Goal: Transaction & Acquisition: Book appointment/travel/reservation

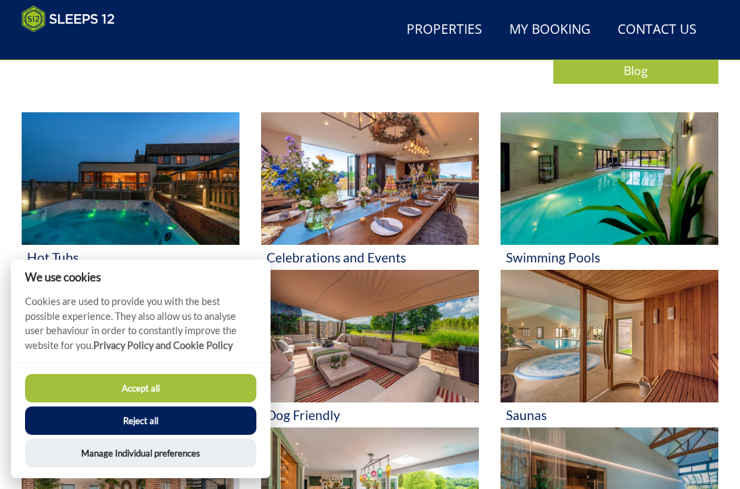
scroll to position [520, 0]
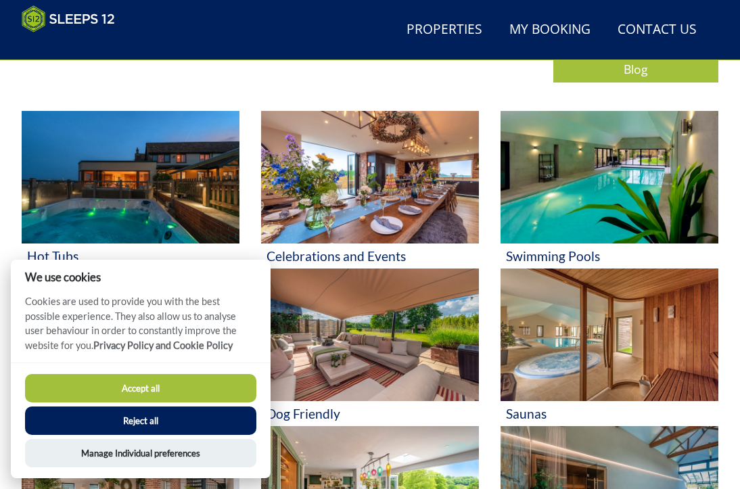
click at [205, 392] on button "Accept all" at bounding box center [140, 388] width 231 height 28
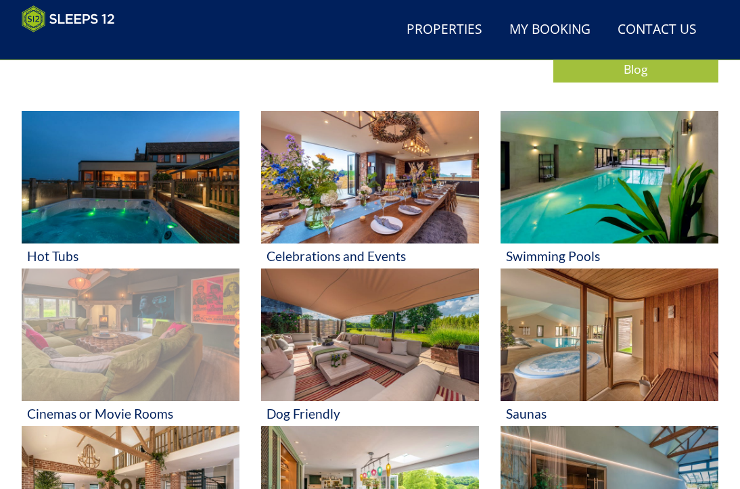
scroll to position [789, 0]
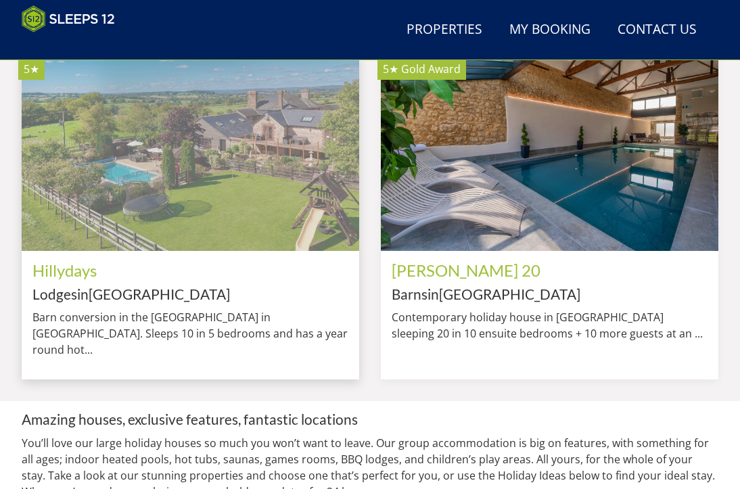
scroll to position [858, 0]
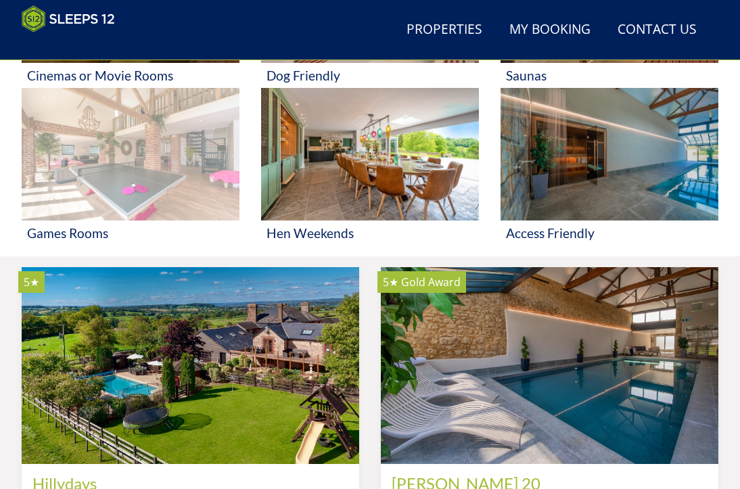
click at [180, 211] on img at bounding box center [131, 154] width 218 height 133
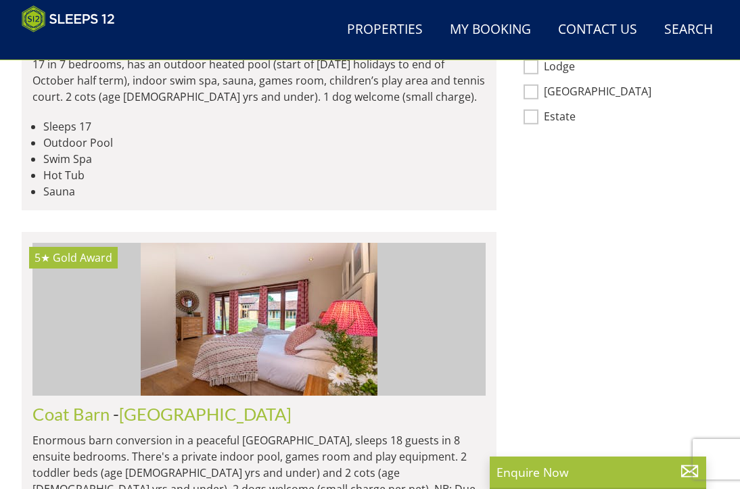
scroll to position [1150, 0]
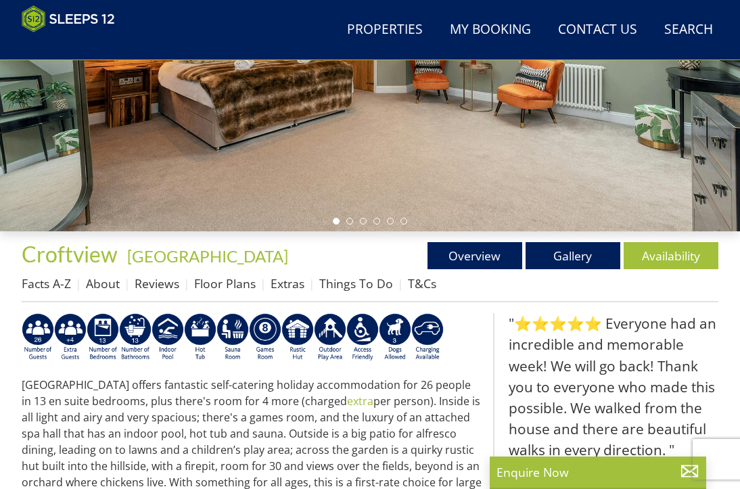
scroll to position [270, 0]
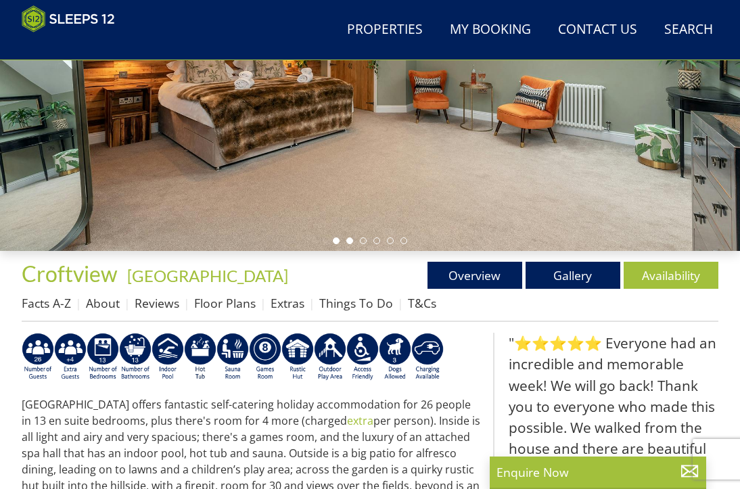
click at [352, 244] on li at bounding box center [349, 240] width 7 height 7
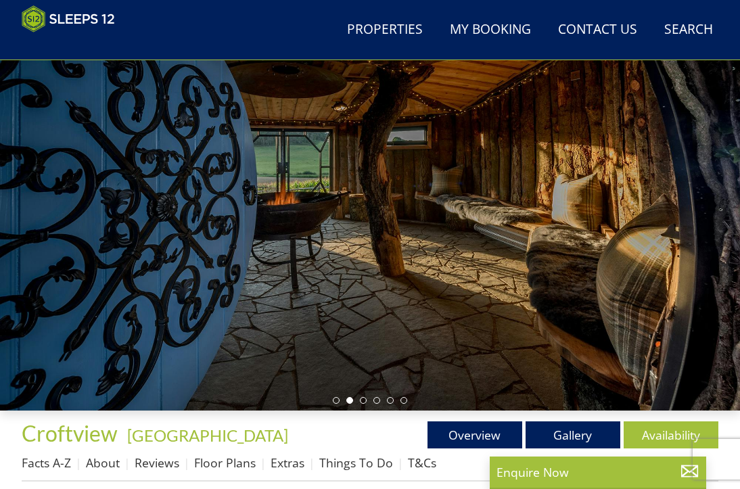
scroll to position [114, 0]
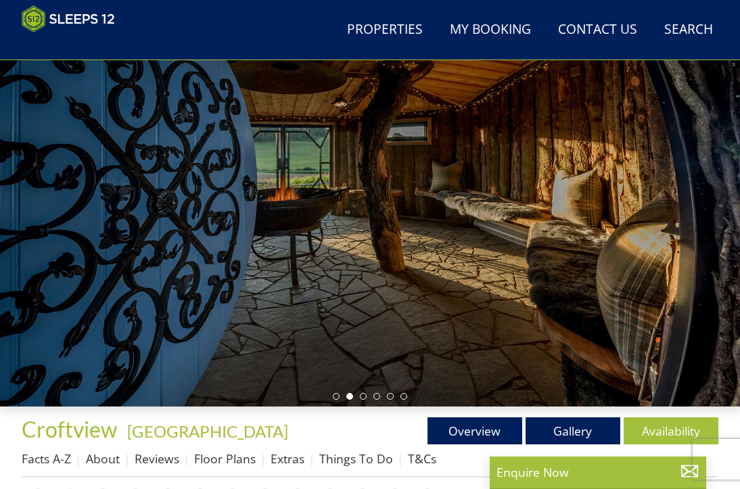
click at [348, 400] on li at bounding box center [349, 396] width 7 height 7
click at [362, 400] on li at bounding box center [363, 396] width 7 height 7
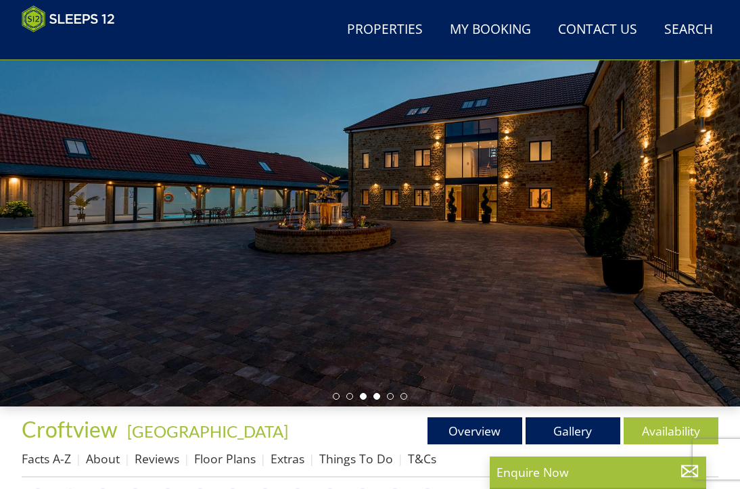
click at [375, 400] on li at bounding box center [376, 396] width 7 height 7
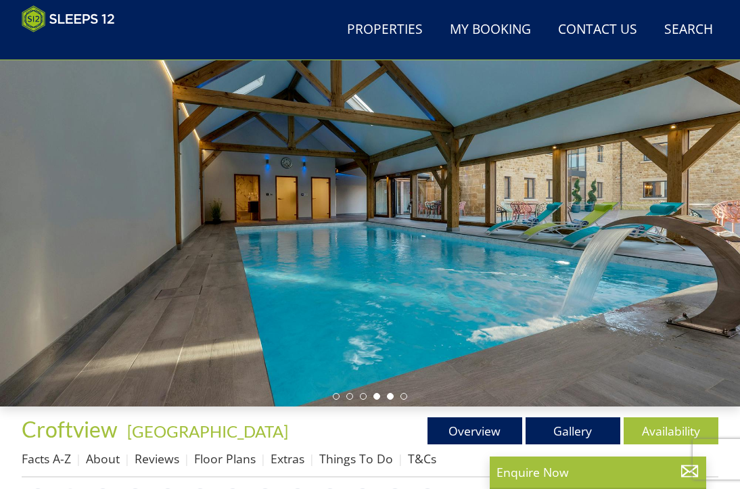
click at [390, 400] on li at bounding box center [390, 396] width 7 height 7
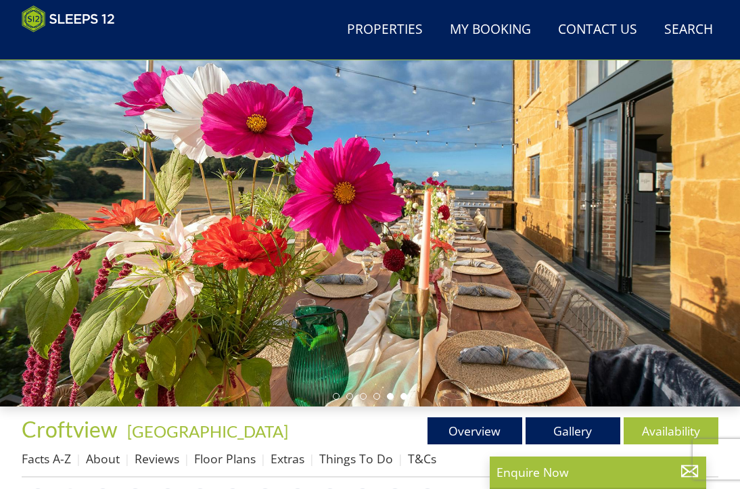
click at [407, 400] on li at bounding box center [403, 396] width 7 height 7
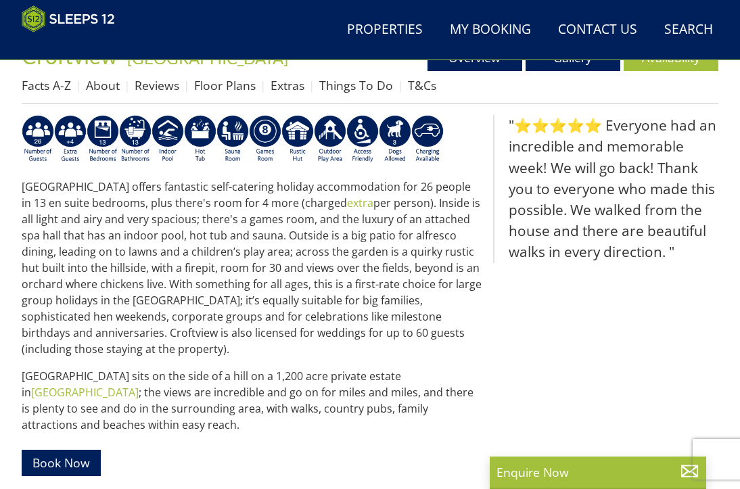
scroll to position [317, 0]
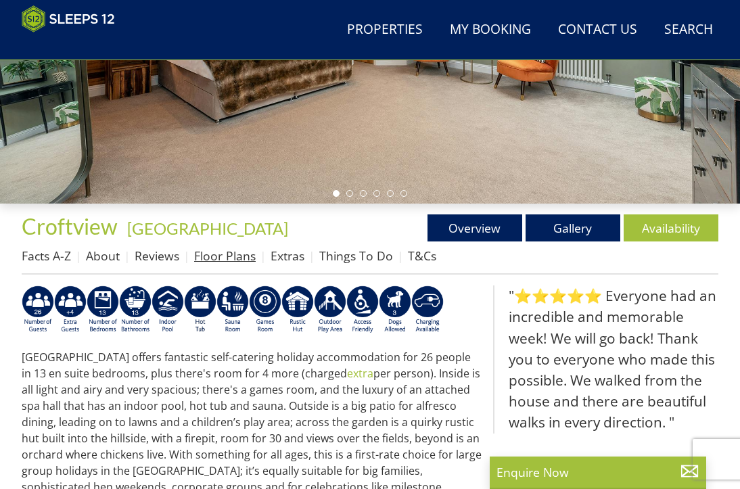
click at [231, 263] on link "Floor Plans" at bounding box center [225, 256] width 62 height 16
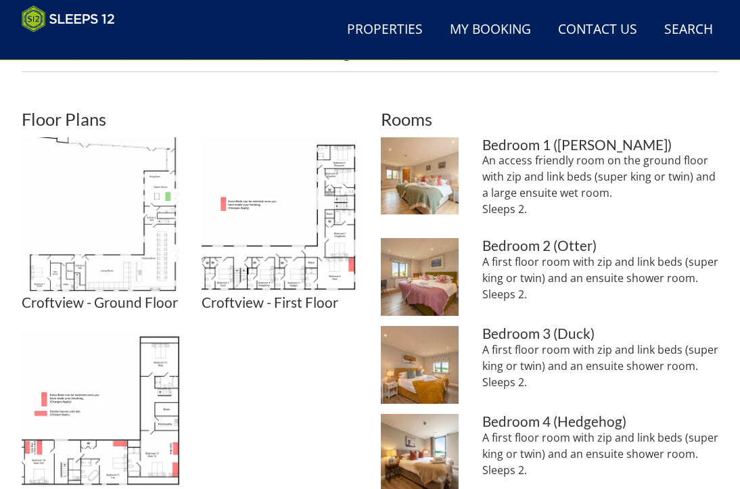
scroll to position [554, 0]
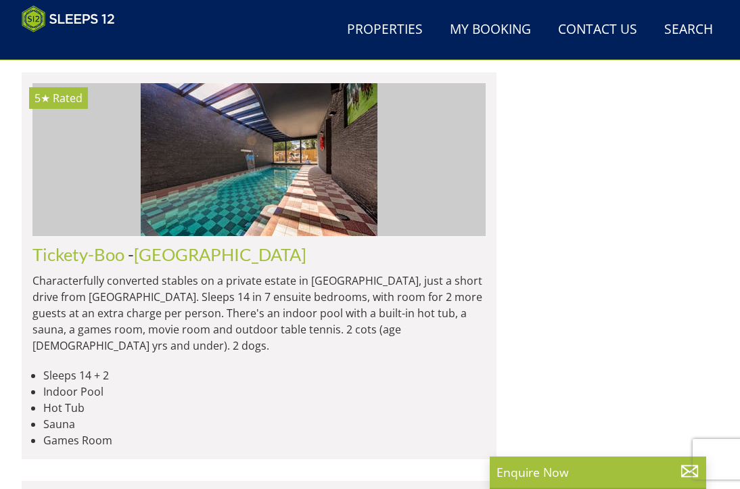
scroll to position [3856, 0]
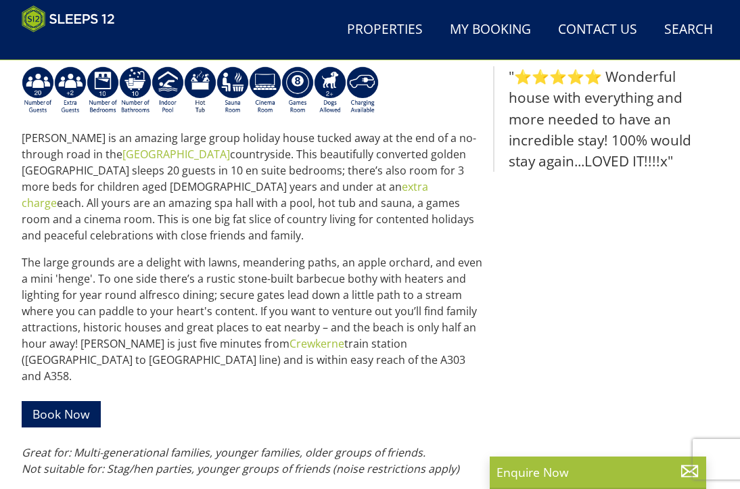
scroll to position [336, 0]
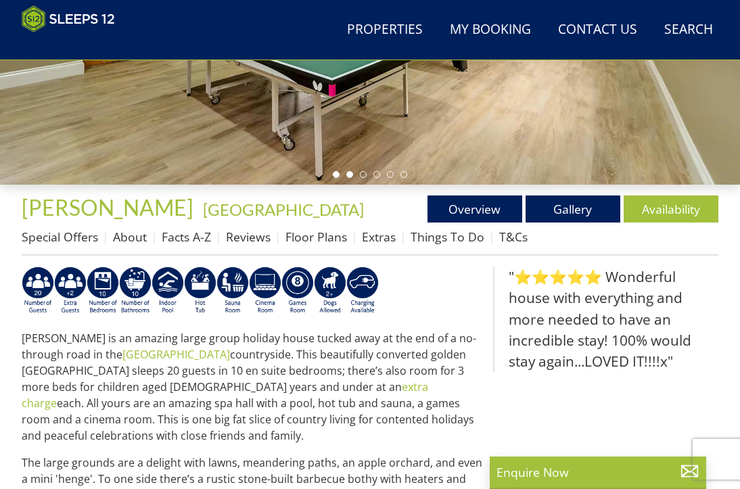
click at [350, 178] on li at bounding box center [349, 174] width 7 height 7
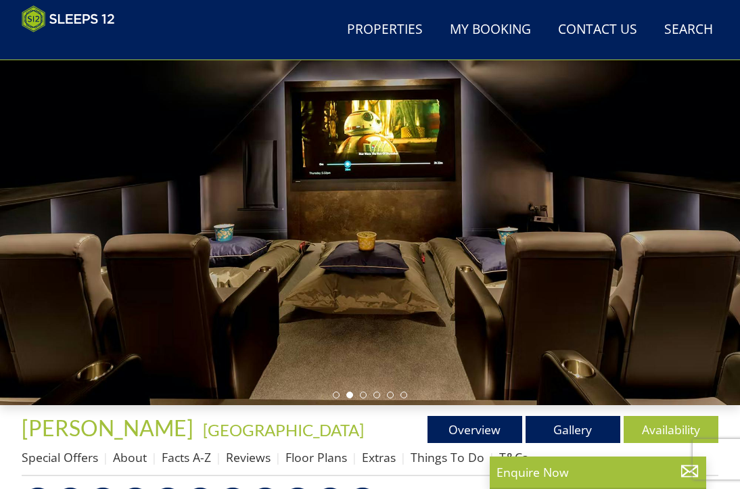
scroll to position [118, 0]
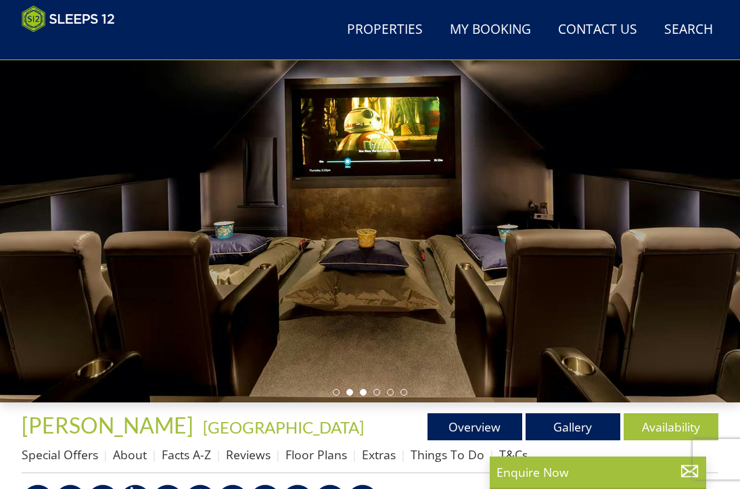
click at [361, 396] on li at bounding box center [363, 392] width 7 height 7
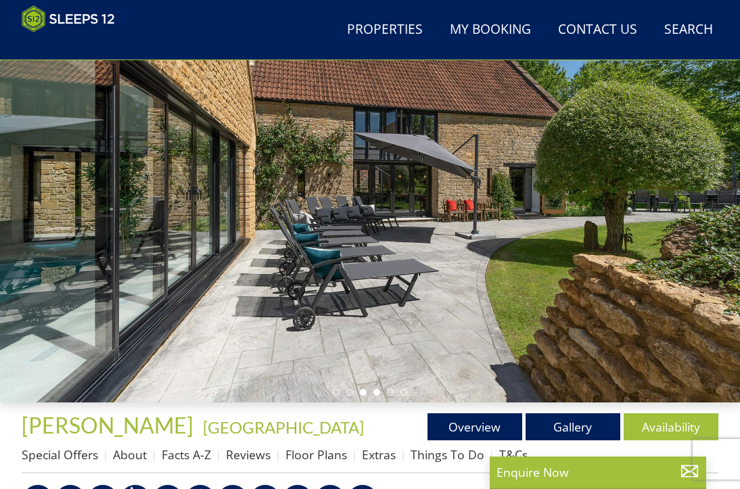
click at [376, 396] on li at bounding box center [376, 392] width 7 height 7
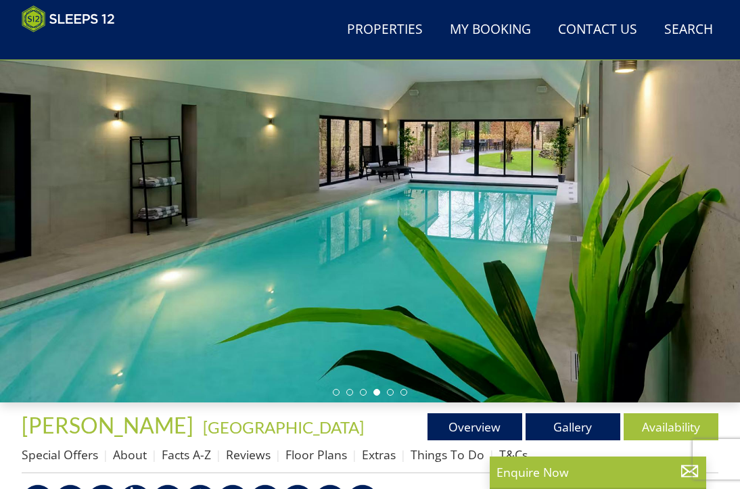
click at [393, 396] on li at bounding box center [390, 392] width 7 height 7
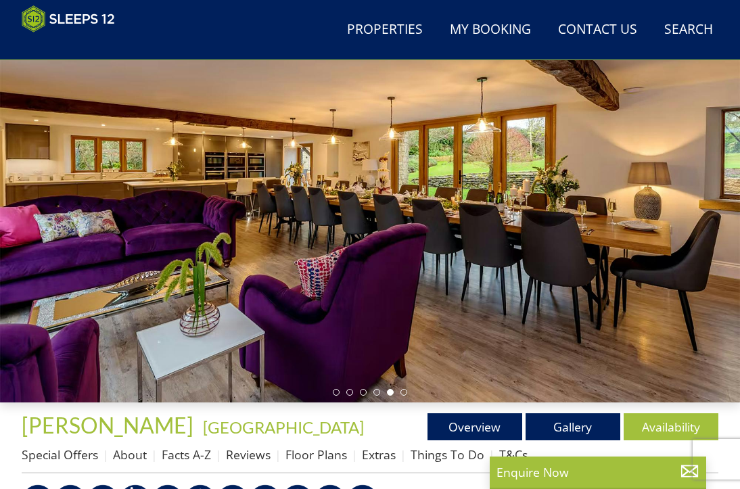
click at [404, 393] on div at bounding box center [370, 195] width 740 height 415
click at [404, 394] on li at bounding box center [403, 392] width 7 height 7
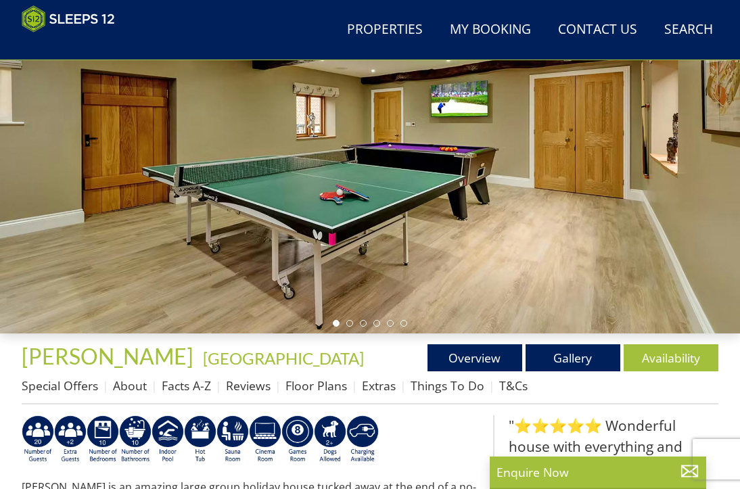
scroll to position [186, 0]
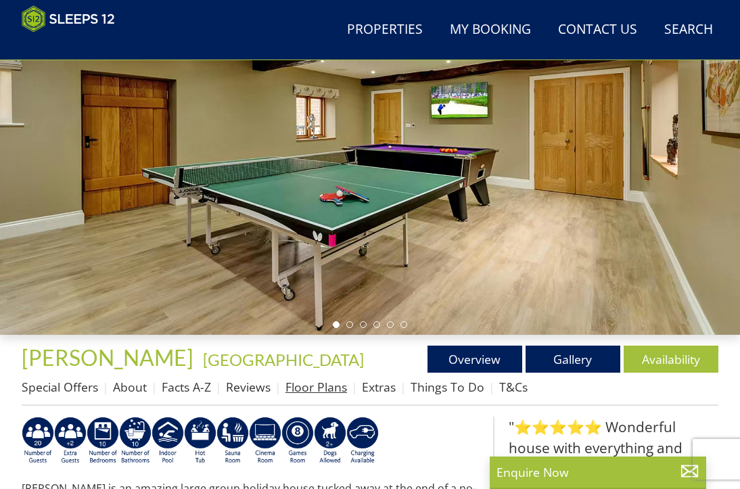
click at [321, 394] on link "Floor Plans" at bounding box center [316, 387] width 62 height 16
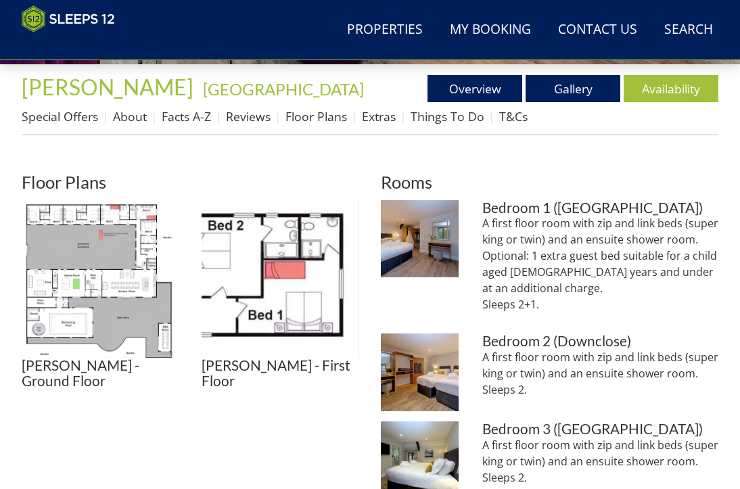
scroll to position [454, 0]
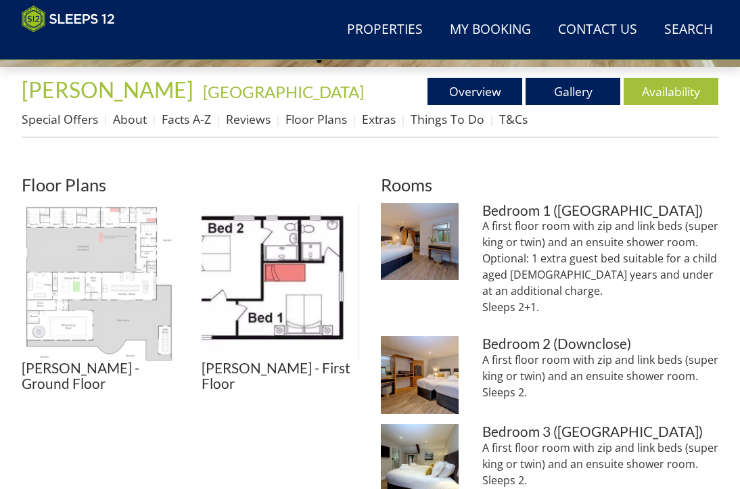
click at [87, 306] on img at bounding box center [101, 282] width 158 height 158
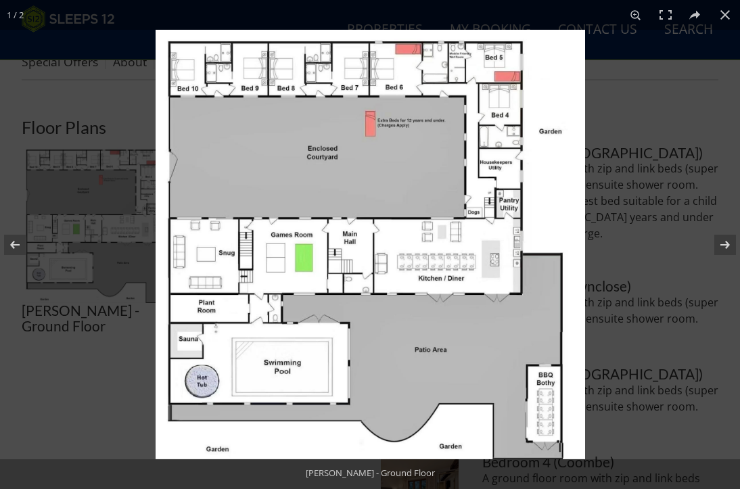
scroll to position [522, 0]
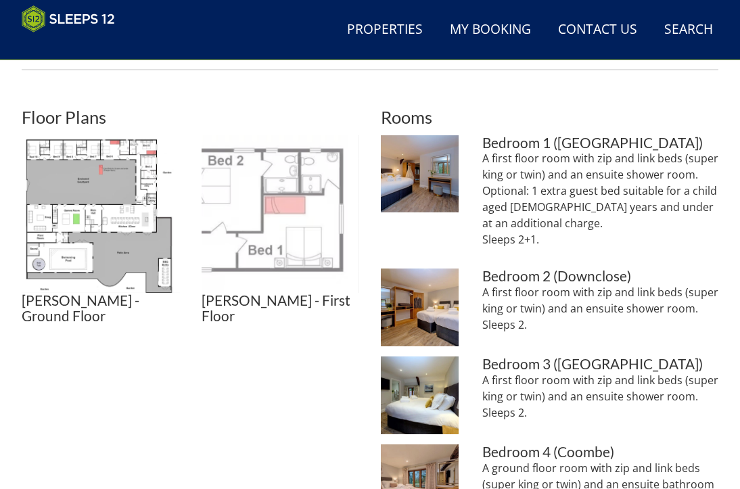
click at [298, 243] on img at bounding box center [281, 214] width 158 height 158
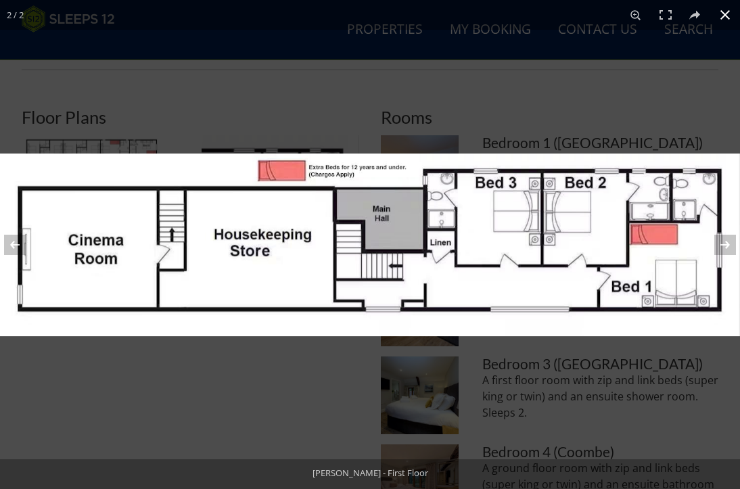
click at [723, 14] on button at bounding box center [725, 15] width 30 height 30
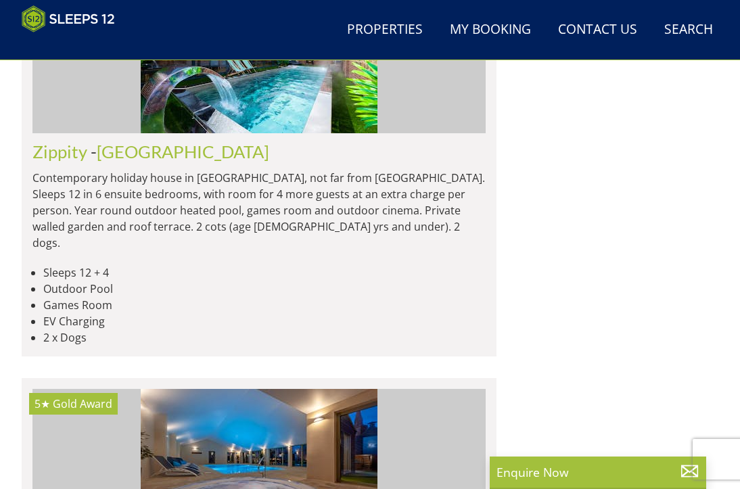
scroll to position [5074, 0]
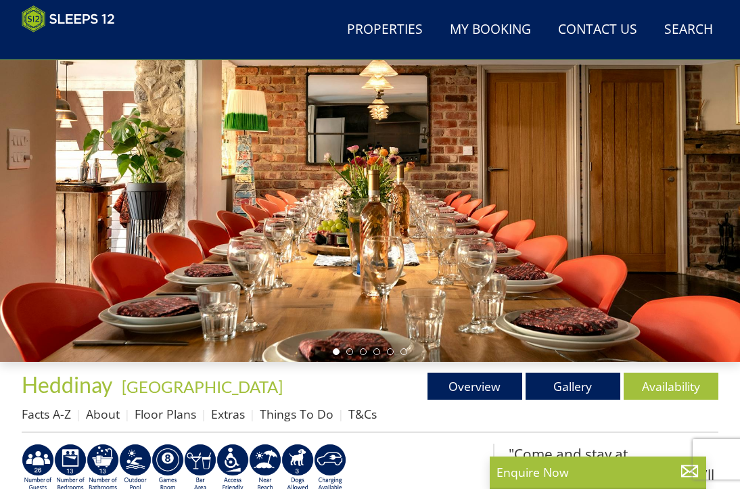
scroll to position [127, 0]
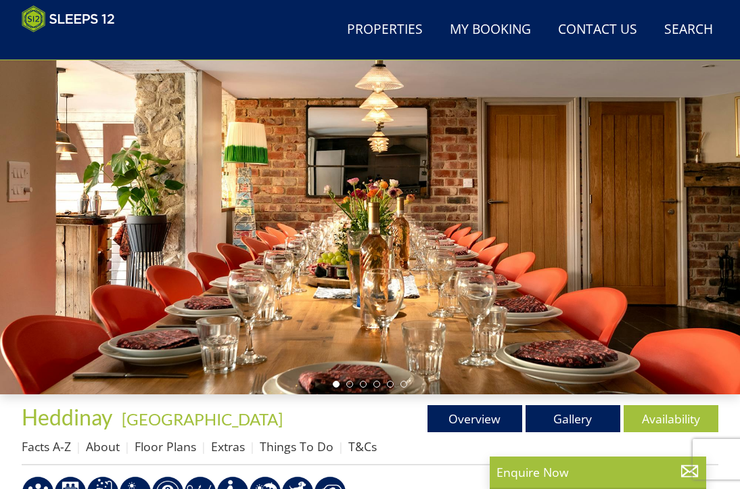
click at [353, 388] on ul at bounding box center [370, 384] width 74 height 7
click at [350, 388] on li at bounding box center [349, 384] width 7 height 7
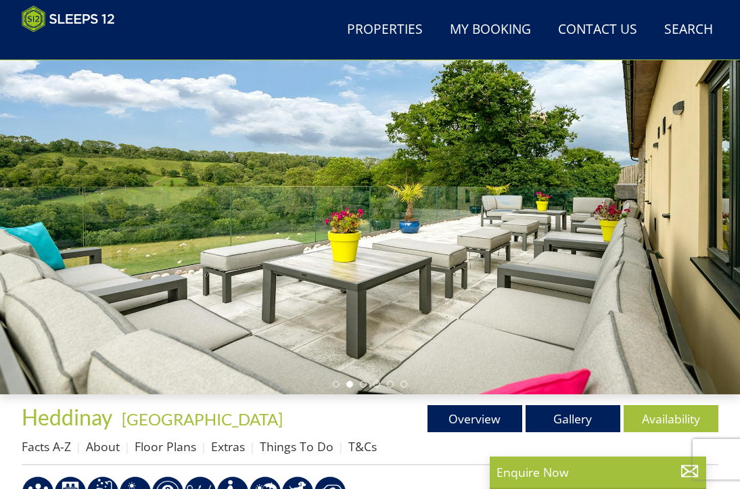
click at [367, 388] on ul at bounding box center [370, 384] width 74 height 7
click at [363, 388] on li at bounding box center [363, 384] width 7 height 7
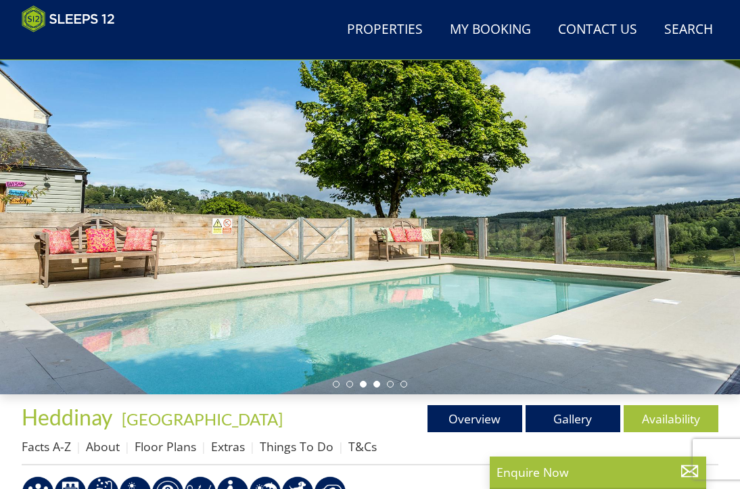
click at [377, 388] on li at bounding box center [376, 384] width 7 height 7
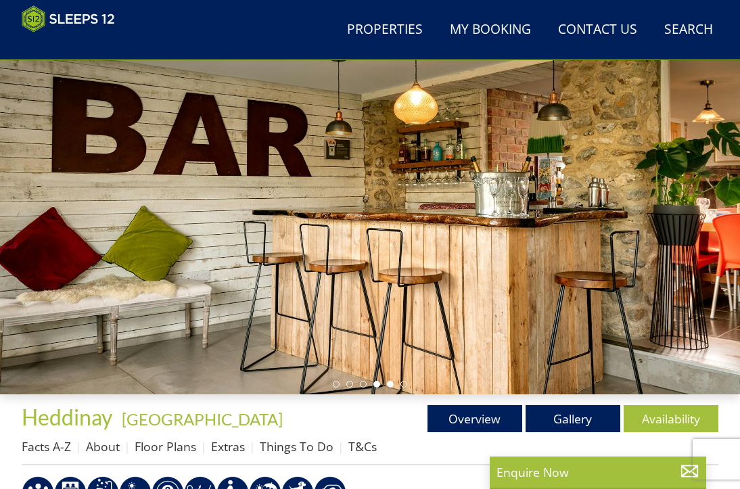
click at [388, 388] on li at bounding box center [390, 384] width 7 height 7
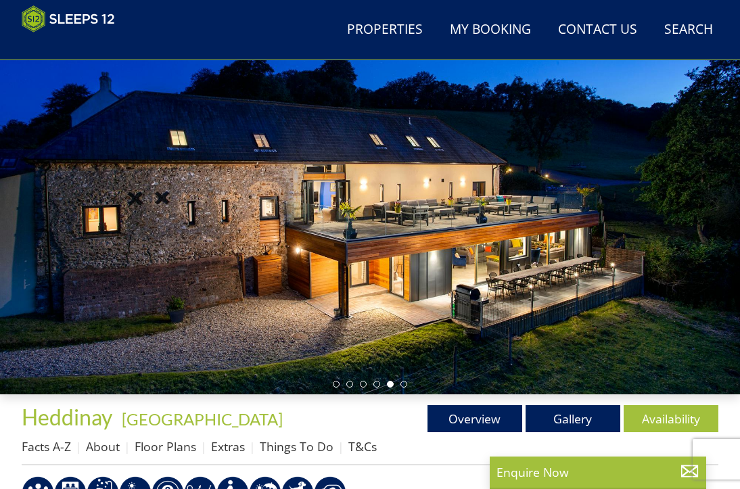
click at [407, 388] on div "Guests 1 2 3 4 5 6 7 8 9 10 11 12 13 14 15 16 17 18 19 20 21 22 23 24 25 26 27 …" at bounding box center [370, 187] width 740 height 415
click at [404, 388] on li at bounding box center [403, 384] width 7 height 7
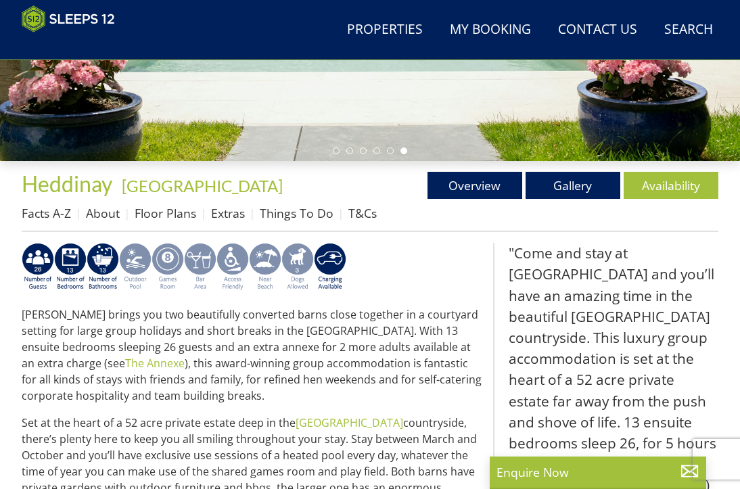
scroll to position [329, 0]
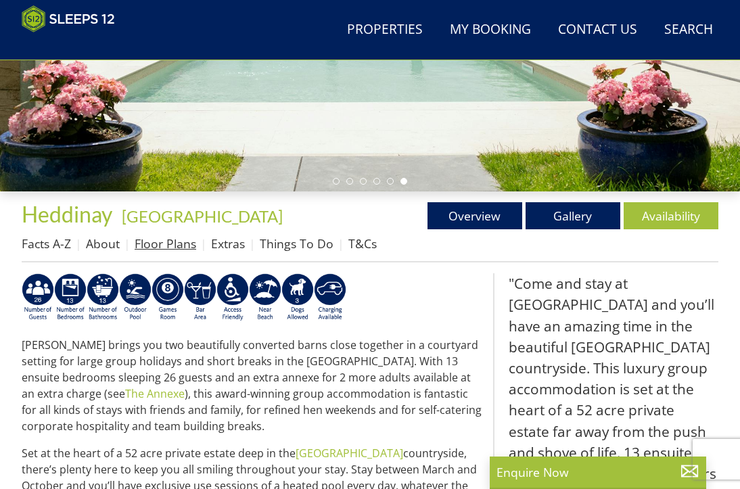
click at [137, 250] on link "Floor Plans" at bounding box center [166, 243] width 62 height 16
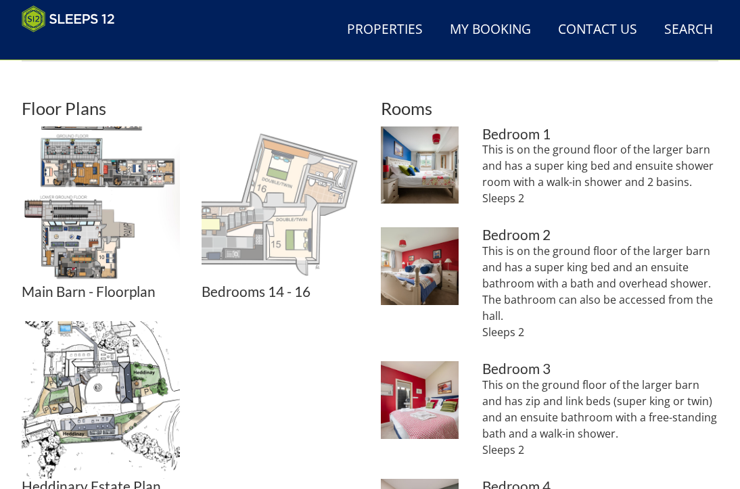
scroll to position [608, 0]
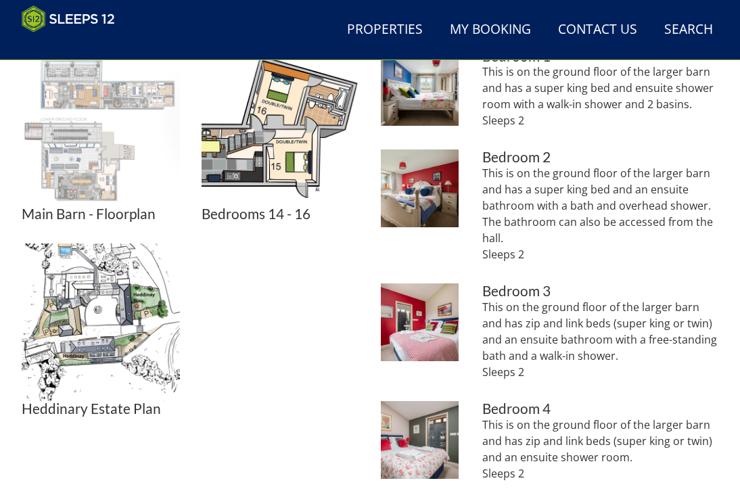
click at [122, 157] on img at bounding box center [101, 128] width 158 height 158
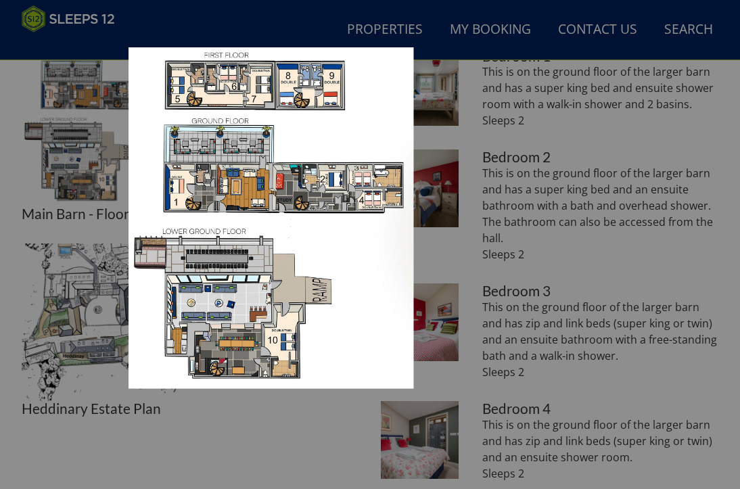
scroll to position [541, 0]
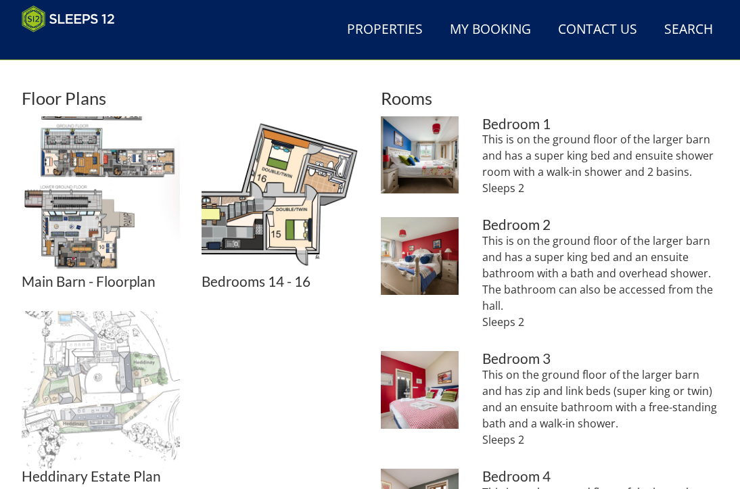
click at [135, 366] on img at bounding box center [101, 390] width 158 height 158
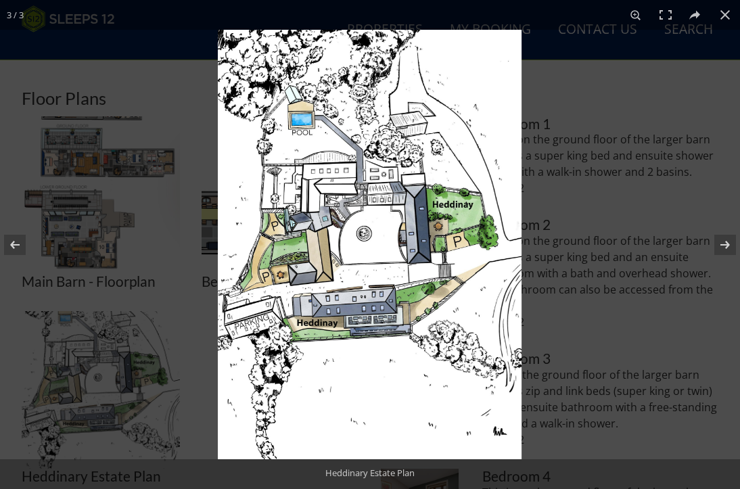
click at [137, 236] on div at bounding box center [370, 244] width 740 height 489
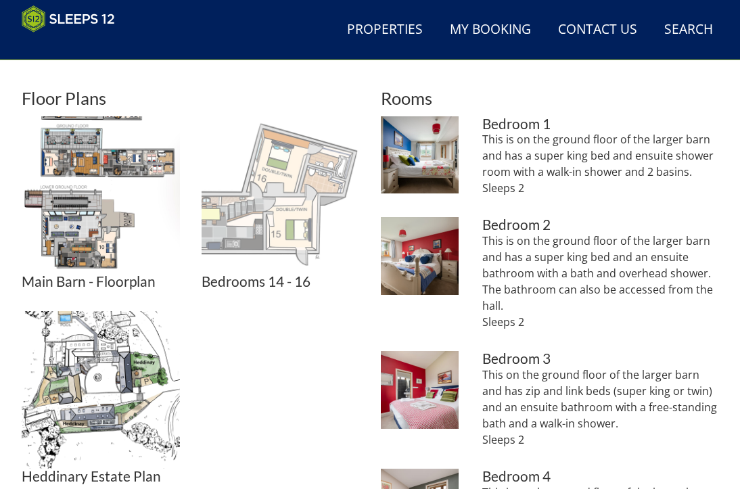
click at [225, 222] on img at bounding box center [281, 195] width 158 height 158
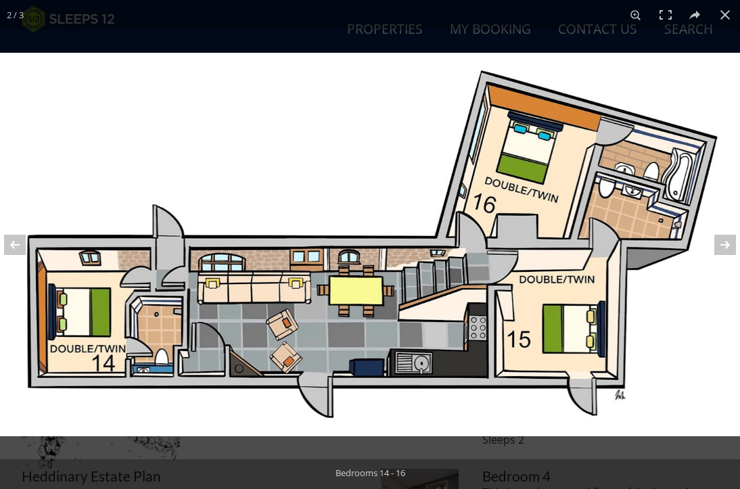
click at [225, 222] on img at bounding box center [370, 245] width 740 height 384
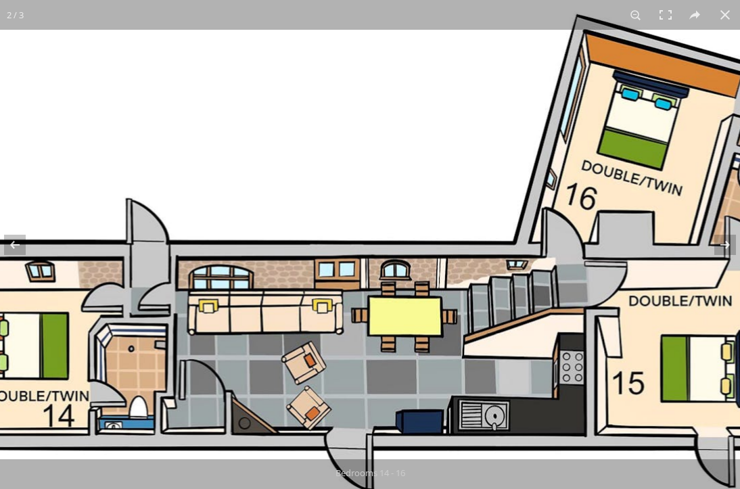
click at [226, 221] on img at bounding box center [424, 253] width 1015 height 526
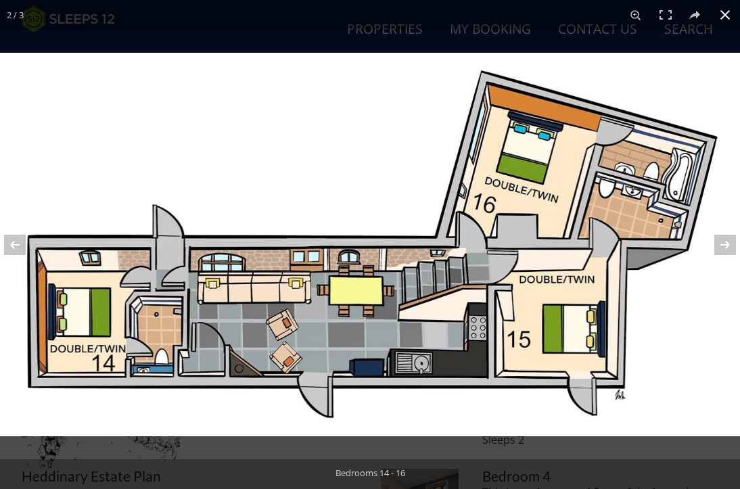
click at [718, 18] on button at bounding box center [725, 15] width 30 height 30
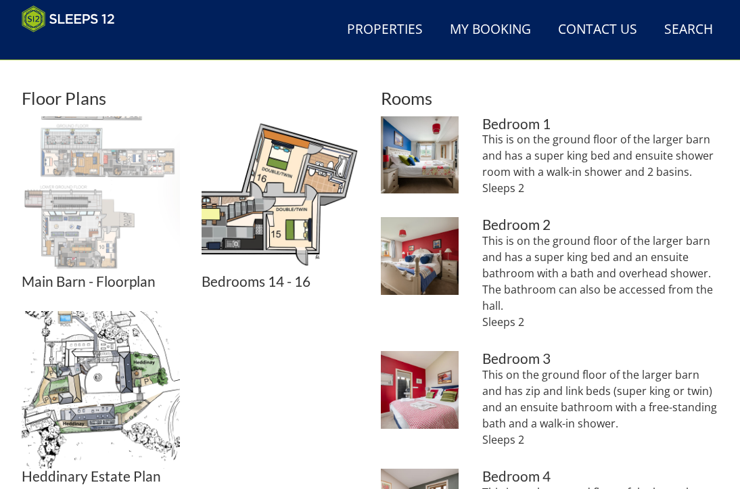
click at [116, 238] on img at bounding box center [101, 195] width 158 height 158
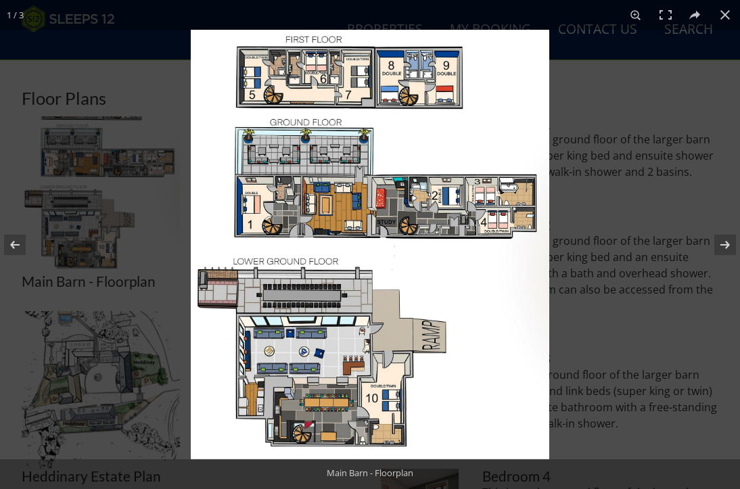
click at [319, 169] on img at bounding box center [370, 245] width 359 height 430
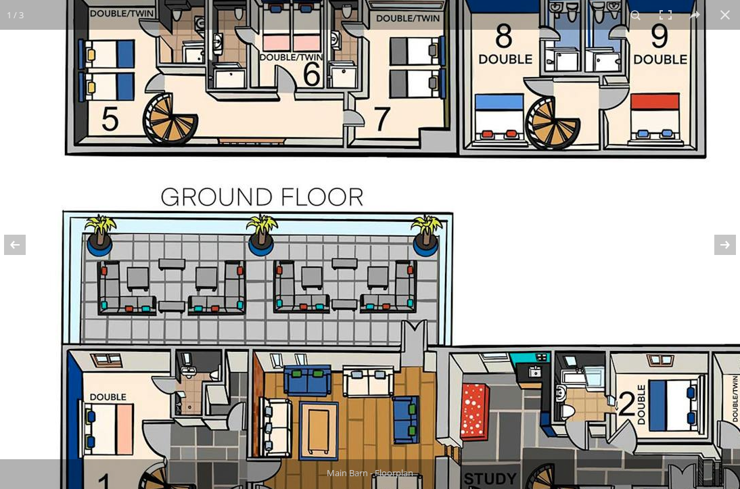
drag, startPoint x: 357, startPoint y: 200, endPoint x: 336, endPoint y: 375, distance: 175.8
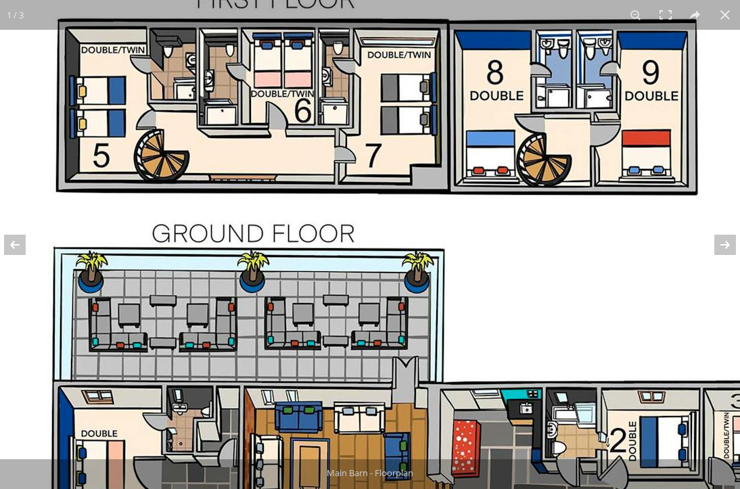
drag, startPoint x: 377, startPoint y: 336, endPoint x: 370, endPoint y: 255, distance: 80.8
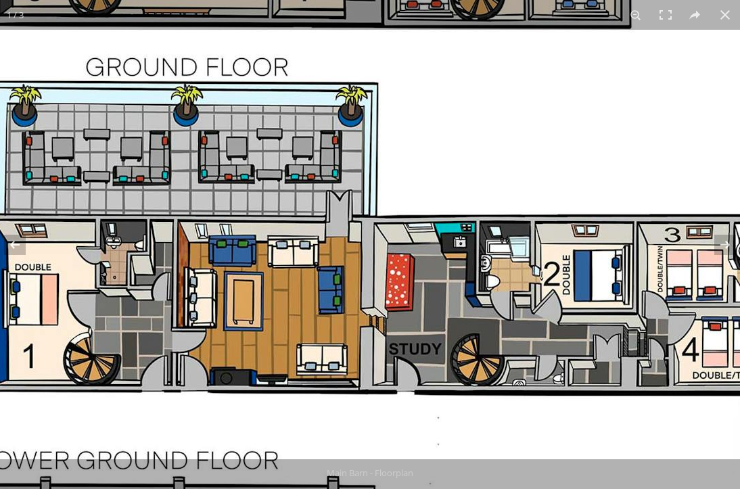
drag, startPoint x: 386, startPoint y: 334, endPoint x: 314, endPoint y: 277, distance: 92.0
click at [314, 277] on img at bounding box center [368, 412] width 1015 height 1215
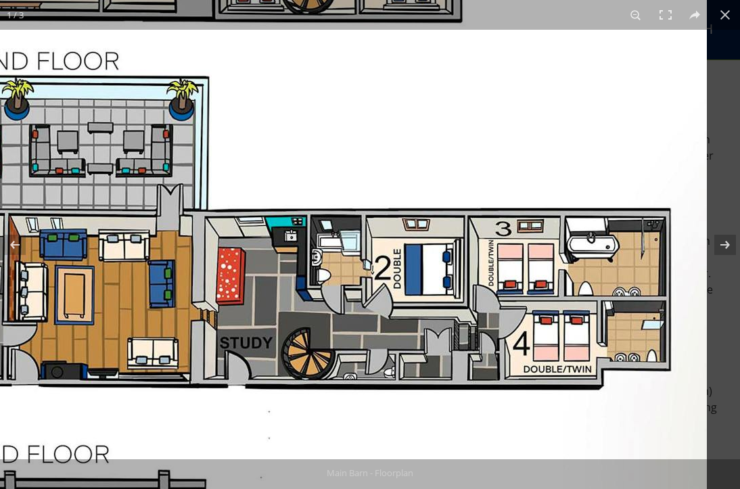
drag, startPoint x: 460, startPoint y: 279, endPoint x: 217, endPoint y: 273, distance: 242.9
click at [217, 273] on img at bounding box center [199, 406] width 1015 height 1215
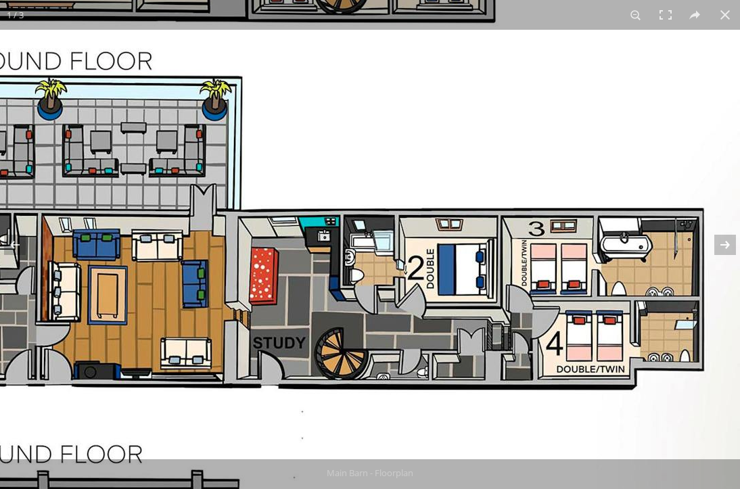
drag, startPoint x: 442, startPoint y: 344, endPoint x: 444, endPoint y: 216, distance: 127.9
click at [440, 242] on img at bounding box center [232, 406] width 1015 height 1215
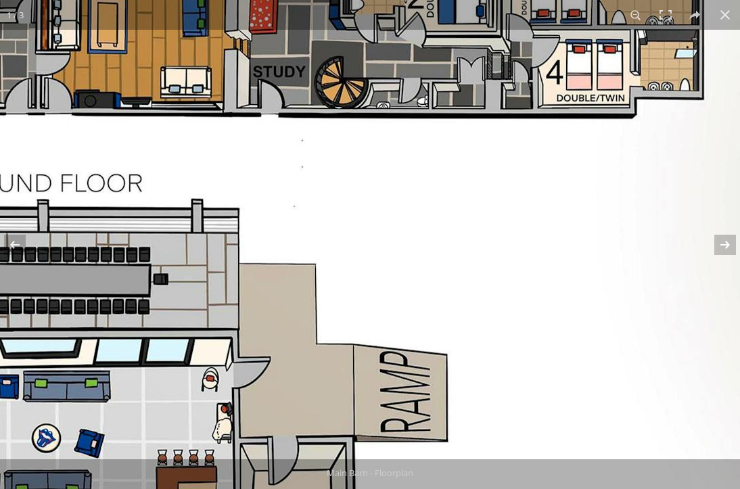
drag, startPoint x: 387, startPoint y: 293, endPoint x: 524, endPoint y: 215, distance: 157.8
click at [523, 216] on img at bounding box center [232, 135] width 1015 height 1215
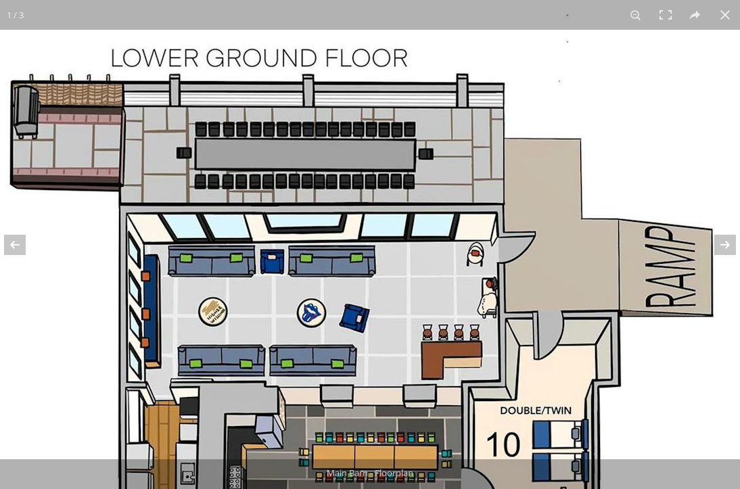
drag, startPoint x: 498, startPoint y: 250, endPoint x: 488, endPoint y: 297, distance: 47.6
click at [488, 297] on img at bounding box center [498, 10] width 1015 height 1215
click at [474, 332] on img at bounding box center [498, 10] width 1015 height 1215
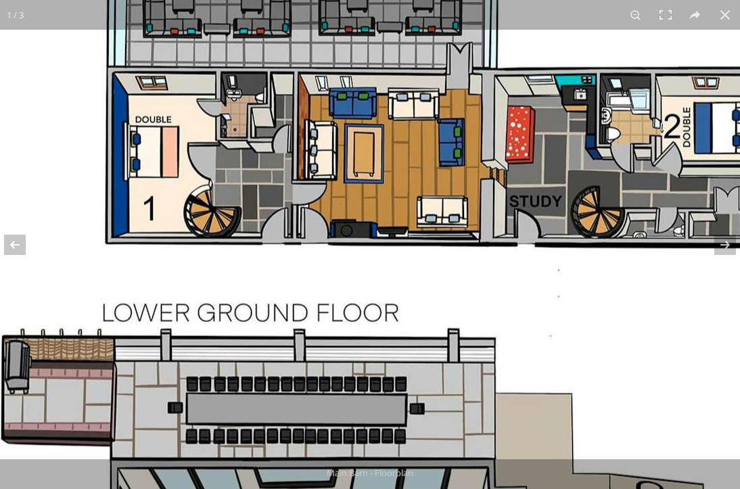
drag, startPoint x: 480, startPoint y: 294, endPoint x: 462, endPoint y: 363, distance: 71.2
click at [463, 357] on img at bounding box center [489, 265] width 1015 height 1215
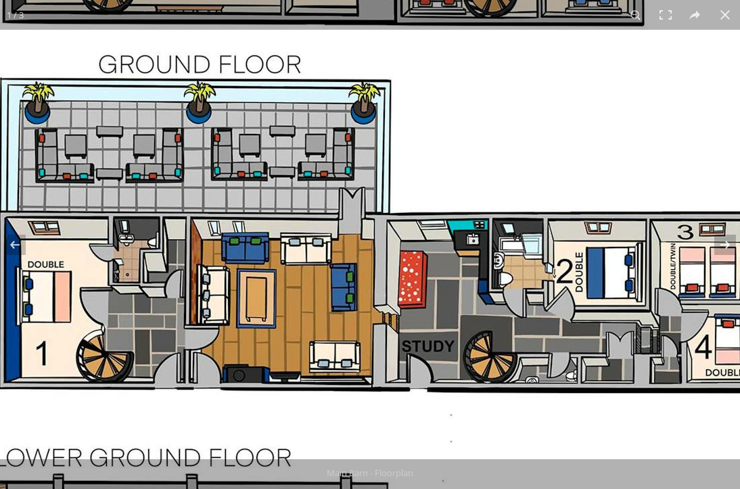
drag, startPoint x: 476, startPoint y: 336, endPoint x: 431, endPoint y: 244, distance: 102.0
click at [422, 263] on img at bounding box center [381, 409] width 1015 height 1215
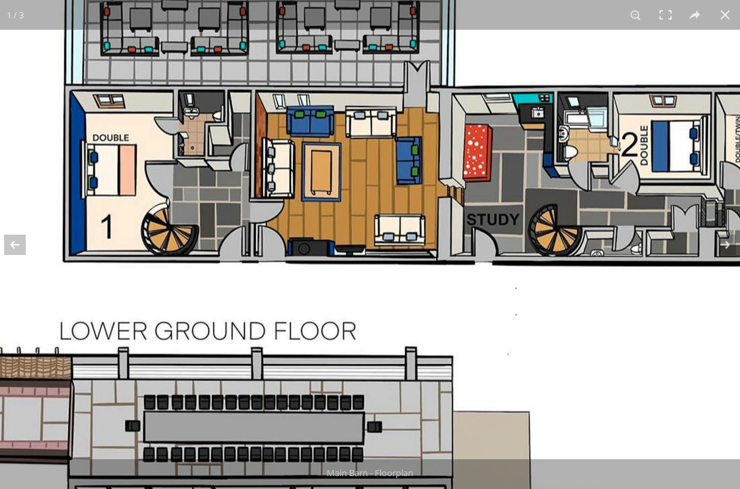
drag, startPoint x: 426, startPoint y: 358, endPoint x: 423, endPoint y: 246, distance: 111.7
click at [413, 268] on img at bounding box center [446, 283] width 1015 height 1215
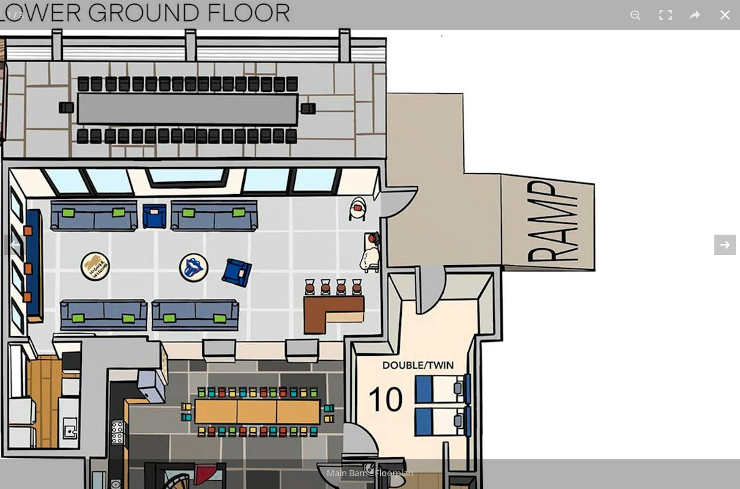
scroll to position [329, 0]
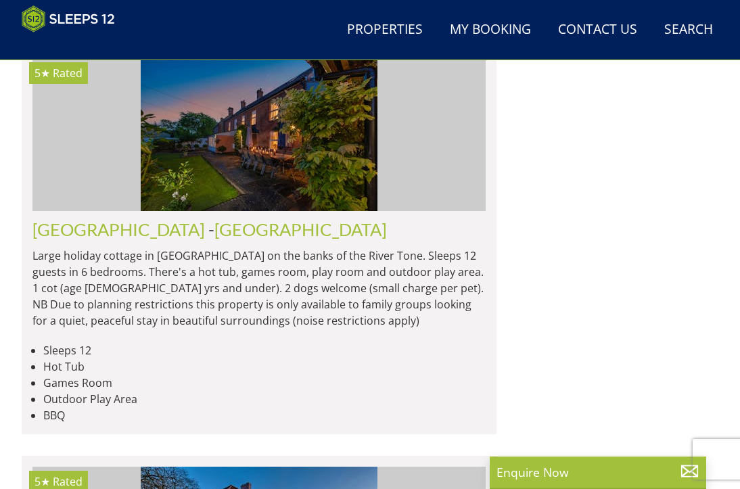
scroll to position [7306, 0]
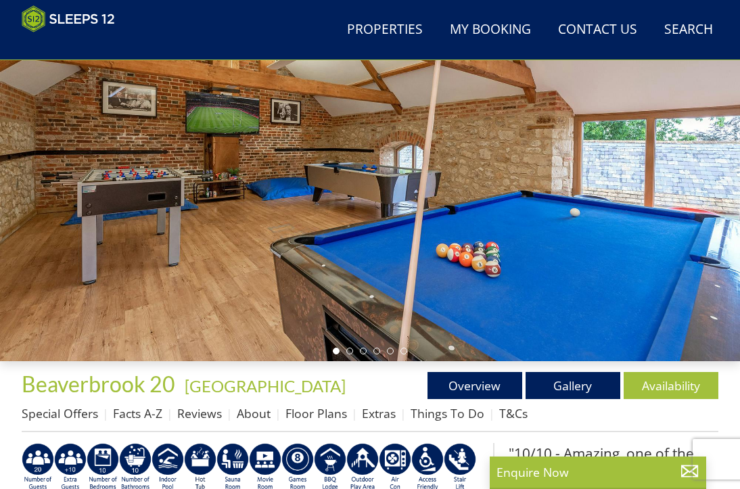
scroll to position [190, 0]
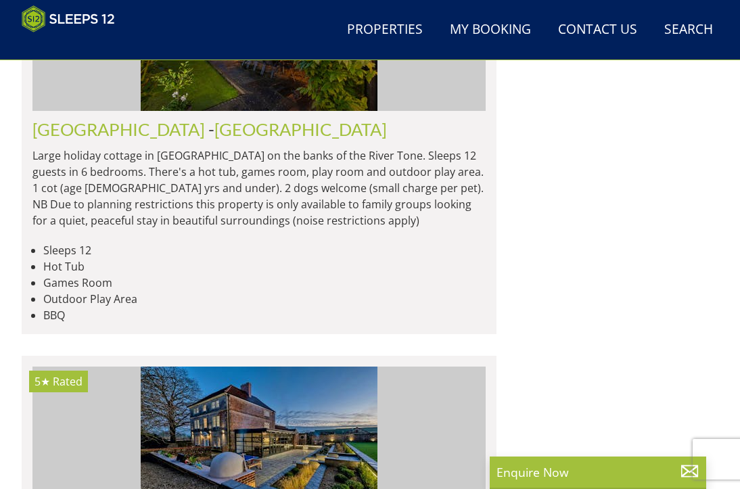
scroll to position [0, 17224]
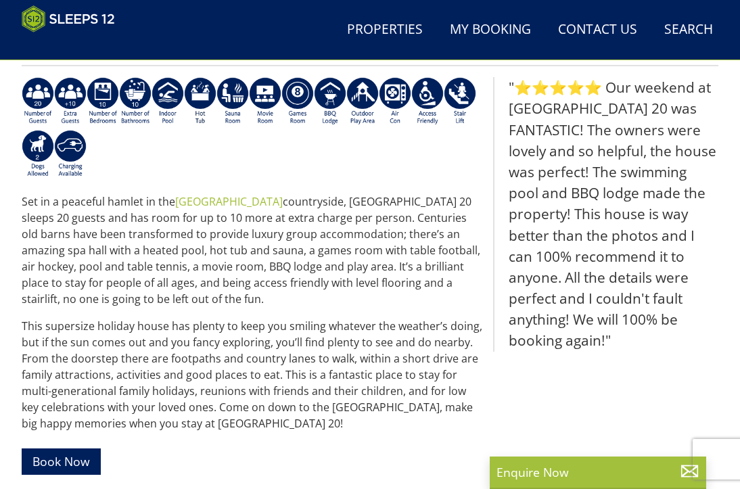
scroll to position [336, 0]
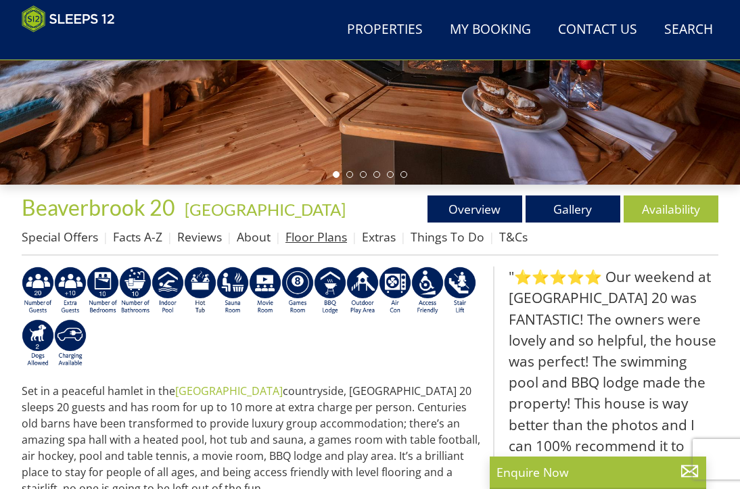
click at [308, 241] on link "Floor Plans" at bounding box center [316, 237] width 62 height 16
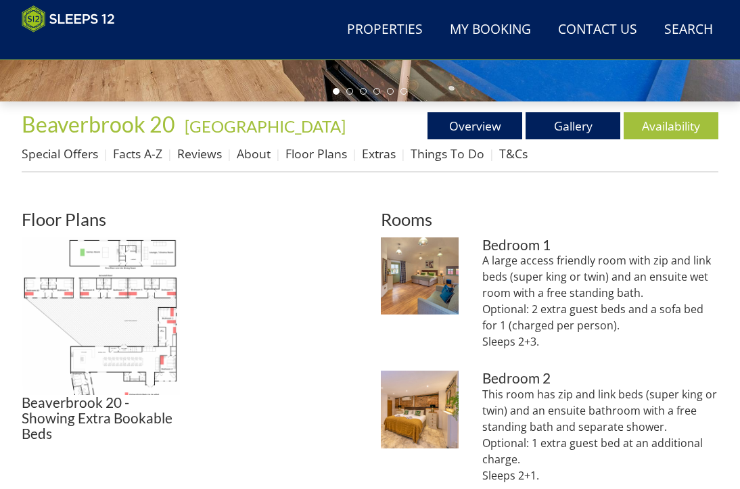
scroll to position [401, 0]
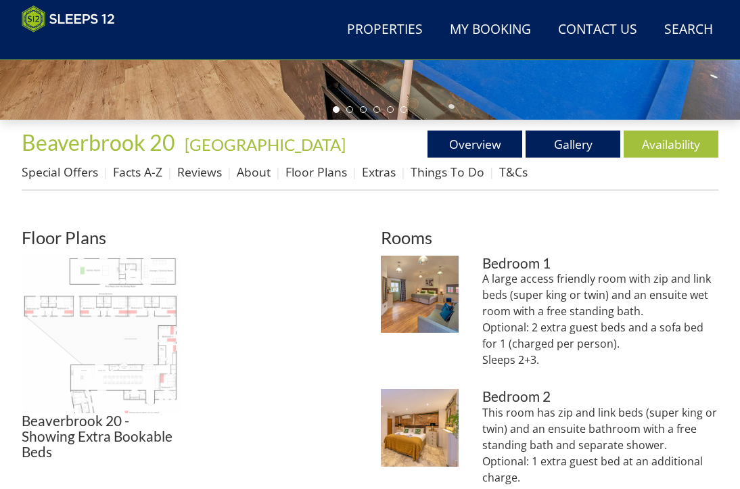
click at [110, 337] on img at bounding box center [101, 335] width 158 height 158
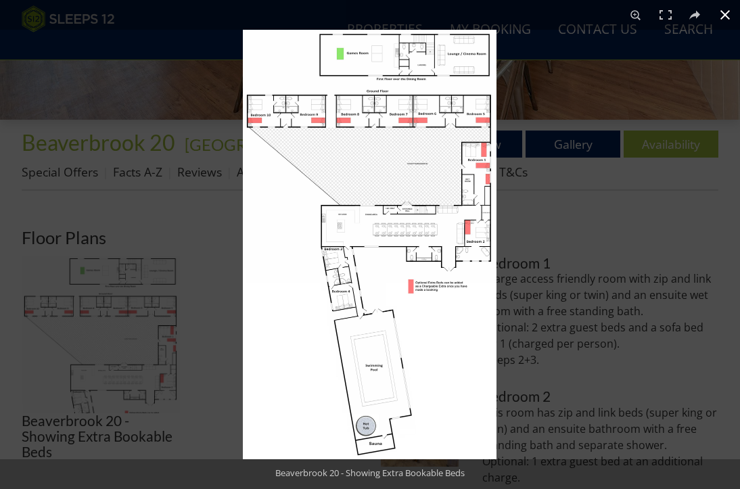
click at [592, 183] on div at bounding box center [613, 274] width 740 height 489
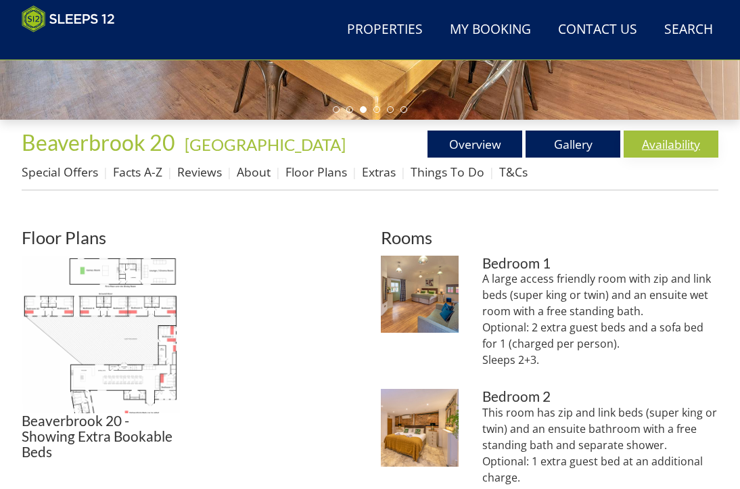
click at [670, 150] on link "Availability" at bounding box center [671, 144] width 95 height 27
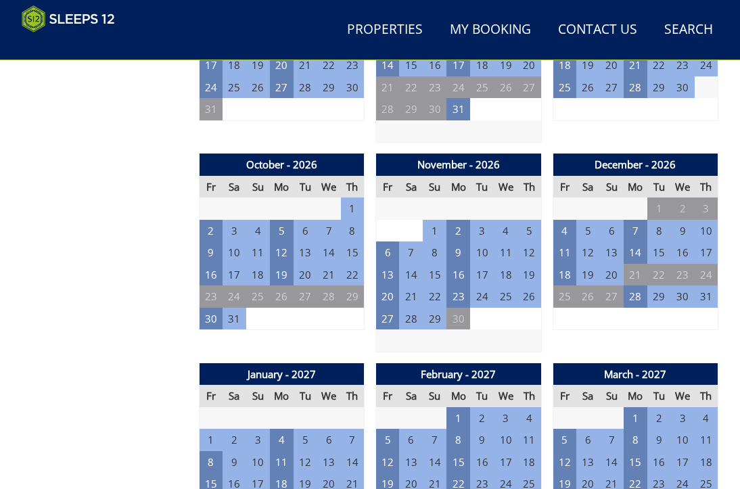
scroll to position [1353, 0]
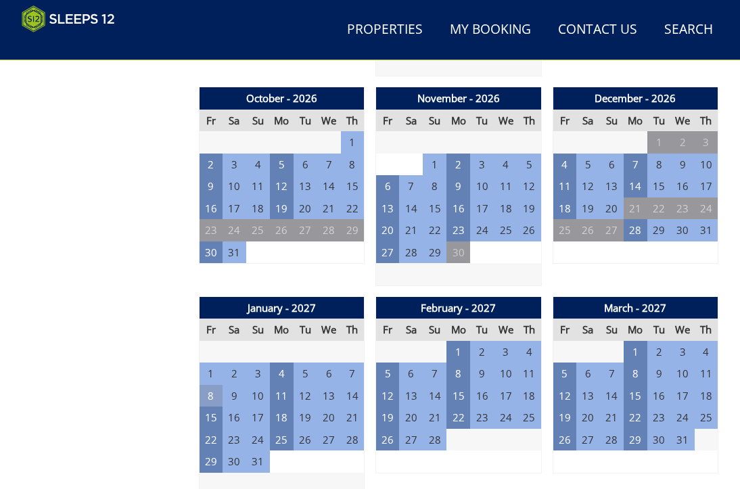
click at [205, 398] on td "8" at bounding box center [211, 396] width 24 height 22
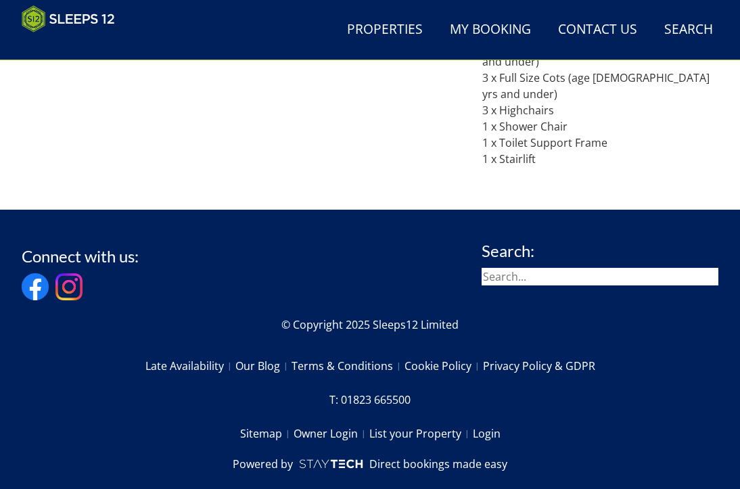
scroll to position [1542, 0]
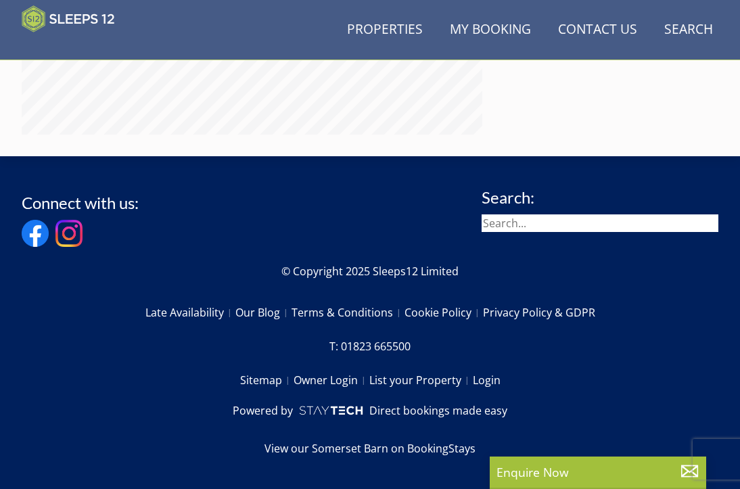
scroll to position [336, 0]
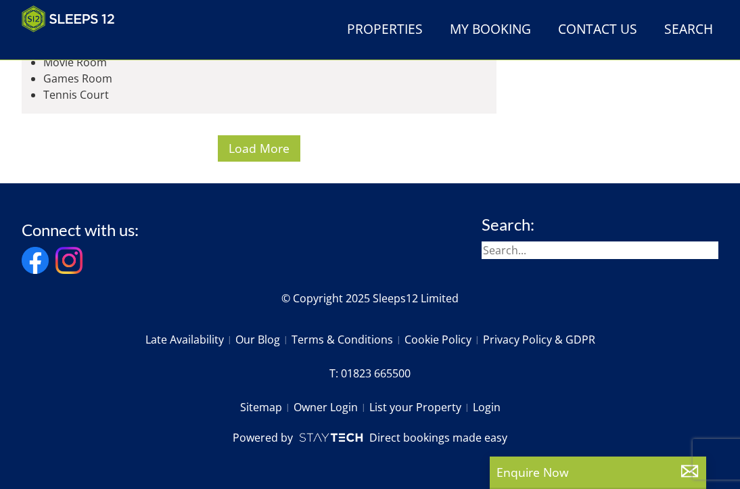
scroll to position [11290, 0]
click at [262, 156] on span "Load More" at bounding box center [259, 148] width 61 height 16
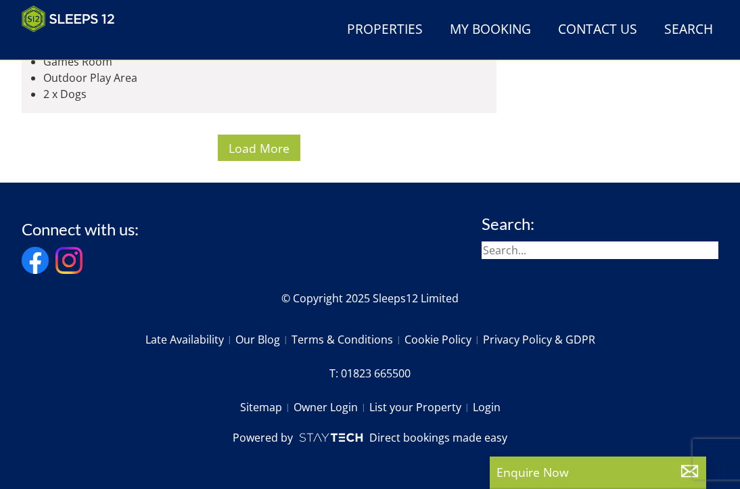
scroll to position [22292, 0]
click at [256, 156] on span "Load More" at bounding box center [259, 148] width 61 height 16
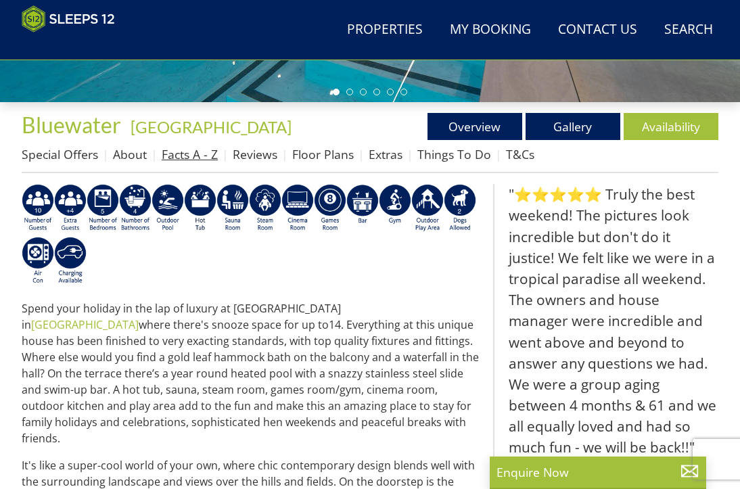
scroll to position [334, 0]
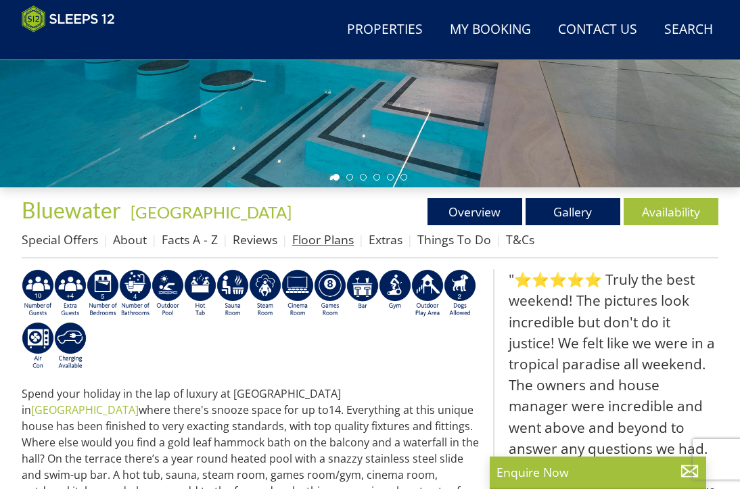
click at [325, 243] on link "Floor Plans" at bounding box center [323, 239] width 62 height 16
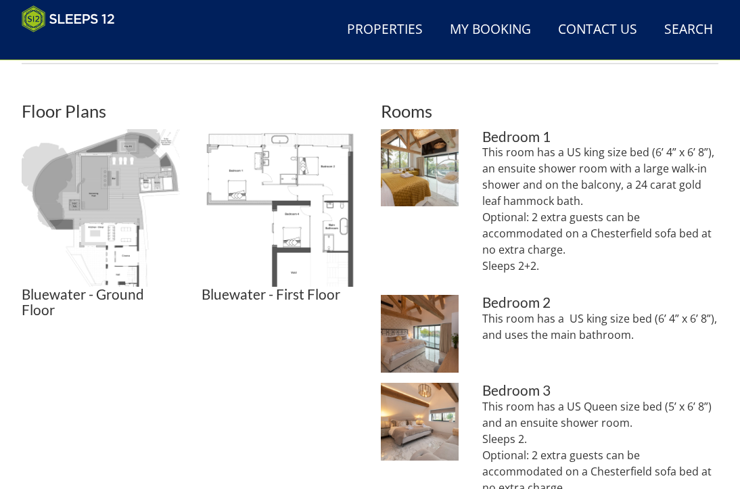
scroll to position [541, 0]
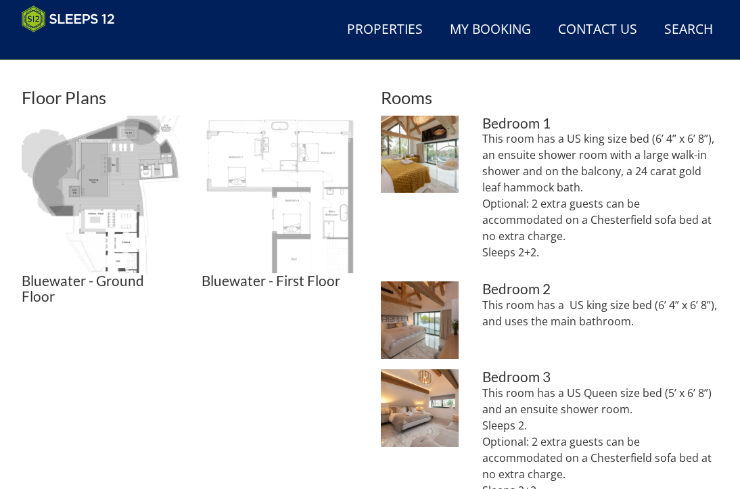
click at [281, 240] on img at bounding box center [281, 195] width 158 height 158
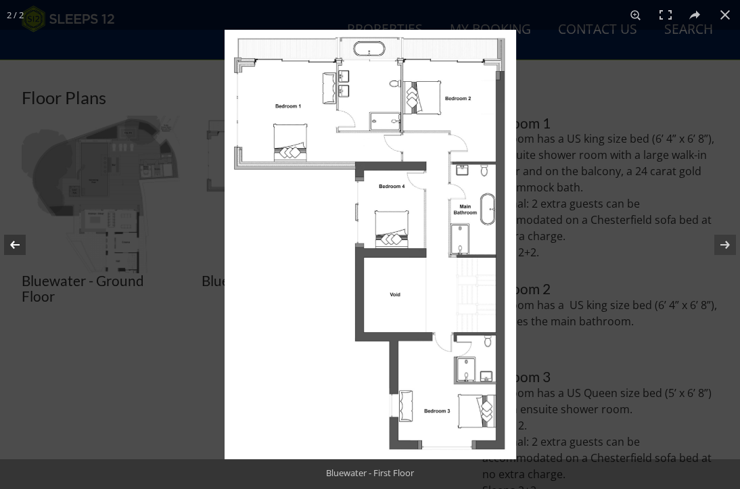
click at [17, 245] on button at bounding box center [23, 245] width 47 height 68
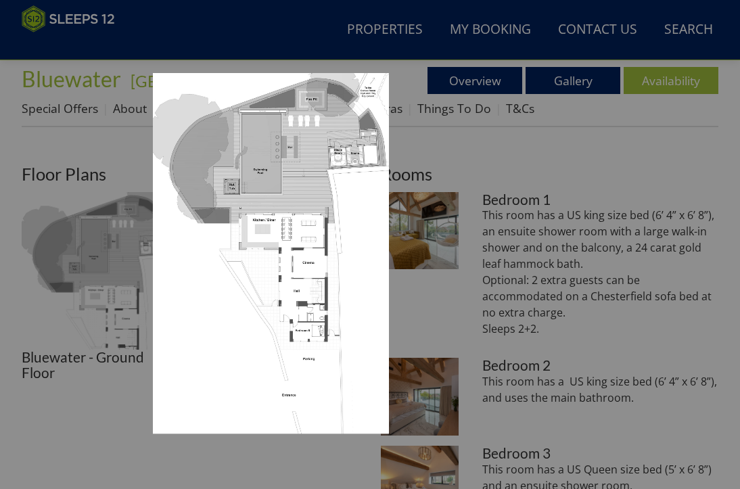
scroll to position [406, 0]
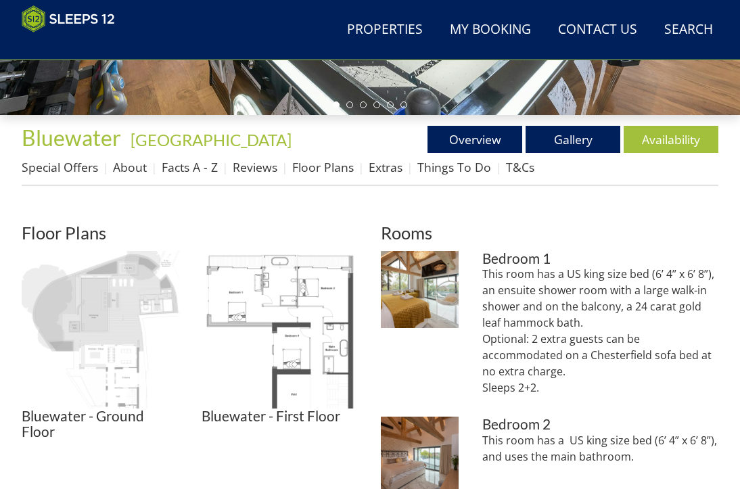
click at [85, 329] on img at bounding box center [101, 330] width 158 height 158
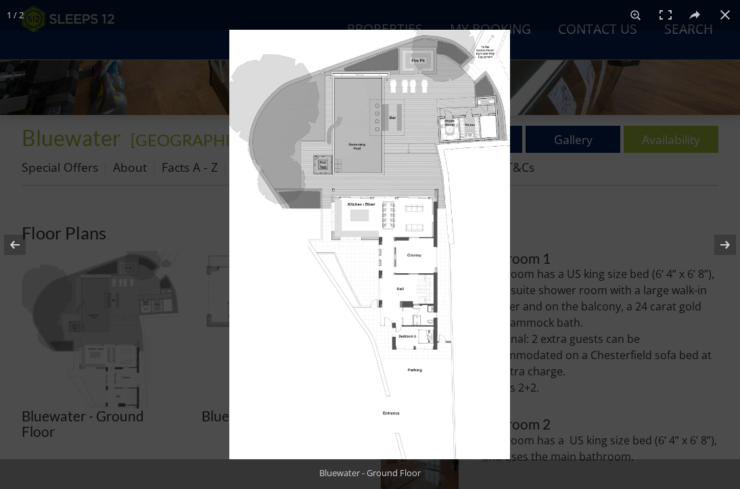
click at [335, 285] on img at bounding box center [369, 245] width 281 height 430
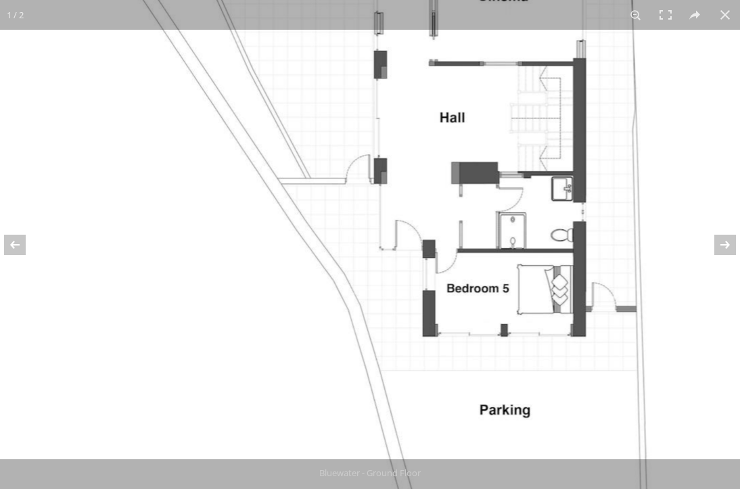
drag, startPoint x: 392, startPoint y: 290, endPoint x: 261, endPoint y: 85, distance: 244.0
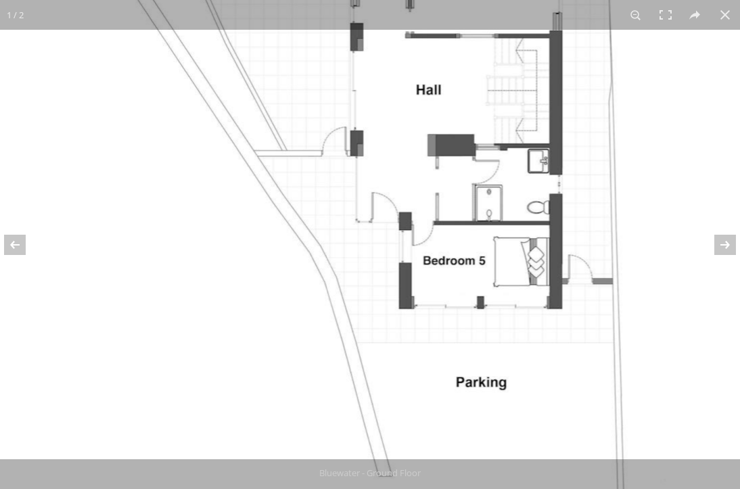
drag, startPoint x: 375, startPoint y: 97, endPoint x: 391, endPoint y: 198, distance: 102.0
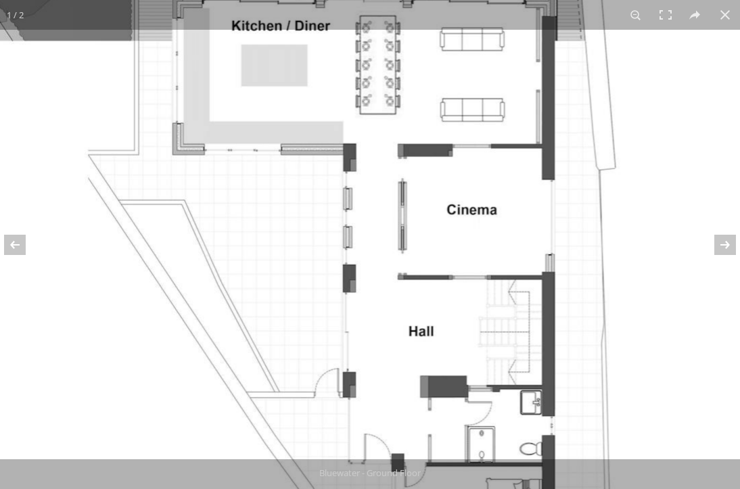
drag, startPoint x: 422, startPoint y: 127, endPoint x: 405, endPoint y: 286, distance: 159.9
click at [405, 288] on img at bounding box center [310, 170] width 1015 height 1551
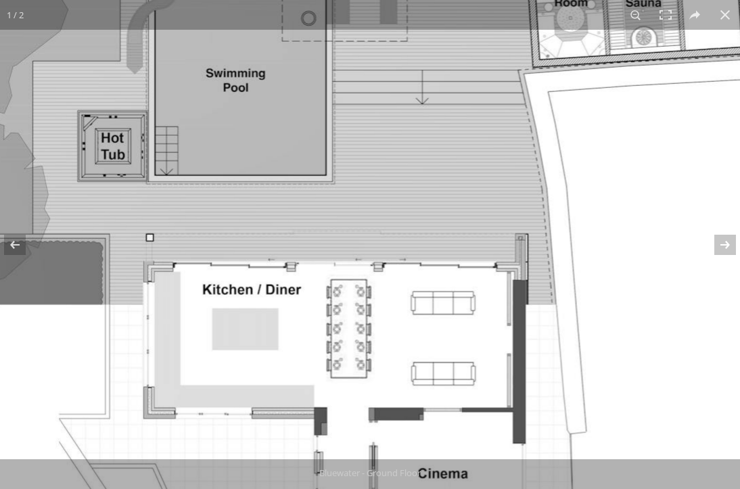
drag, startPoint x: 412, startPoint y: 200, endPoint x: 412, endPoint y: 305, distance: 104.9
click at [412, 307] on img at bounding box center [281, 434] width 1015 height 1551
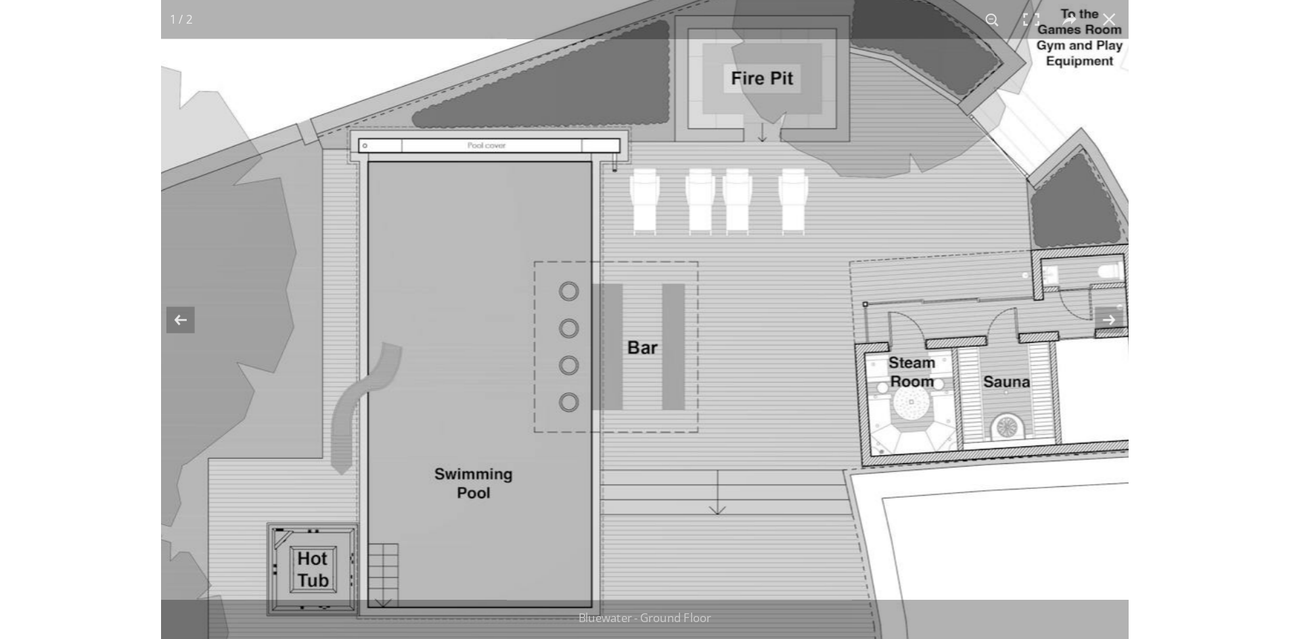
scroll to position [406, 0]
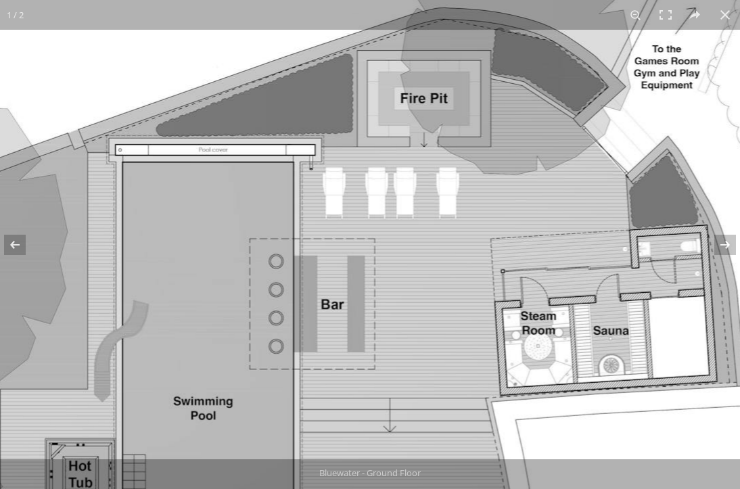
drag, startPoint x: 376, startPoint y: 310, endPoint x: 467, endPoint y: 273, distance: 98.4
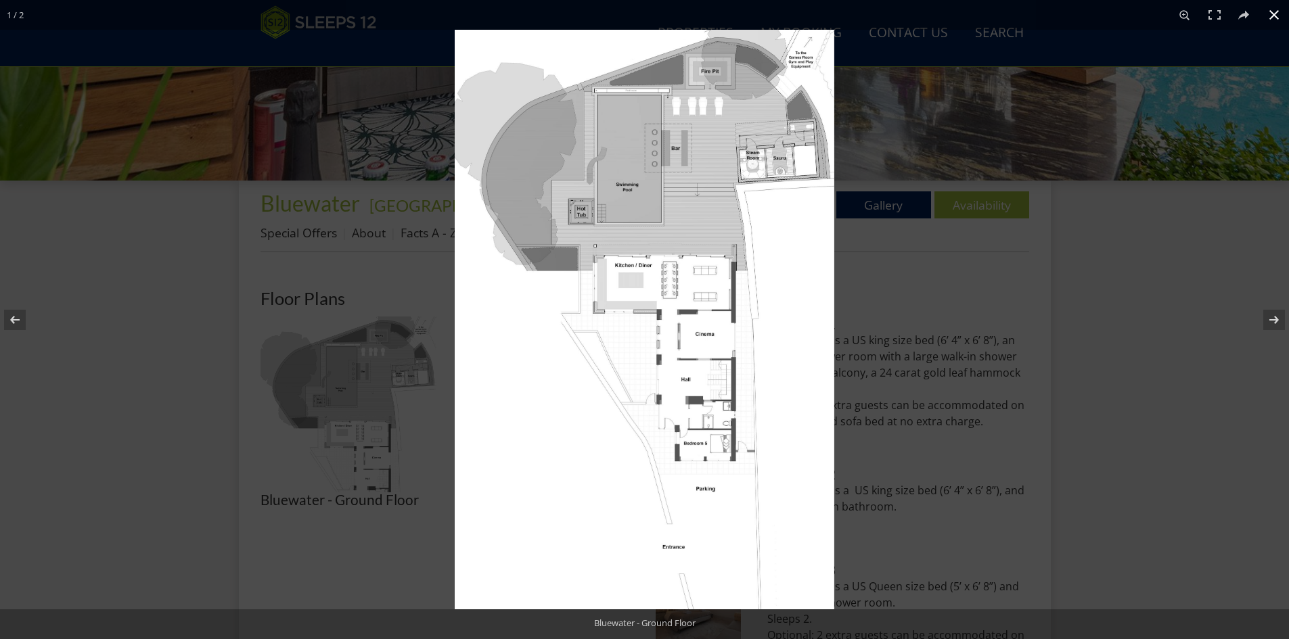
click at [739, 16] on button at bounding box center [1274, 15] width 30 height 30
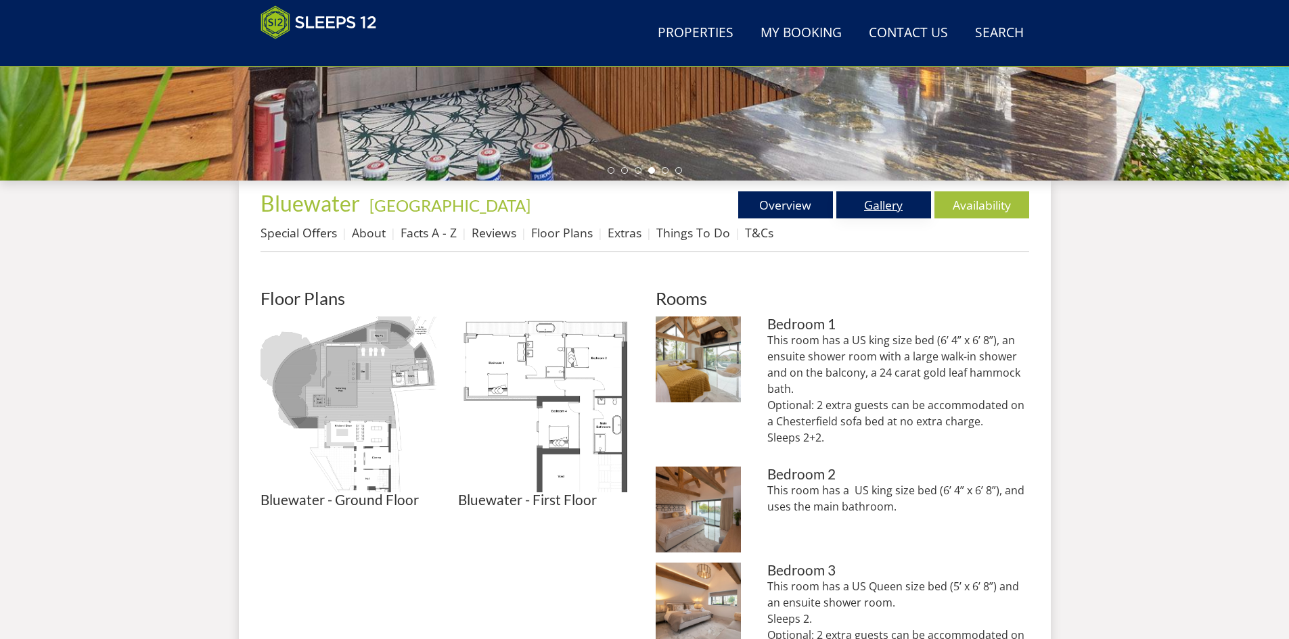
click at [739, 206] on link "Gallery" at bounding box center [883, 204] width 95 height 27
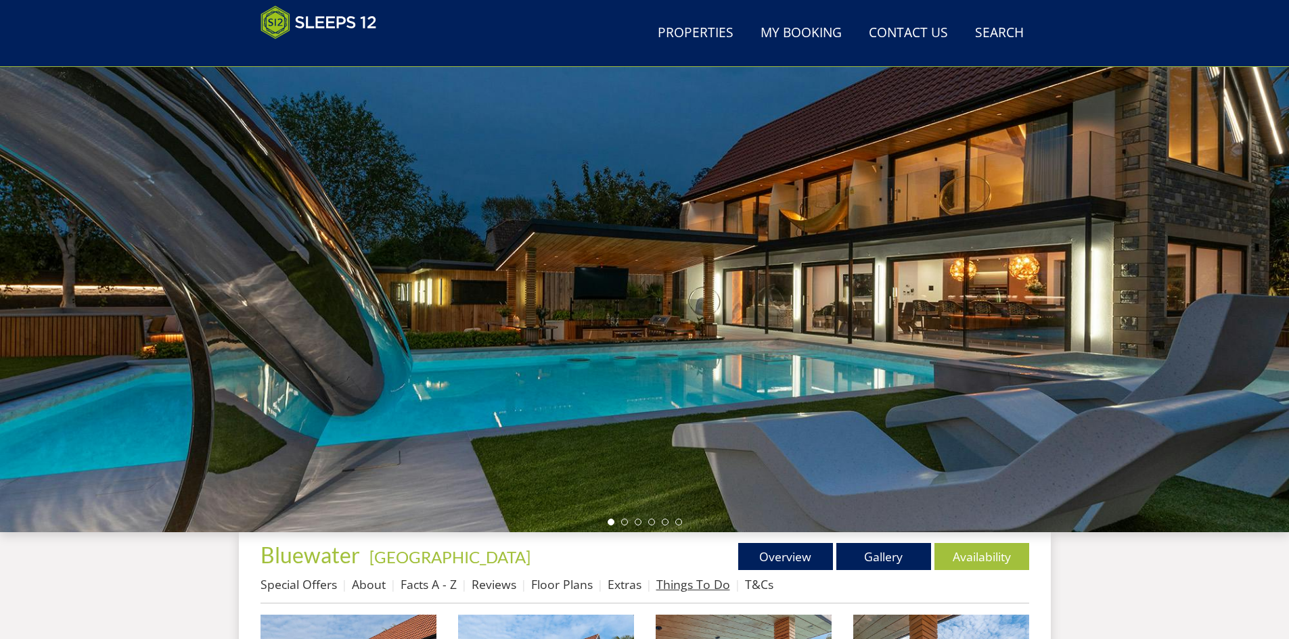
scroll to position [367, 0]
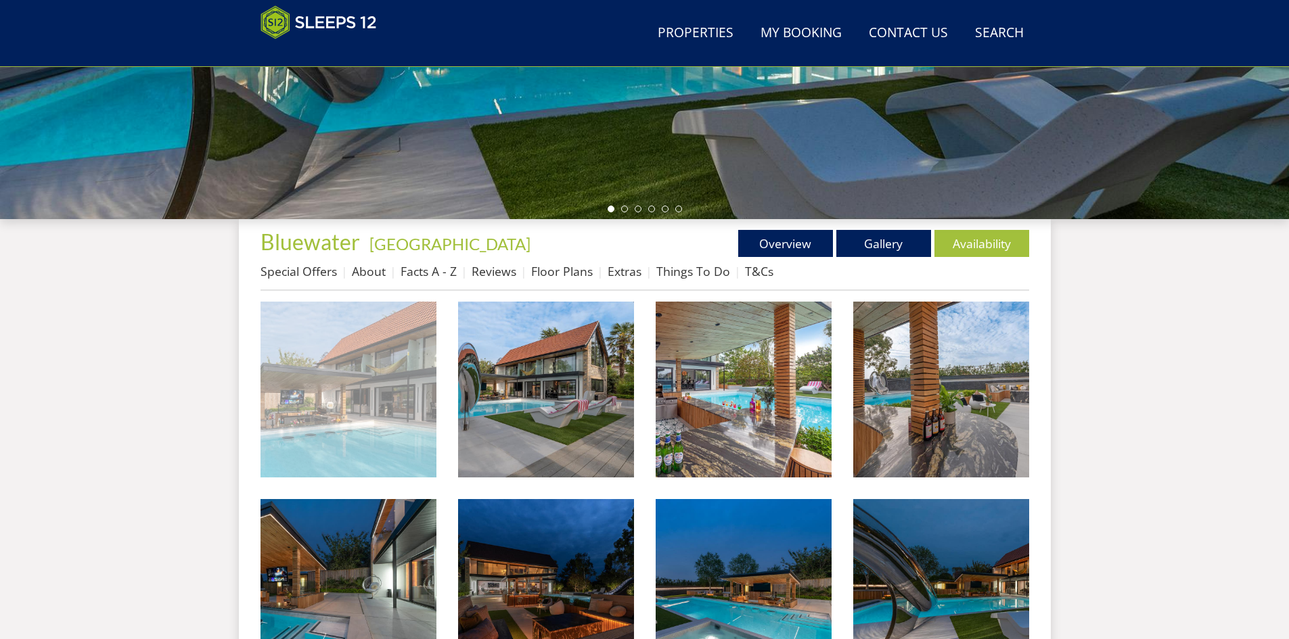
click at [377, 372] on img at bounding box center [348, 390] width 176 height 176
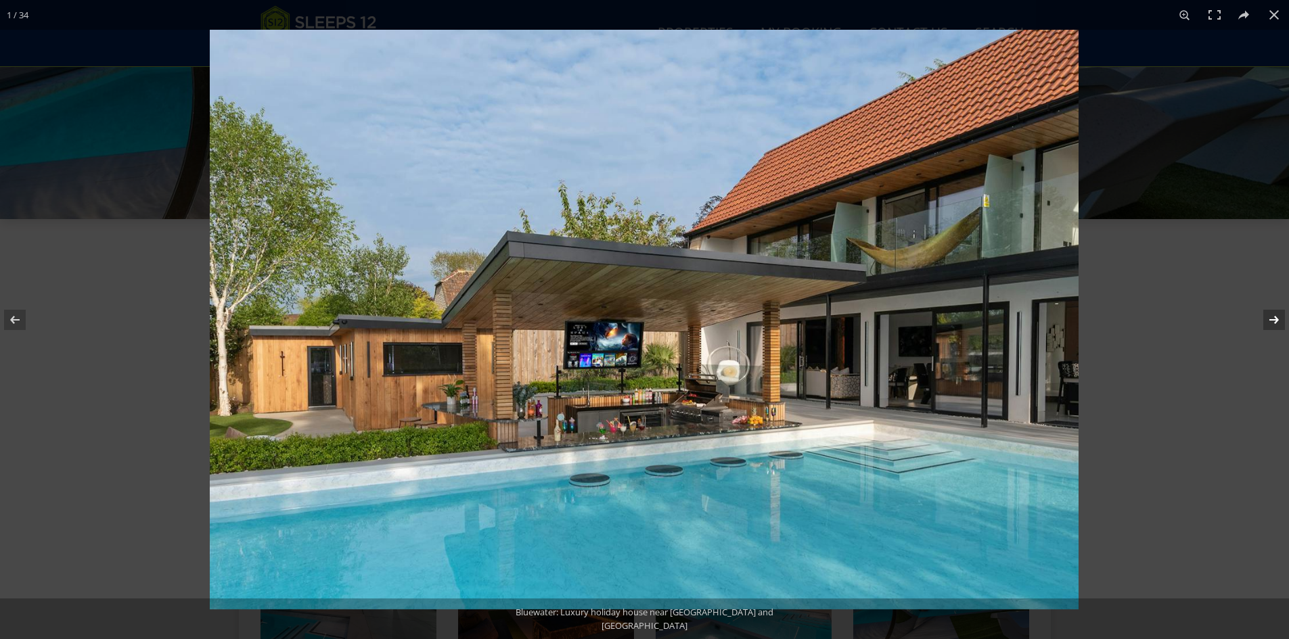
click at [739, 315] on button at bounding box center [1264, 320] width 47 height 68
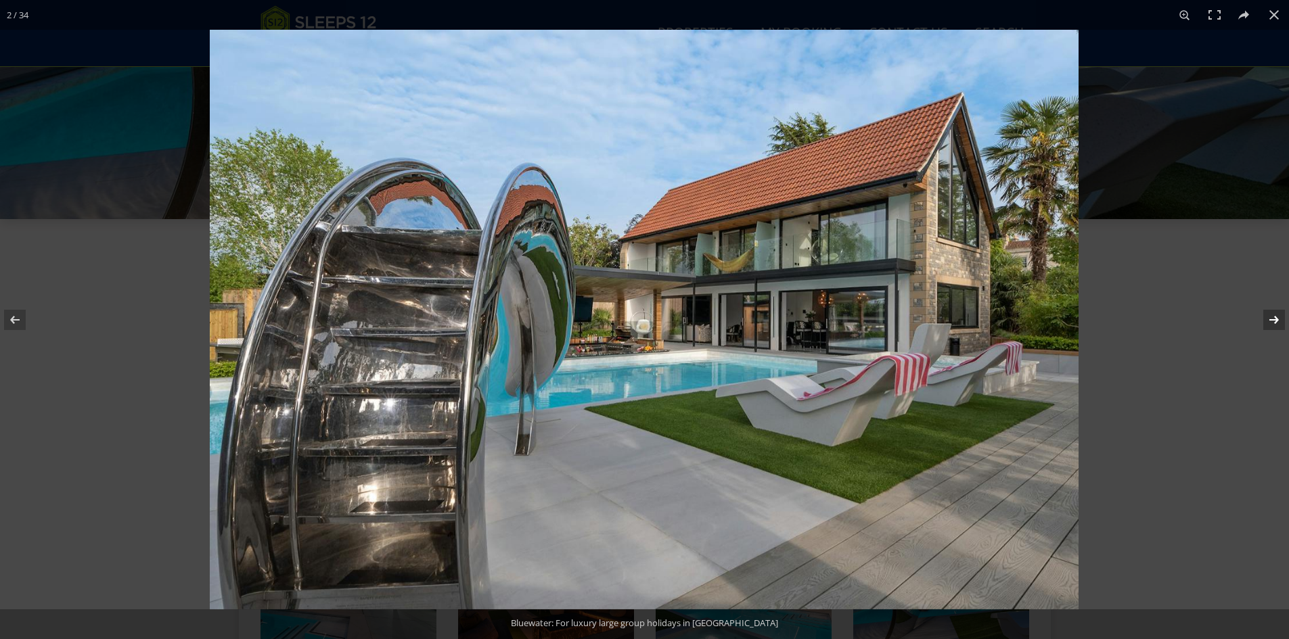
click at [739, 315] on button at bounding box center [1264, 320] width 47 height 68
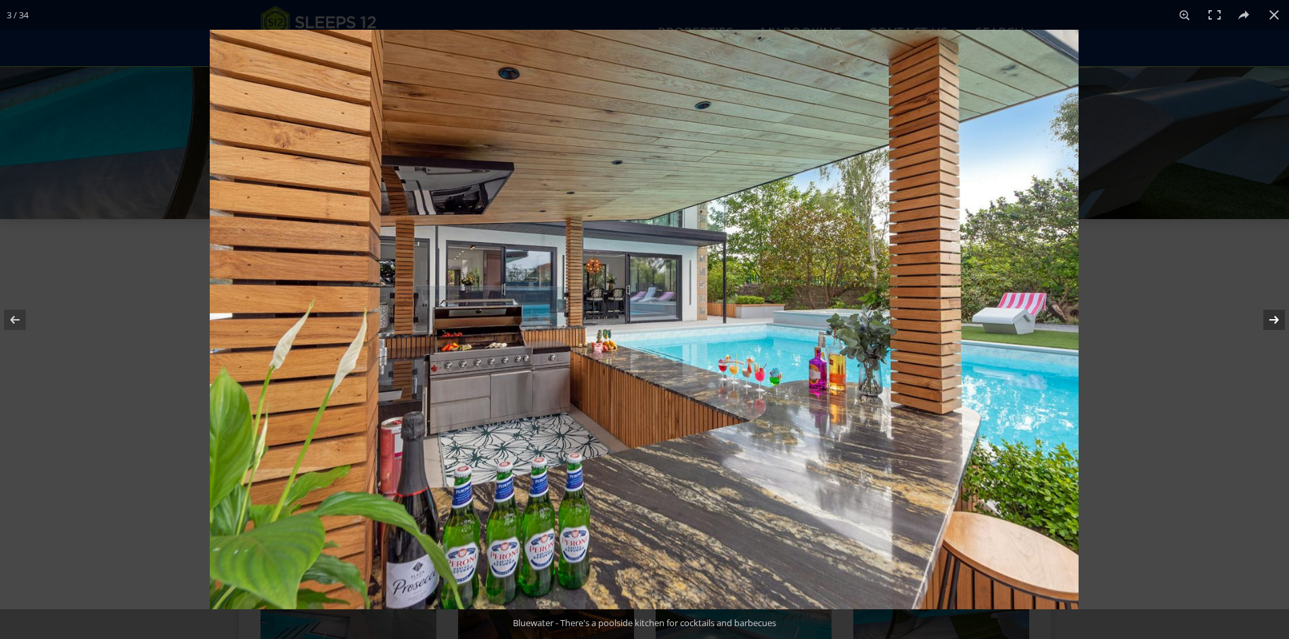
click at [739, 315] on button at bounding box center [1264, 320] width 47 height 68
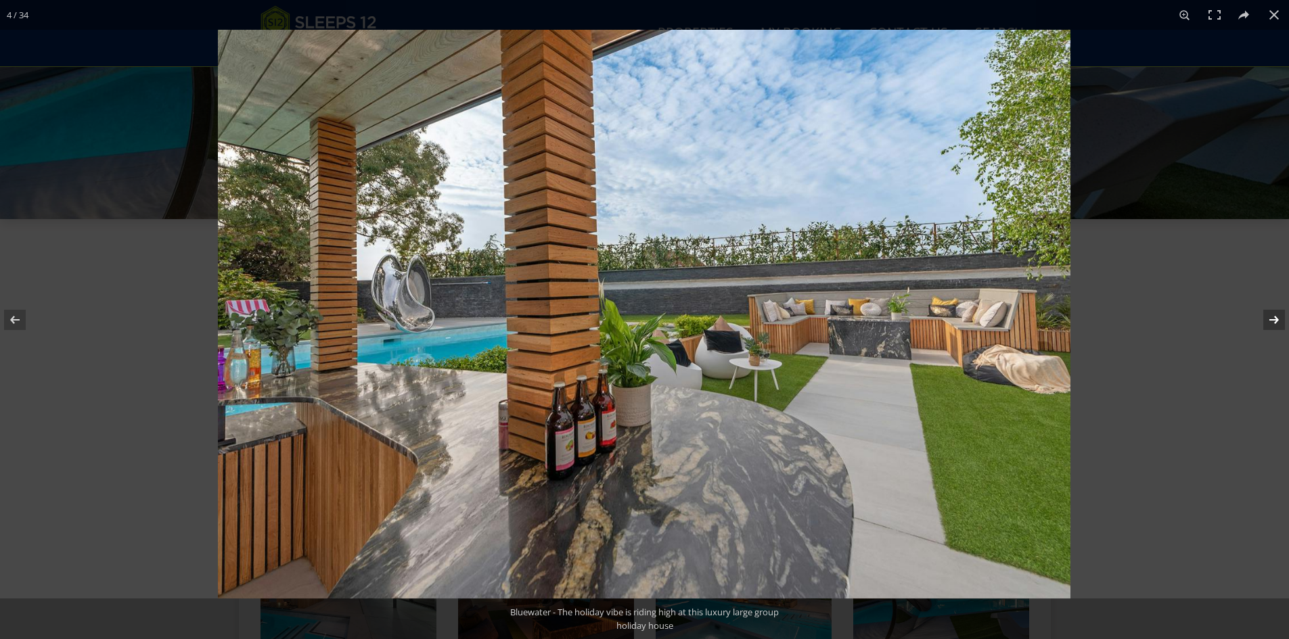
click at [739, 315] on button at bounding box center [1264, 320] width 47 height 68
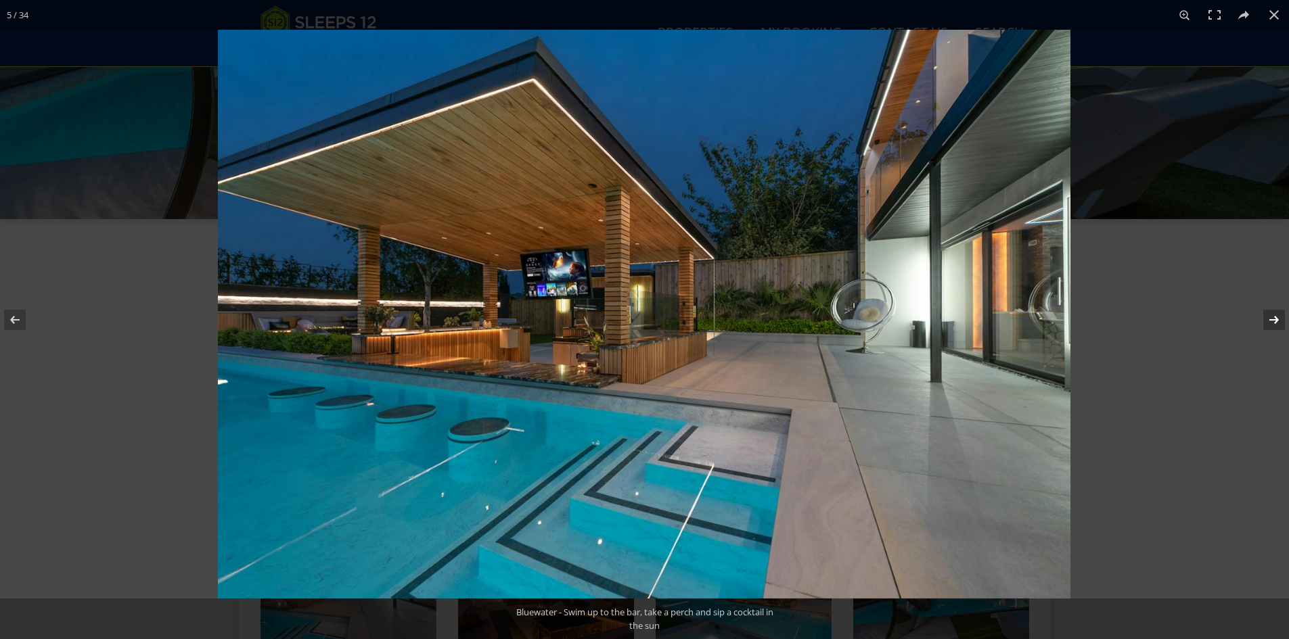
click at [739, 315] on button at bounding box center [1264, 320] width 47 height 68
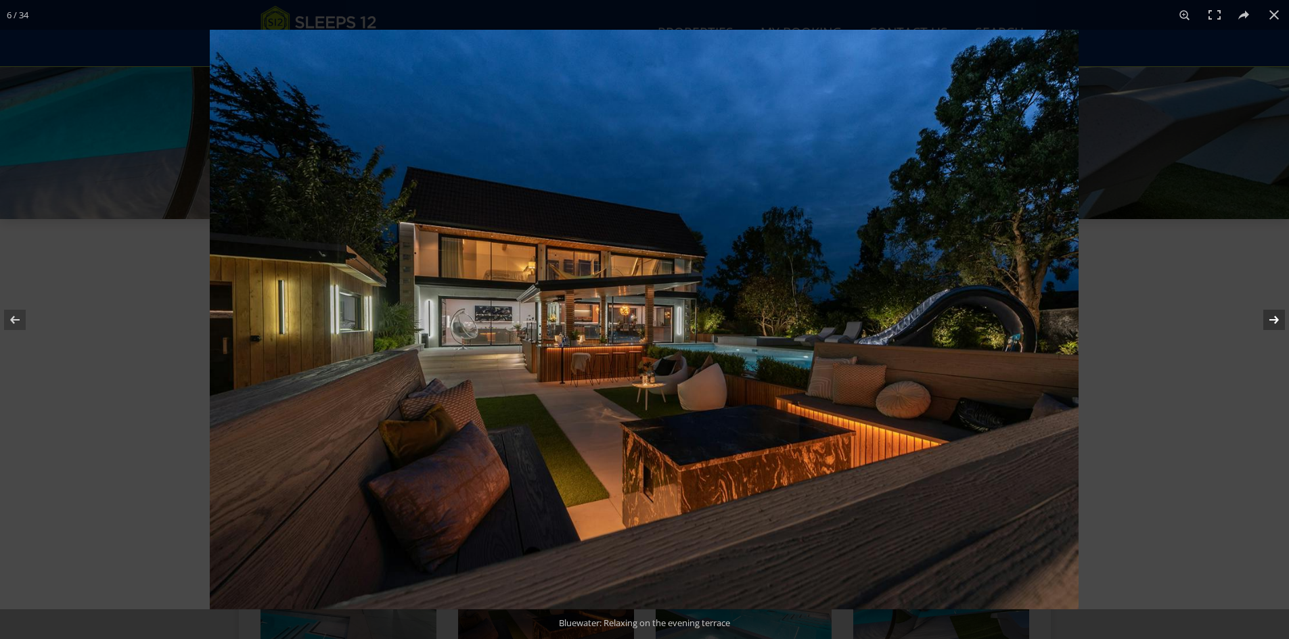
click at [739, 315] on button at bounding box center [1264, 320] width 47 height 68
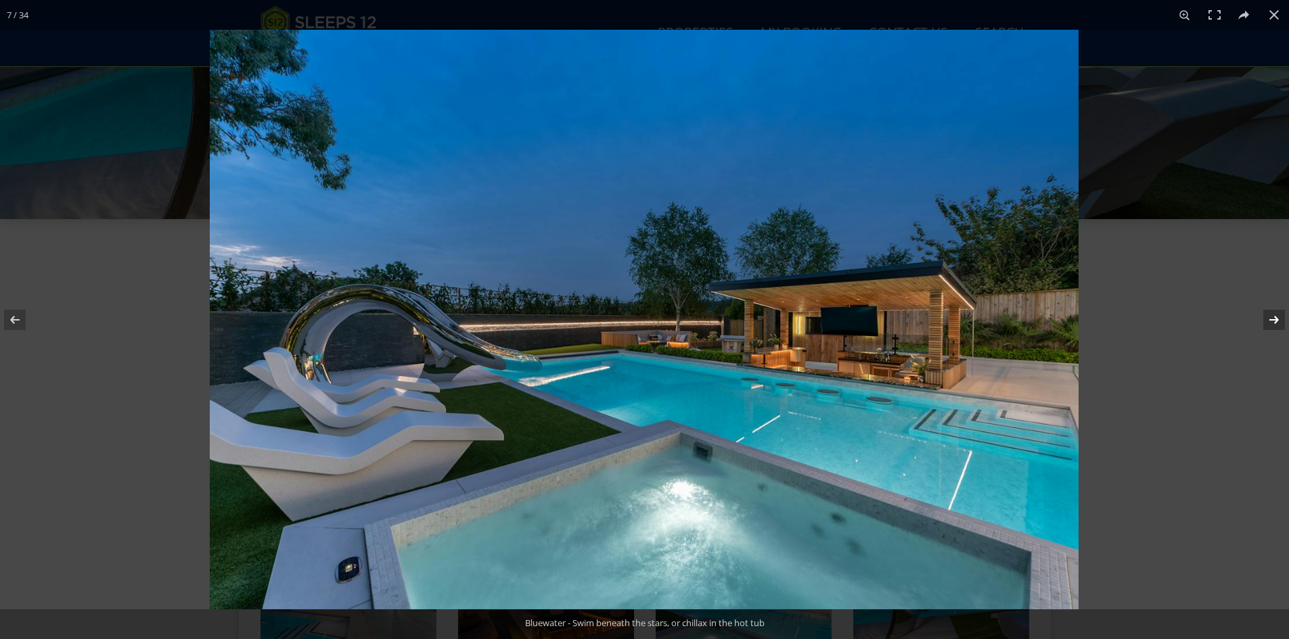
click at [739, 315] on button at bounding box center [1264, 320] width 47 height 68
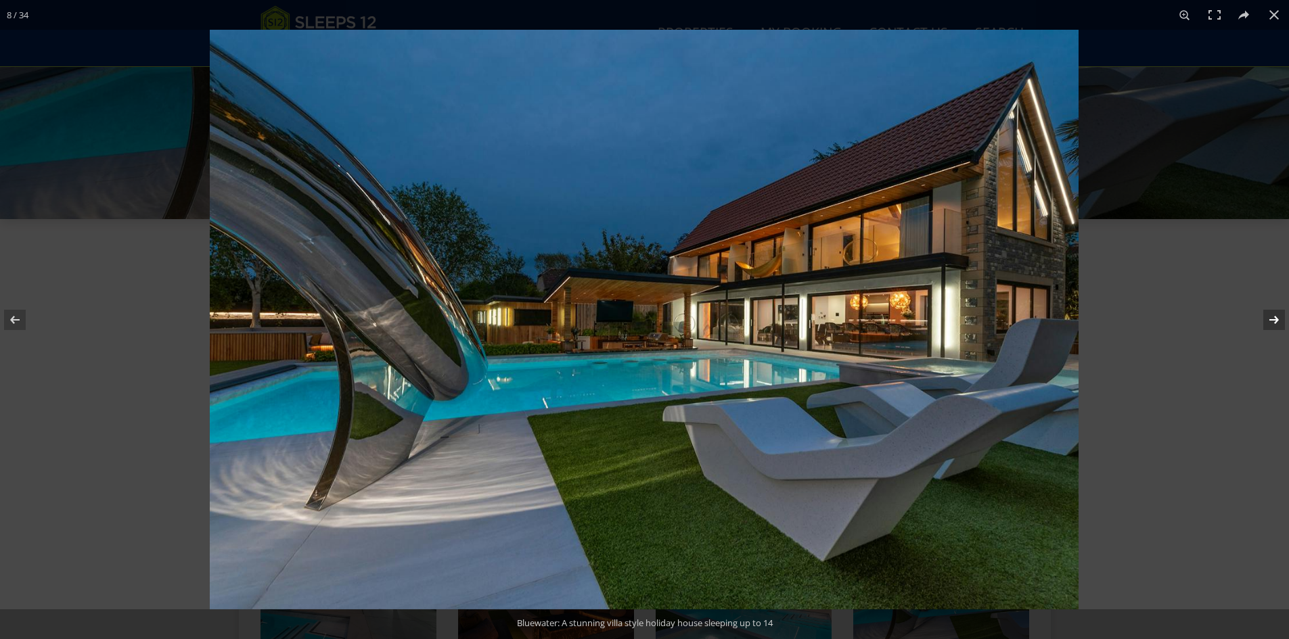
click at [739, 315] on button at bounding box center [1264, 320] width 47 height 68
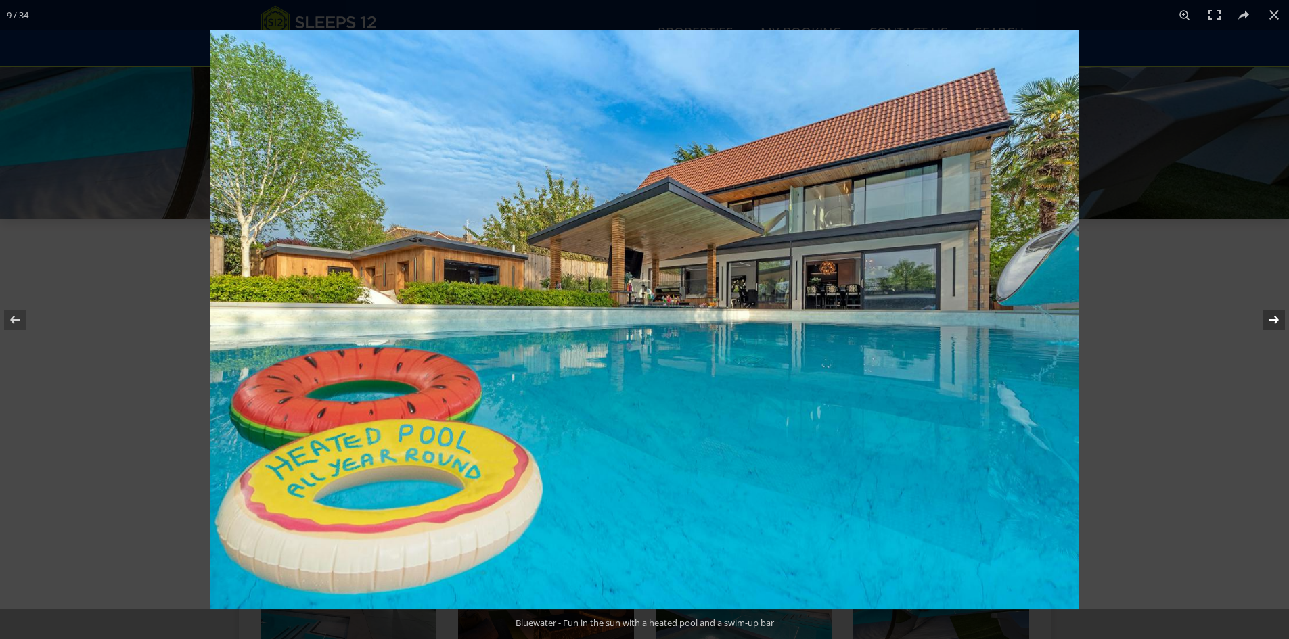
click at [739, 315] on button at bounding box center [1264, 320] width 47 height 68
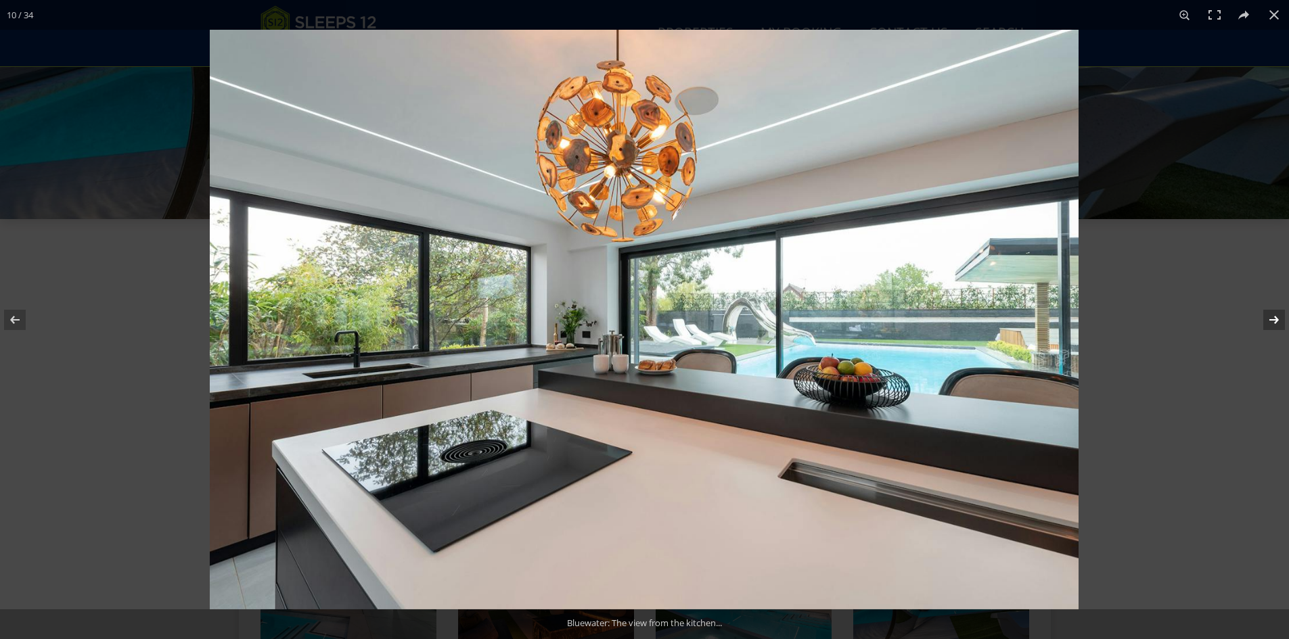
click at [739, 315] on button at bounding box center [1264, 320] width 47 height 68
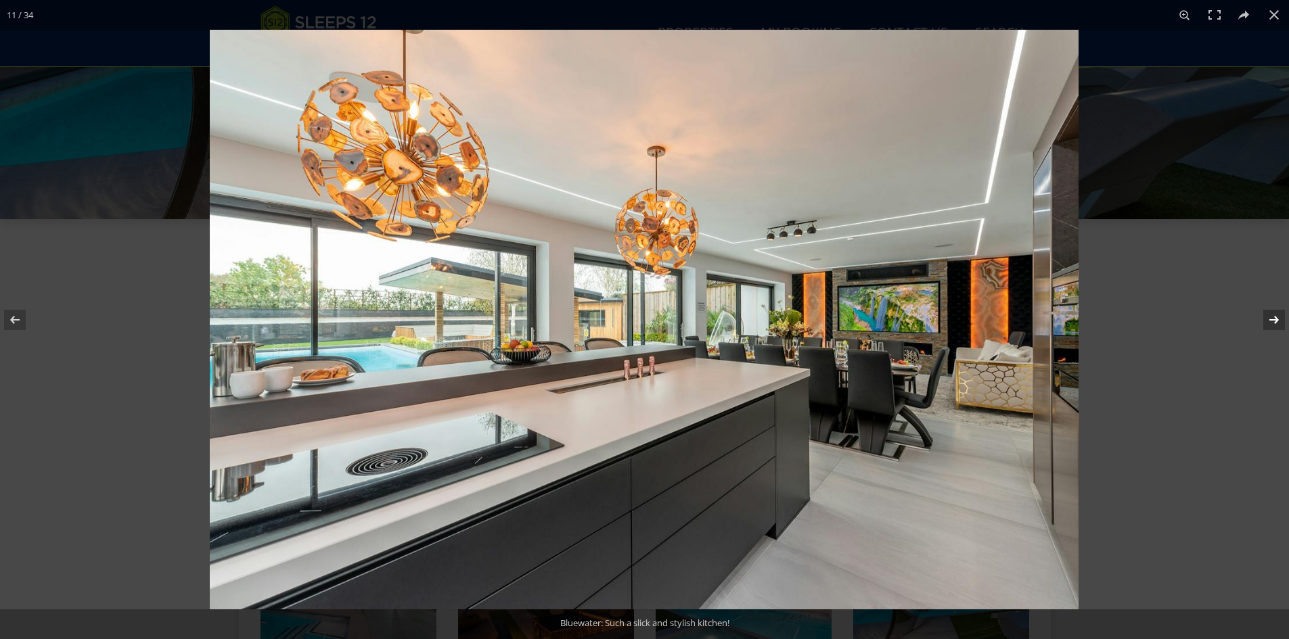
click at [739, 315] on button at bounding box center [1264, 320] width 47 height 68
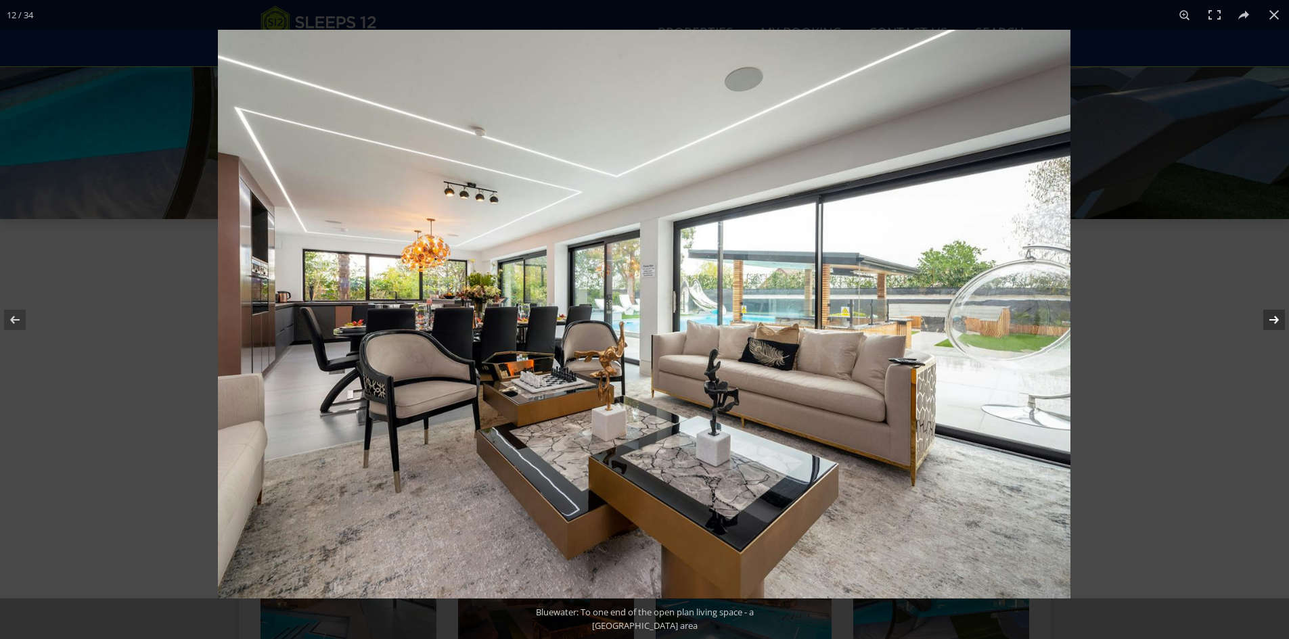
click at [739, 315] on button at bounding box center [1264, 320] width 47 height 68
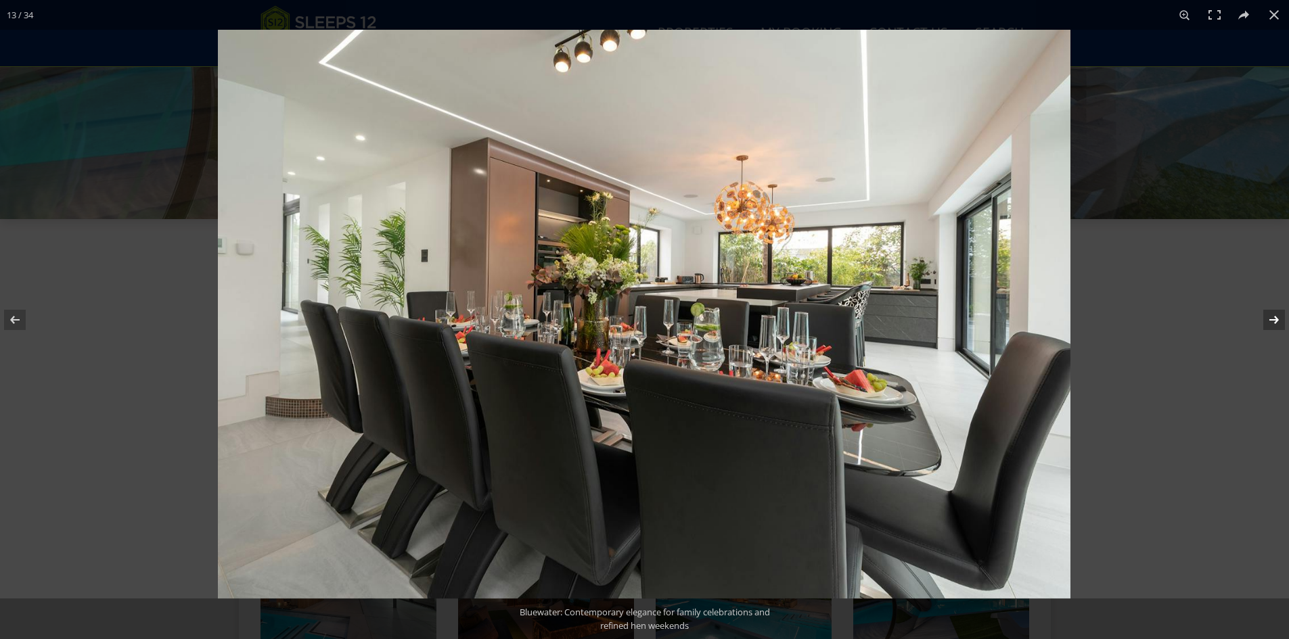
click at [739, 315] on button at bounding box center [1264, 320] width 47 height 68
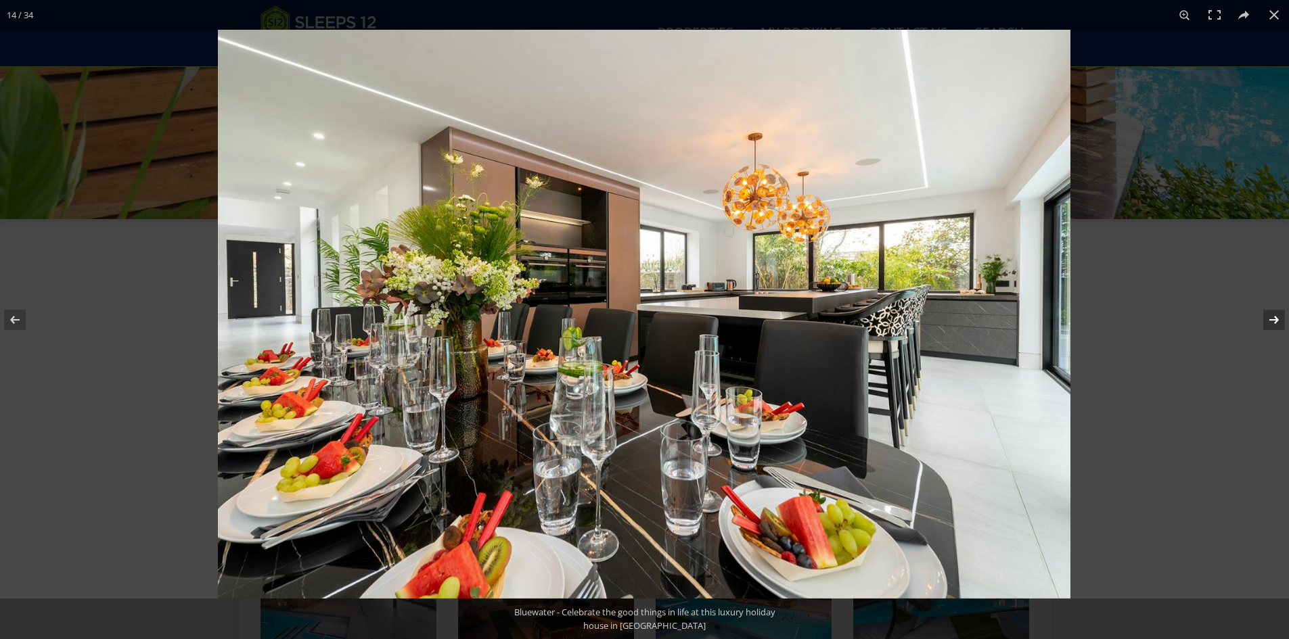
click at [739, 315] on button at bounding box center [1264, 320] width 47 height 68
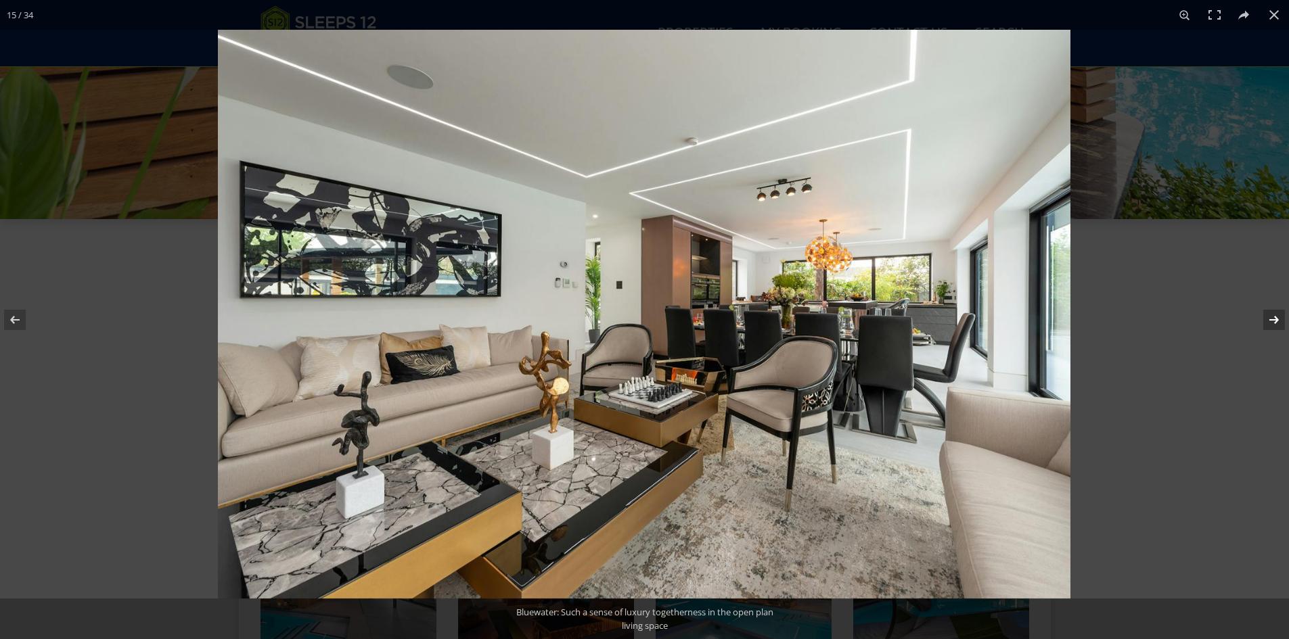
click at [739, 315] on button at bounding box center [1264, 320] width 47 height 68
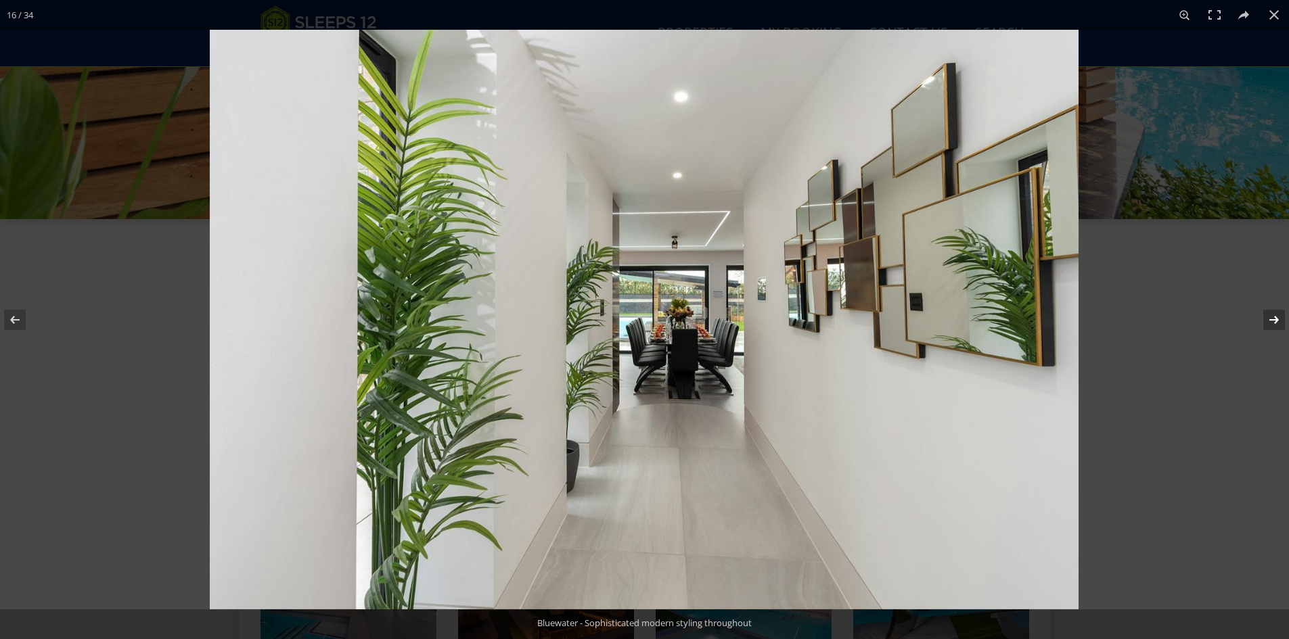
click at [739, 315] on button at bounding box center [1264, 320] width 47 height 68
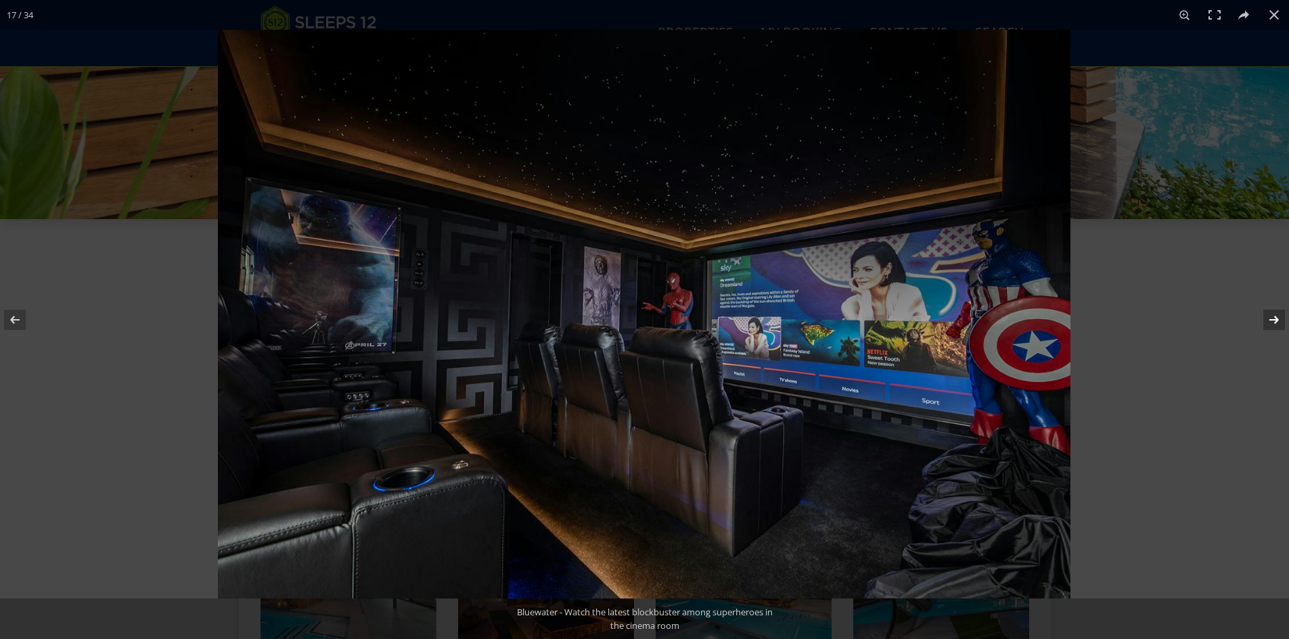
click at [739, 315] on button at bounding box center [1264, 320] width 47 height 68
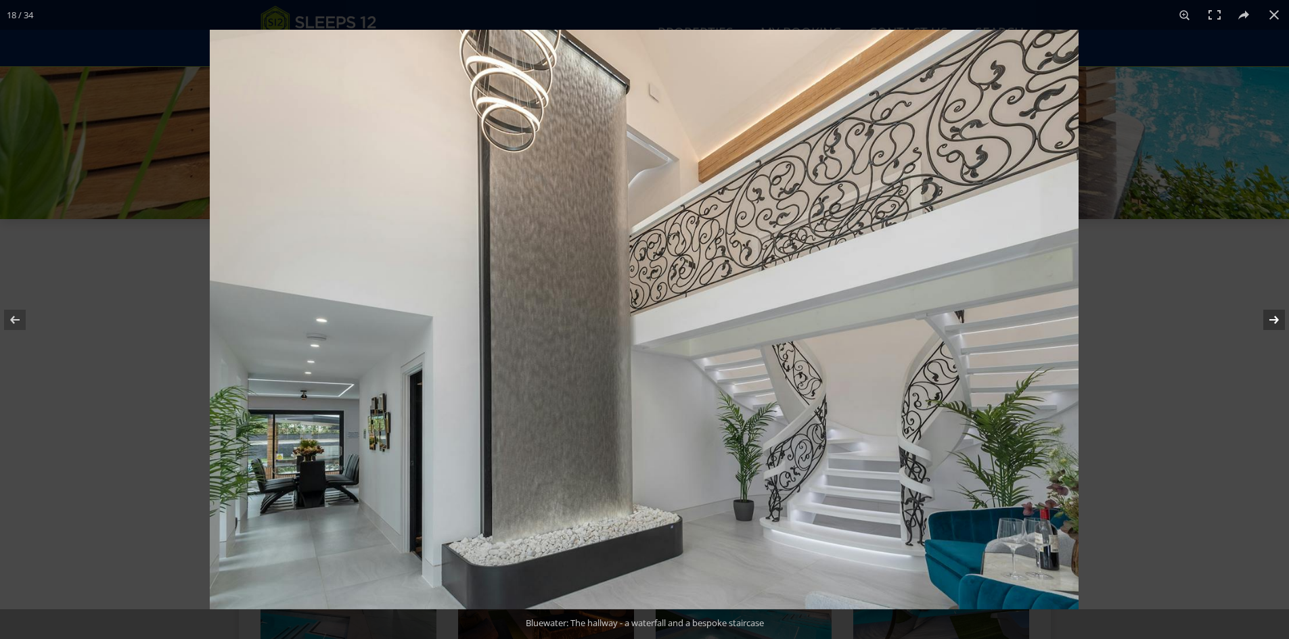
click at [739, 315] on button at bounding box center [1264, 320] width 47 height 68
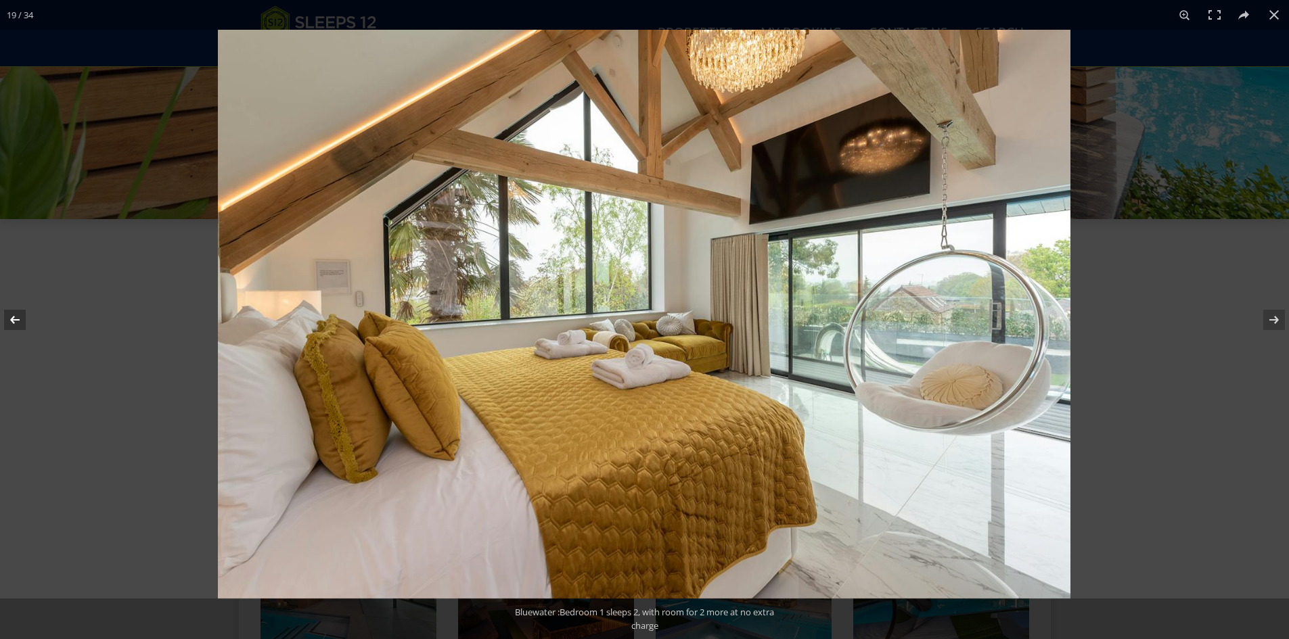
click at [23, 322] on button at bounding box center [23, 320] width 47 height 68
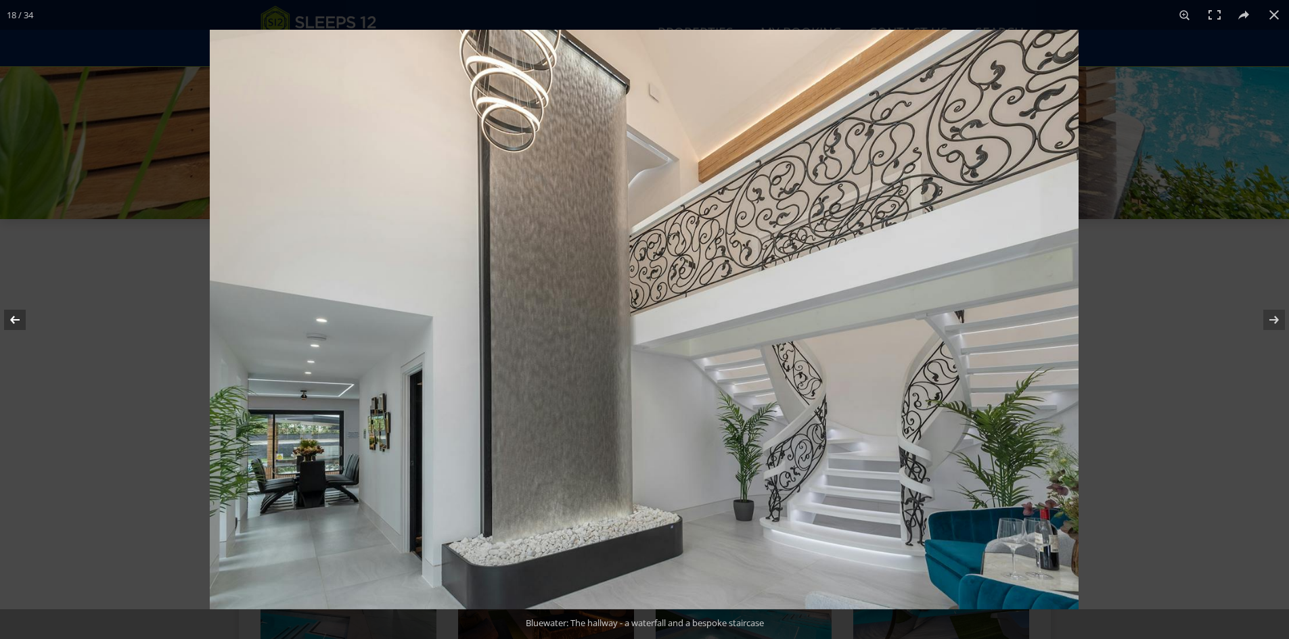
click at [23, 322] on button at bounding box center [23, 320] width 47 height 68
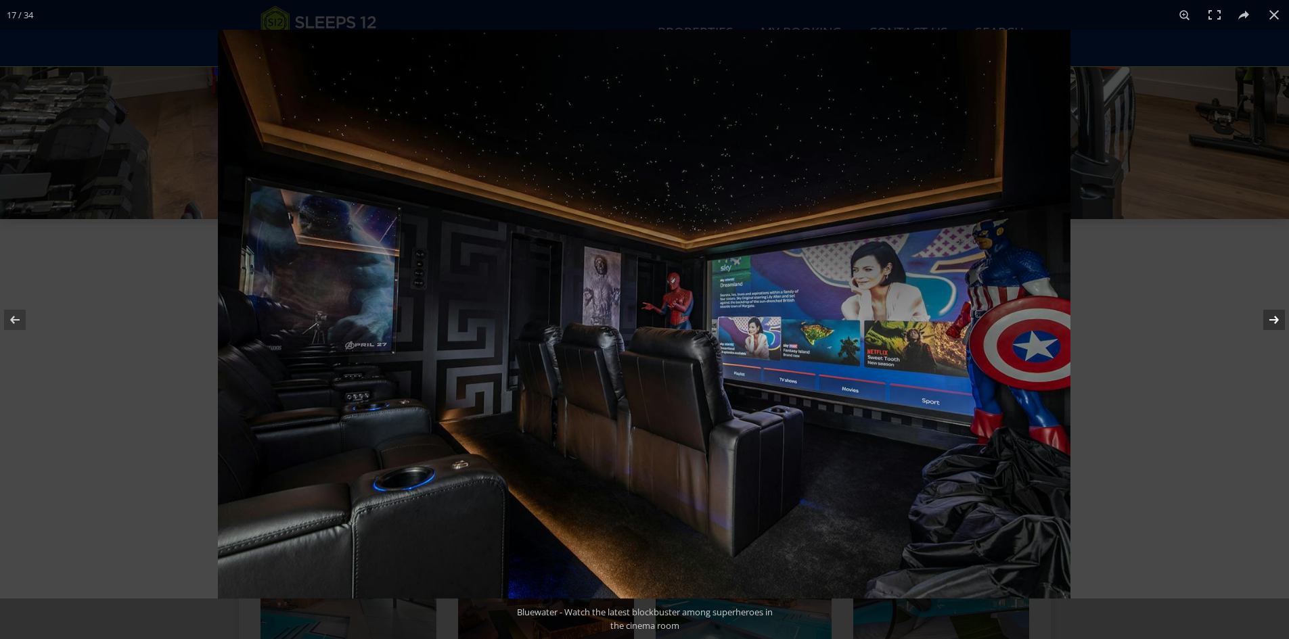
click at [739, 317] on button at bounding box center [1264, 320] width 47 height 68
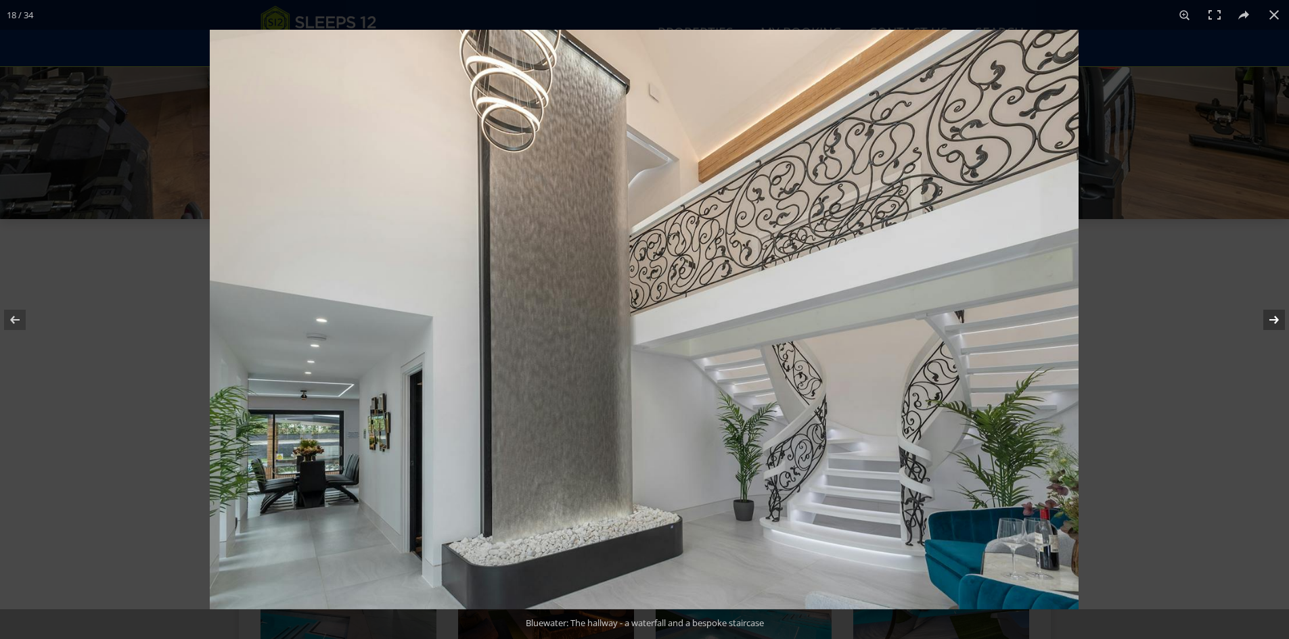
click at [739, 317] on button at bounding box center [1264, 320] width 47 height 68
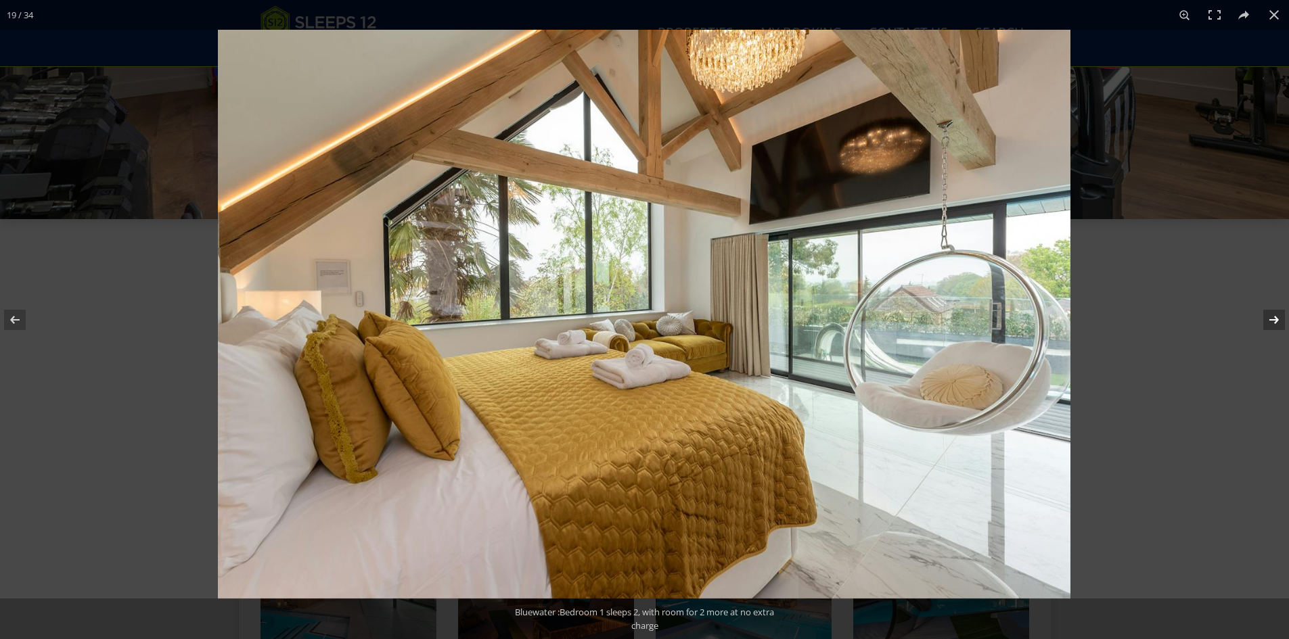
click at [739, 317] on button at bounding box center [1264, 320] width 47 height 68
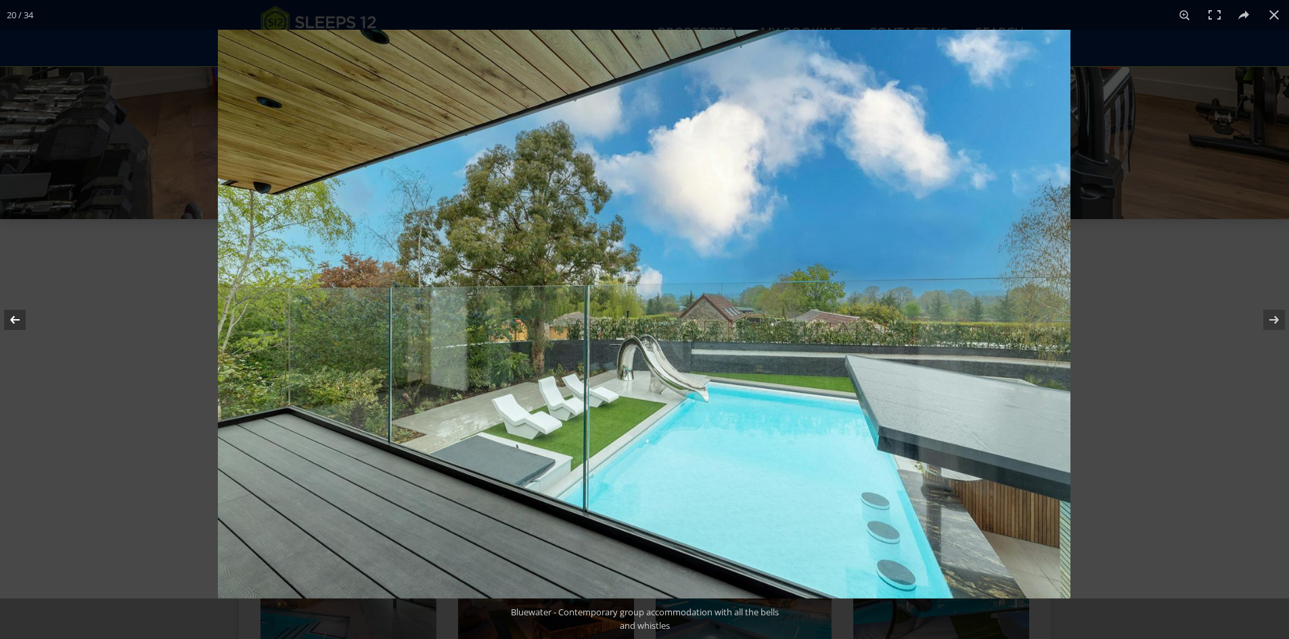
click at [15, 317] on button at bounding box center [23, 320] width 47 height 68
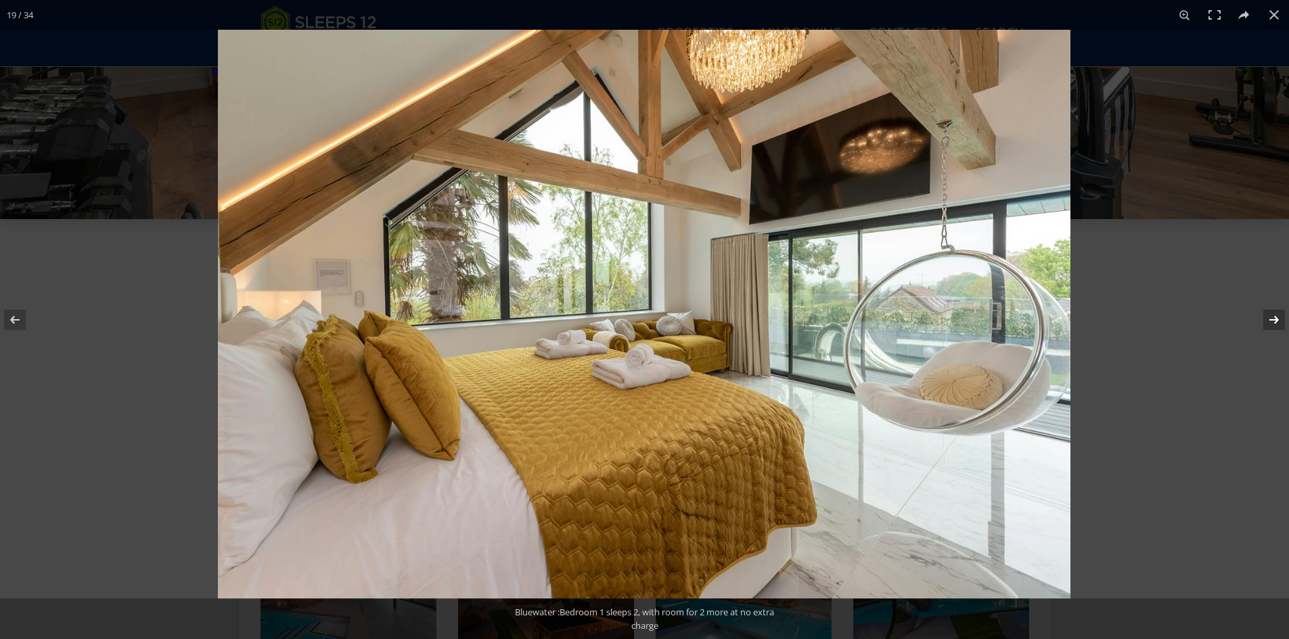
click at [739, 321] on button at bounding box center [1264, 320] width 47 height 68
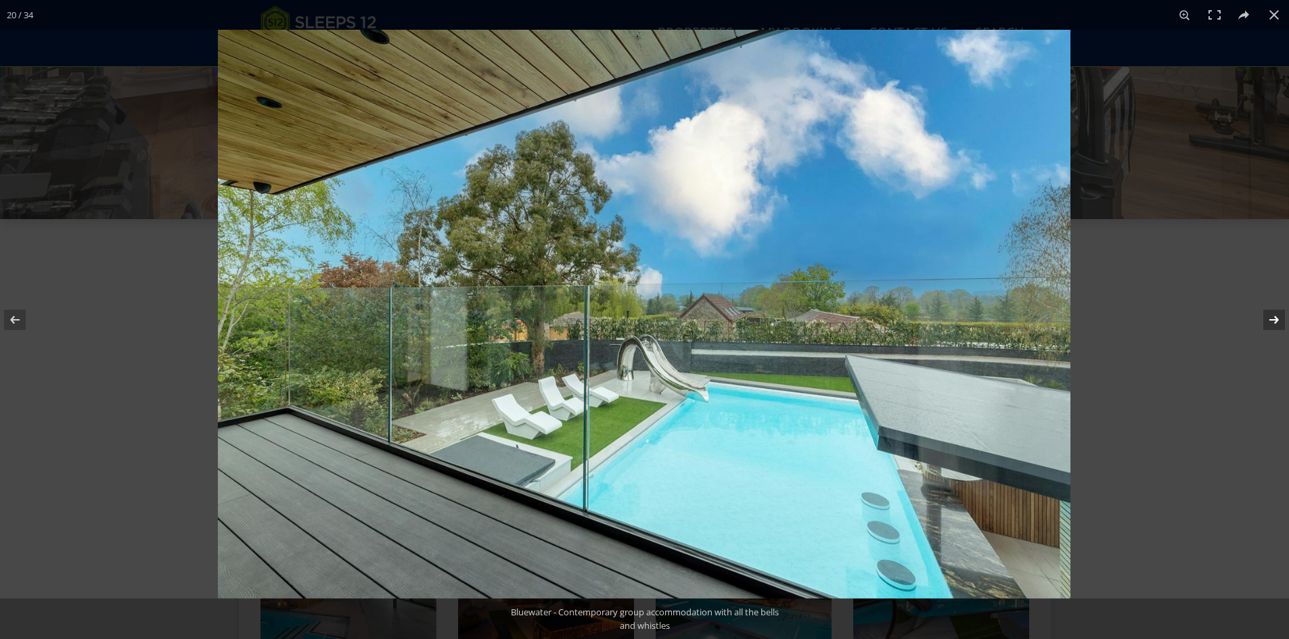
click at [739, 321] on button at bounding box center [1264, 320] width 47 height 68
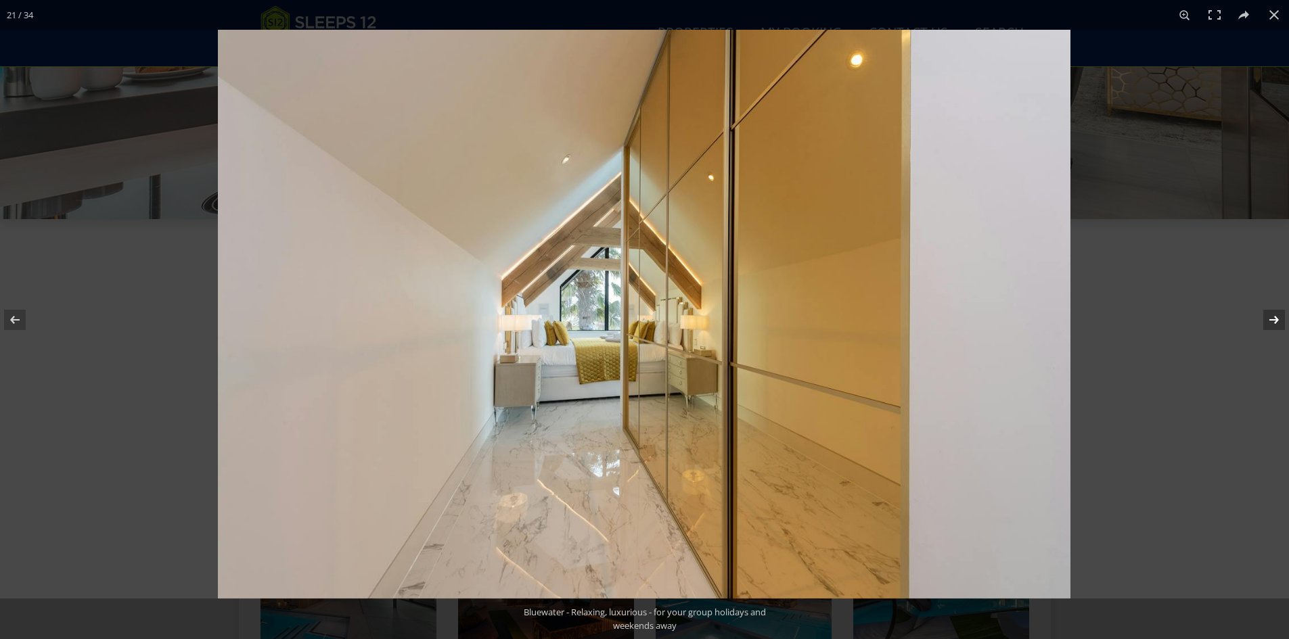
click at [739, 321] on button at bounding box center [1264, 320] width 47 height 68
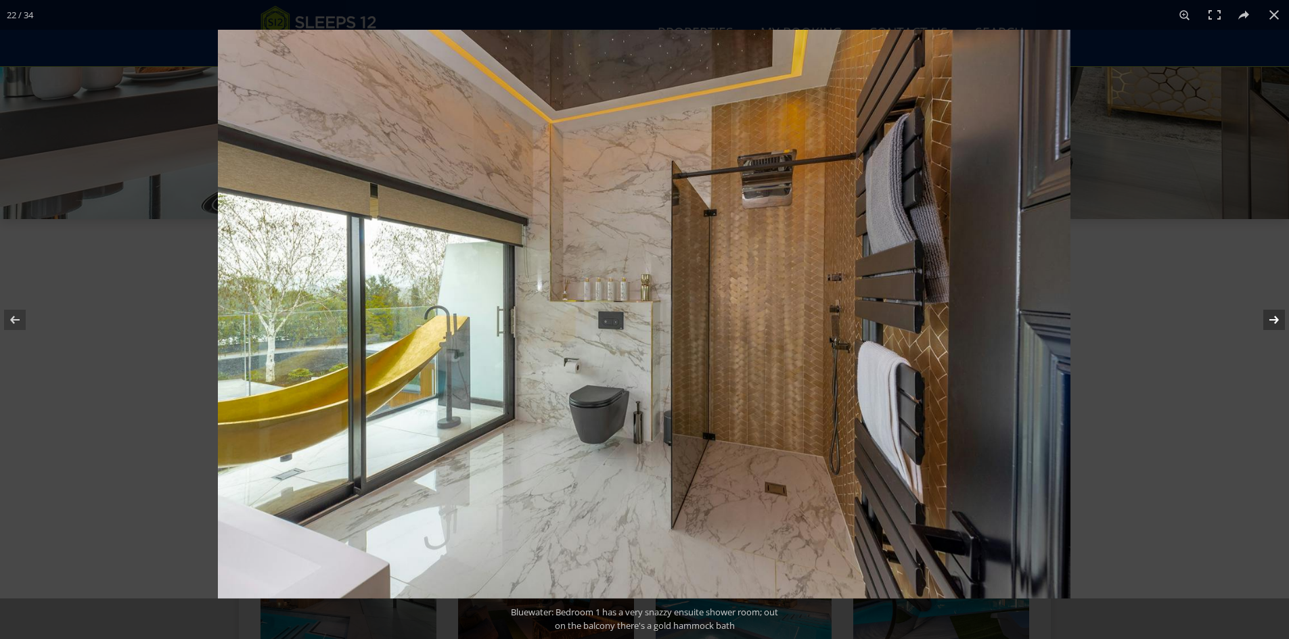
click at [739, 321] on button at bounding box center [1264, 320] width 47 height 68
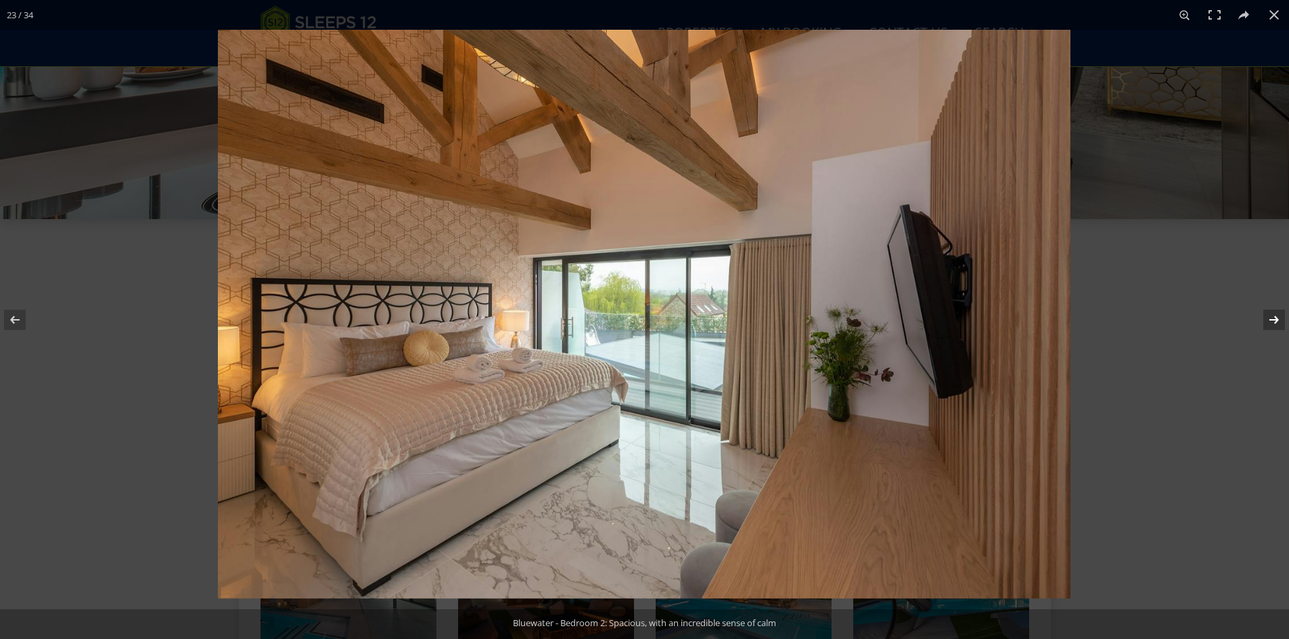
click at [739, 321] on button at bounding box center [1264, 320] width 47 height 68
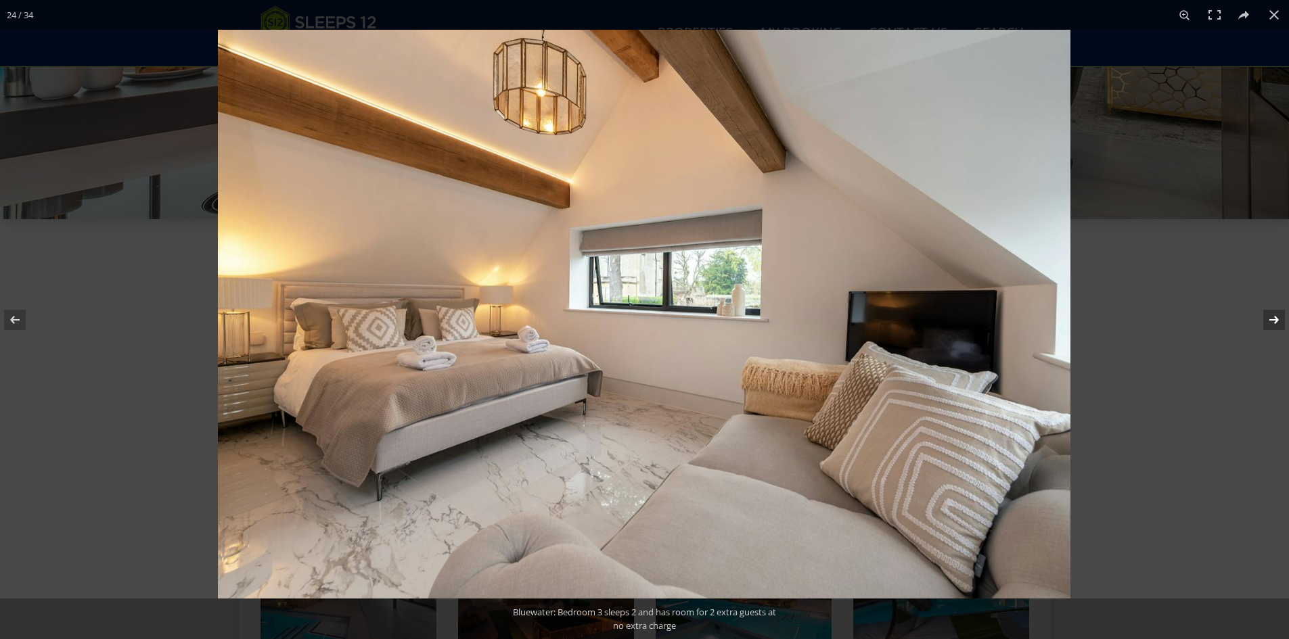
click at [739, 321] on button at bounding box center [1264, 320] width 47 height 68
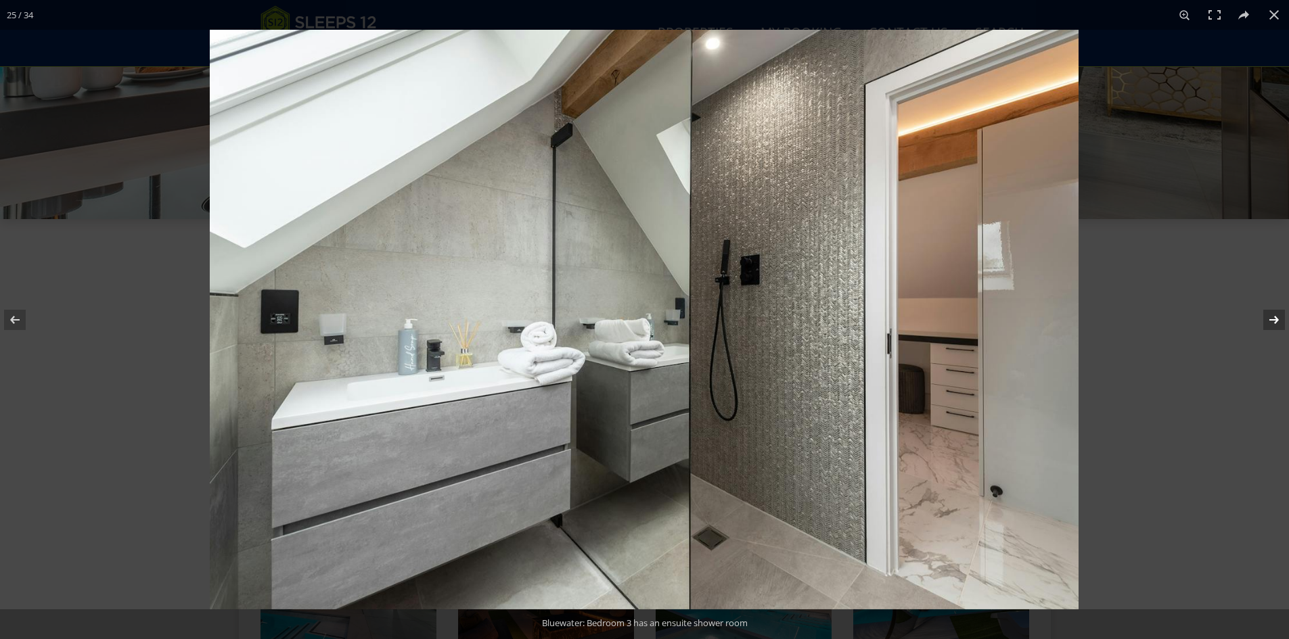
click at [739, 321] on button at bounding box center [1264, 320] width 47 height 68
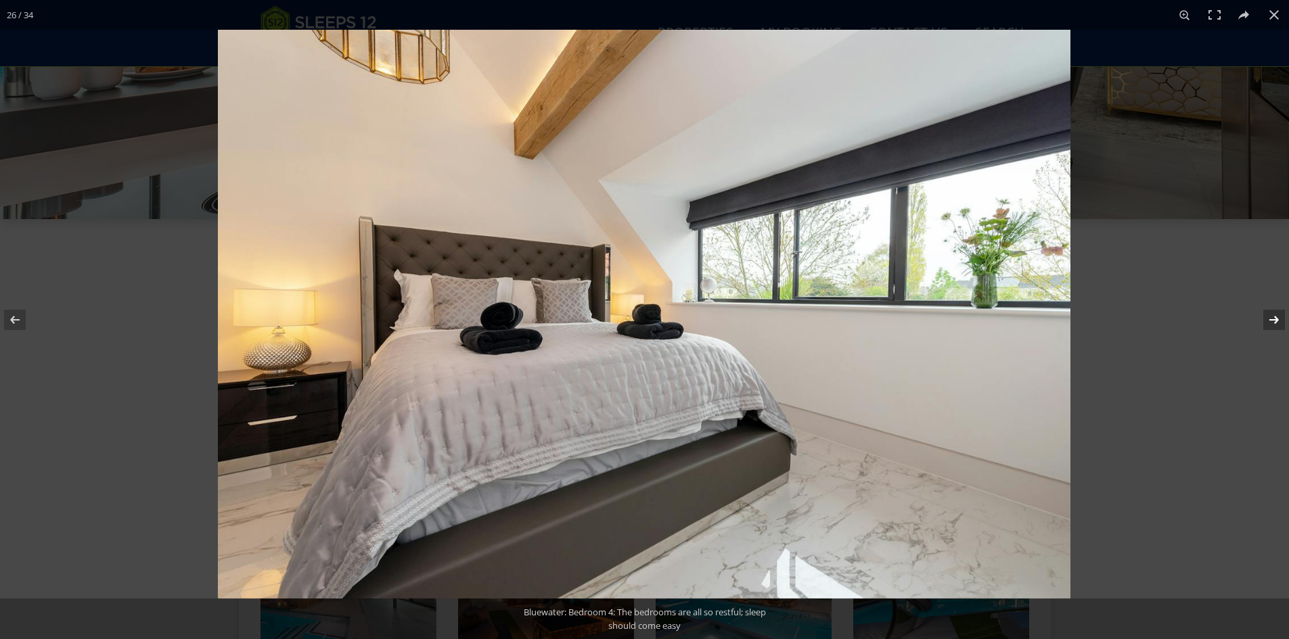
click at [739, 321] on button at bounding box center [1264, 320] width 47 height 68
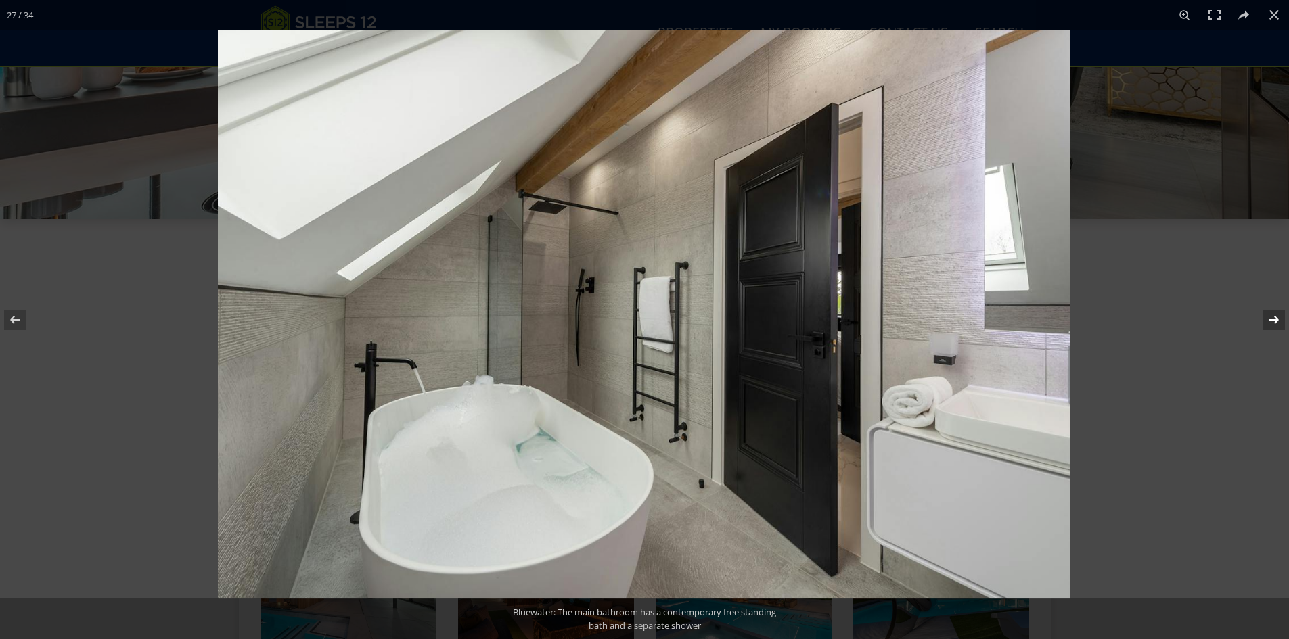
click at [739, 321] on button at bounding box center [1264, 320] width 47 height 68
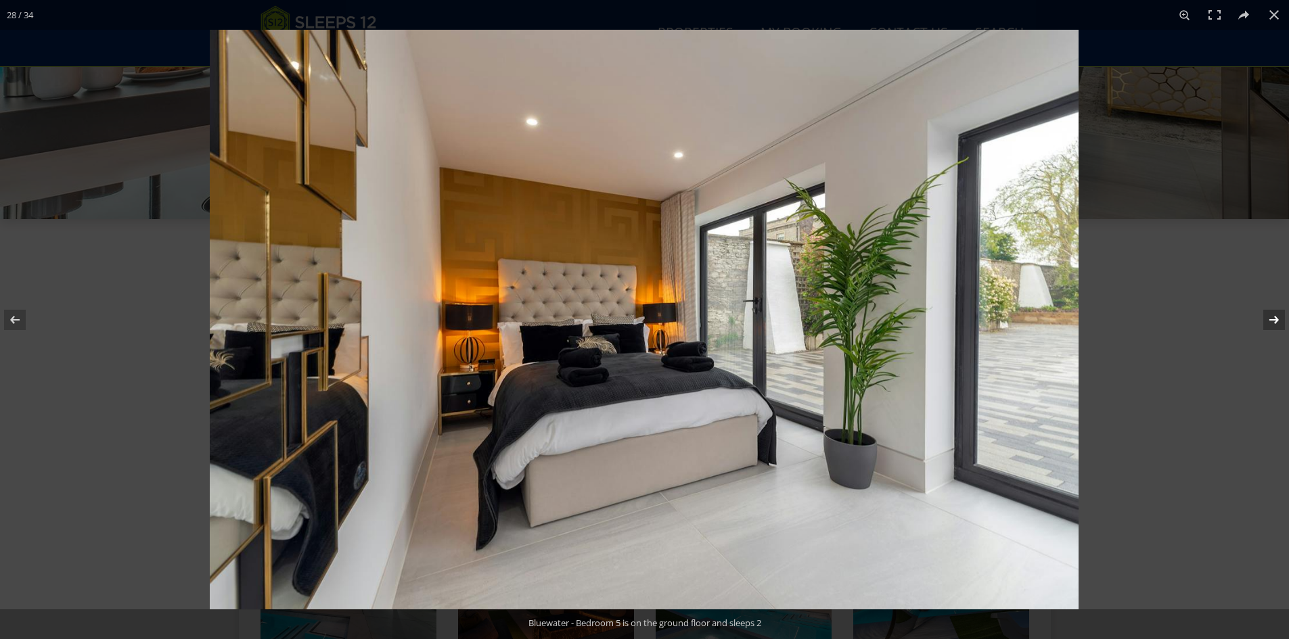
click at [739, 321] on button at bounding box center [1264, 320] width 47 height 68
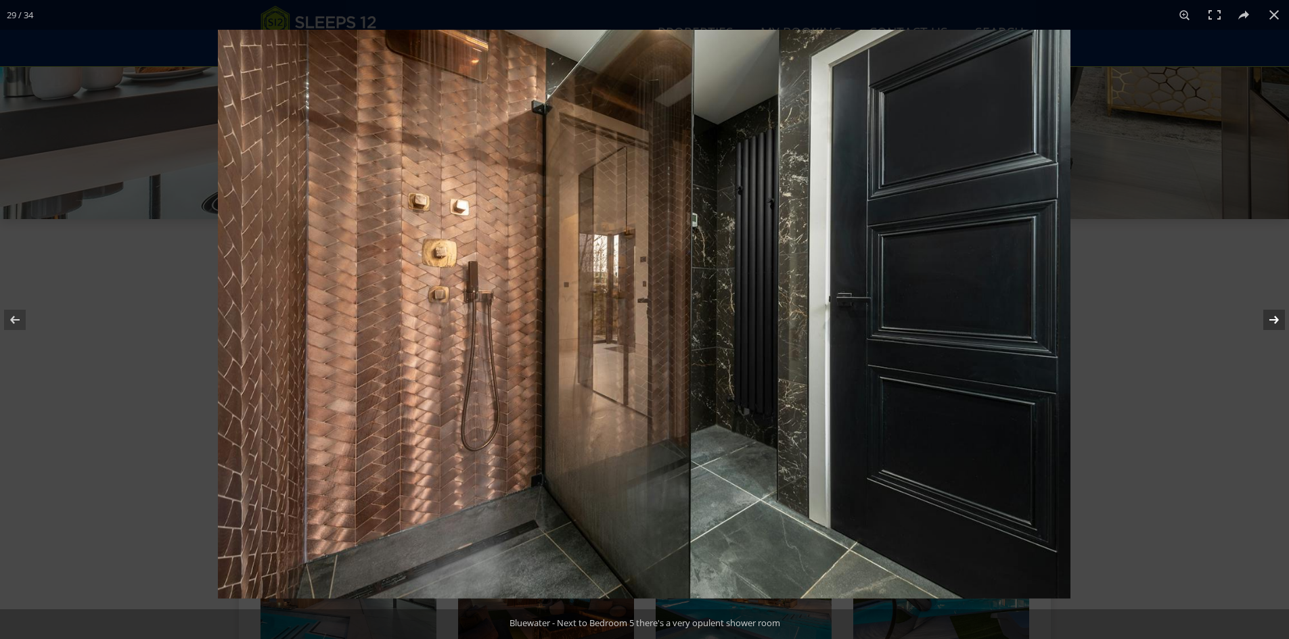
click at [739, 321] on button at bounding box center [1264, 320] width 47 height 68
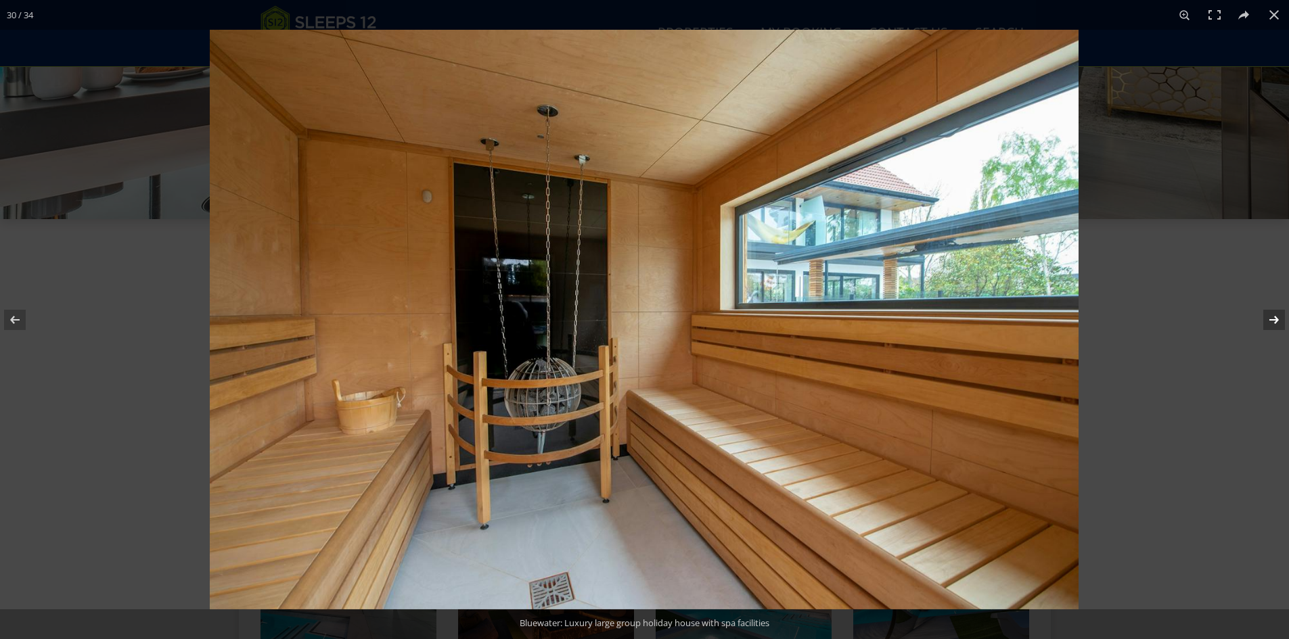
click at [739, 321] on button at bounding box center [1264, 320] width 47 height 68
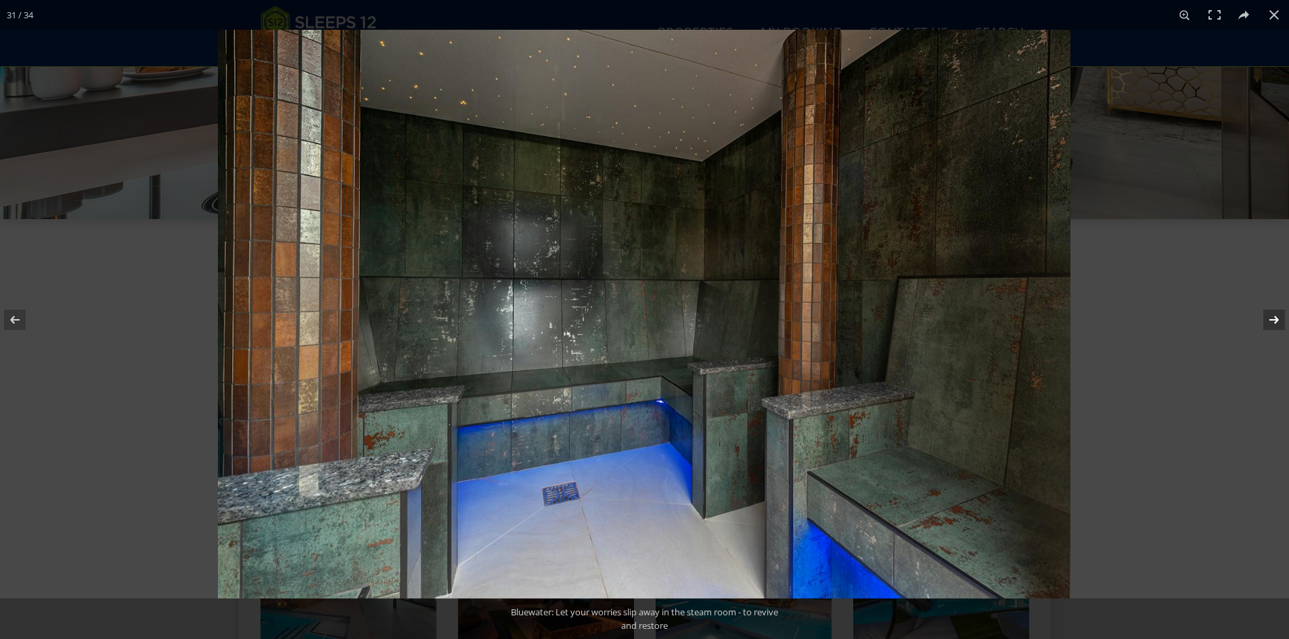
click at [739, 321] on button at bounding box center [1264, 320] width 47 height 68
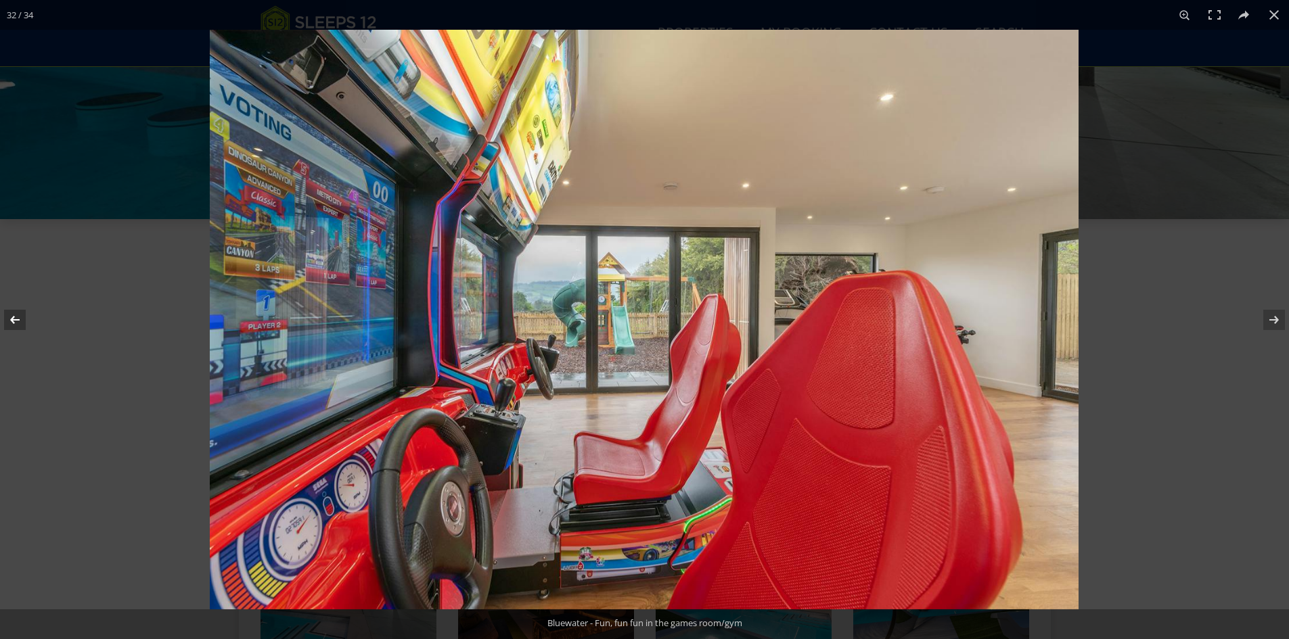
click at [18, 321] on button at bounding box center [23, 320] width 47 height 68
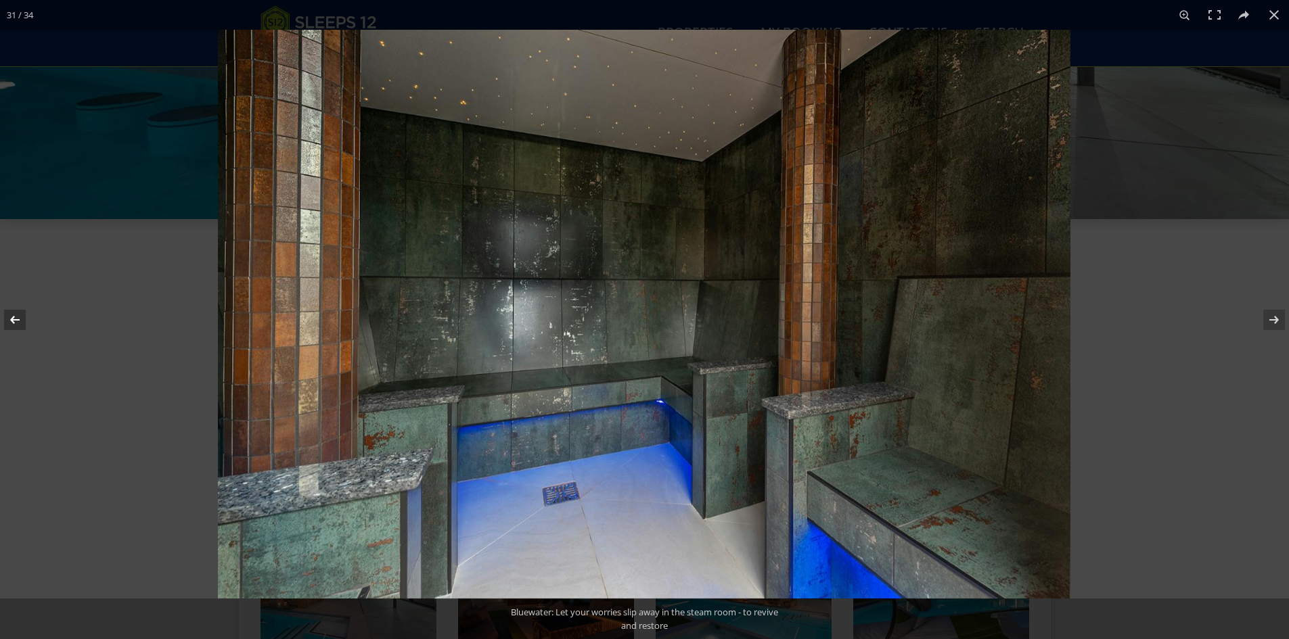
click at [19, 323] on button at bounding box center [23, 320] width 47 height 68
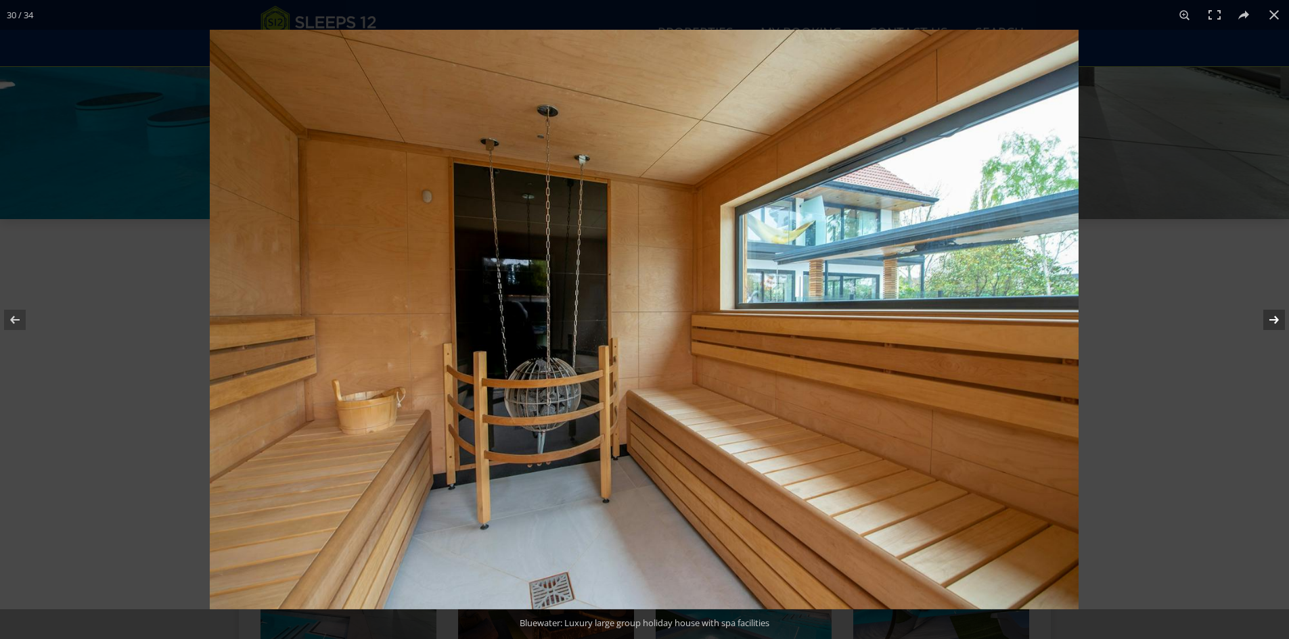
click at [739, 315] on button at bounding box center [1264, 320] width 47 height 68
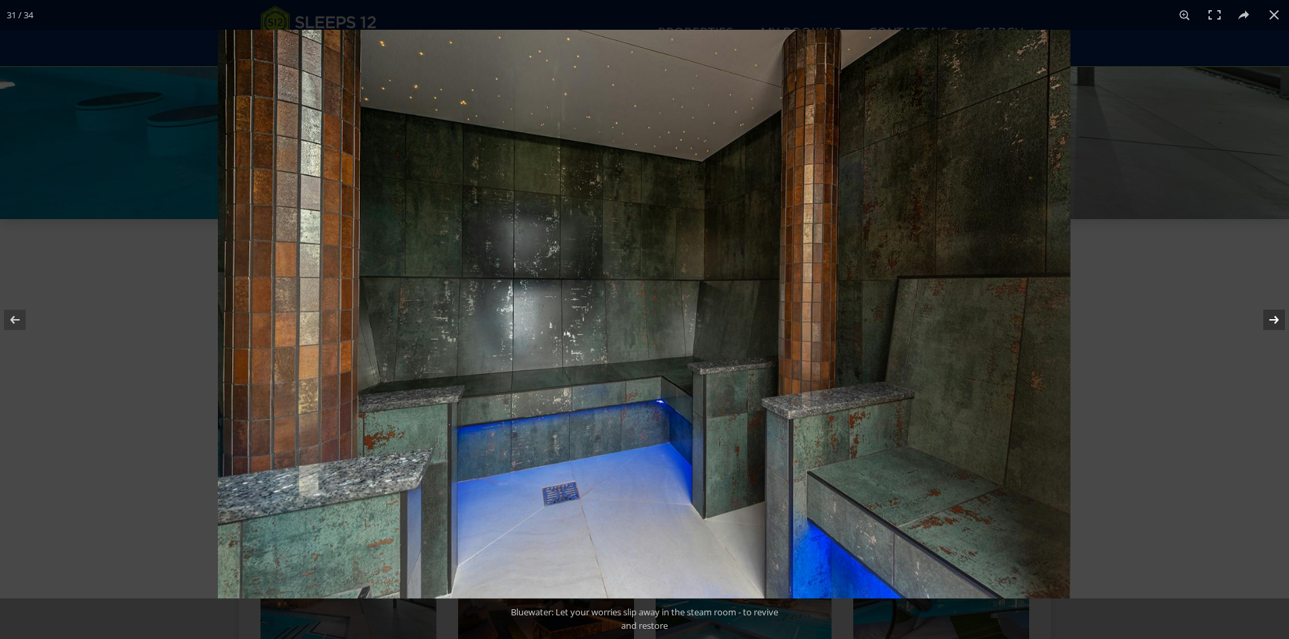
click at [739, 315] on button at bounding box center [1264, 320] width 47 height 68
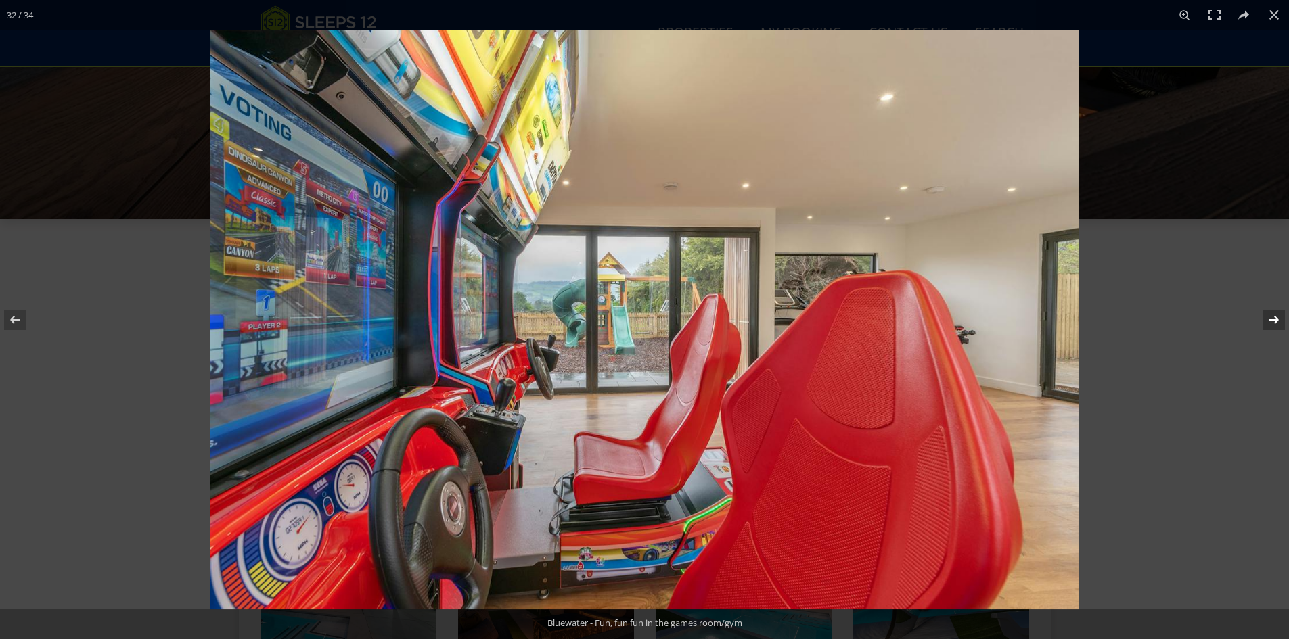
click at [739, 315] on button at bounding box center [1264, 320] width 47 height 68
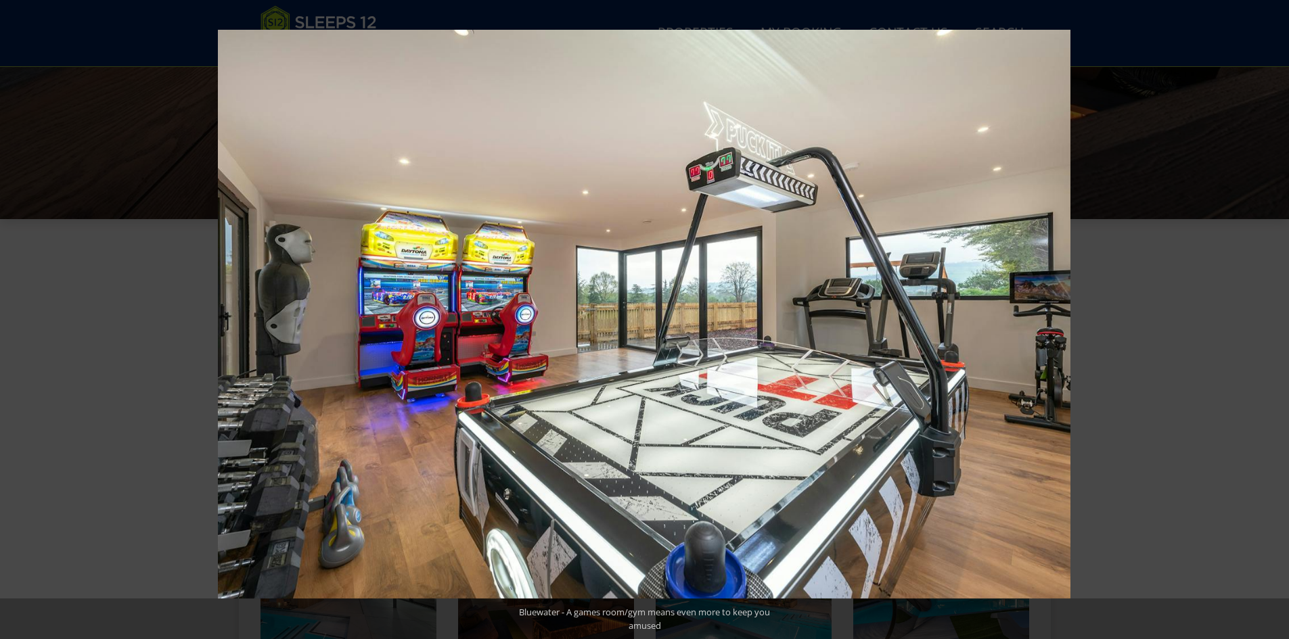
click at [739, 314] on button at bounding box center [1264, 320] width 47 height 68
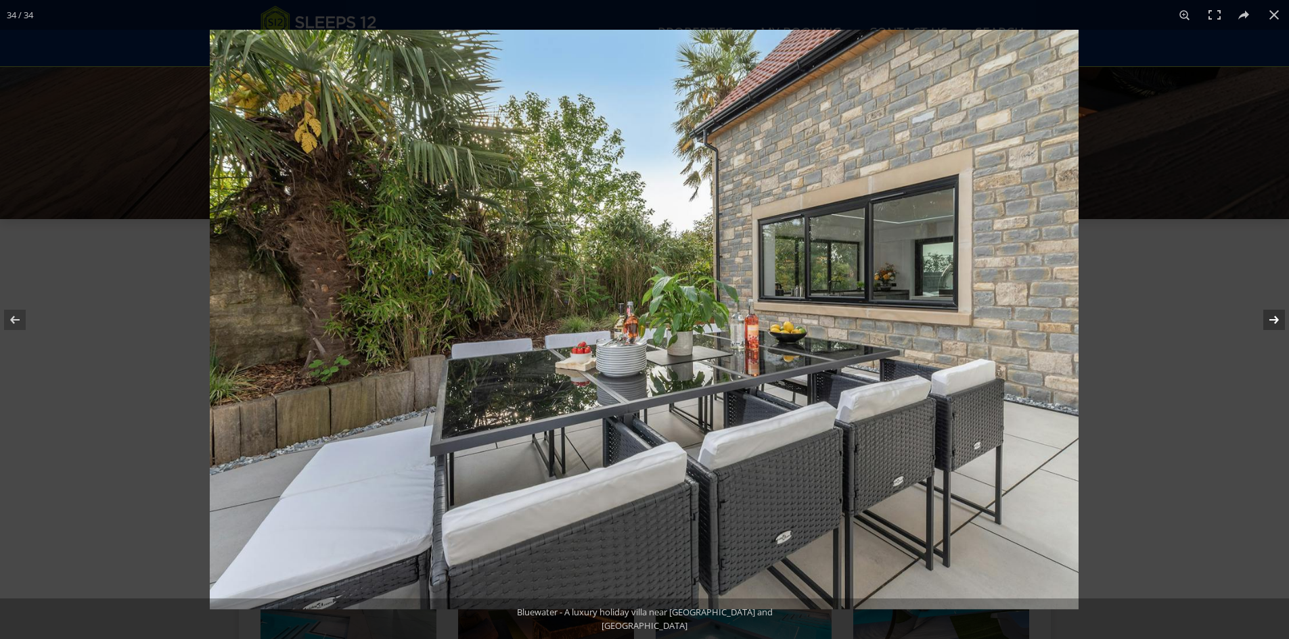
click at [739, 314] on button at bounding box center [1264, 320] width 47 height 68
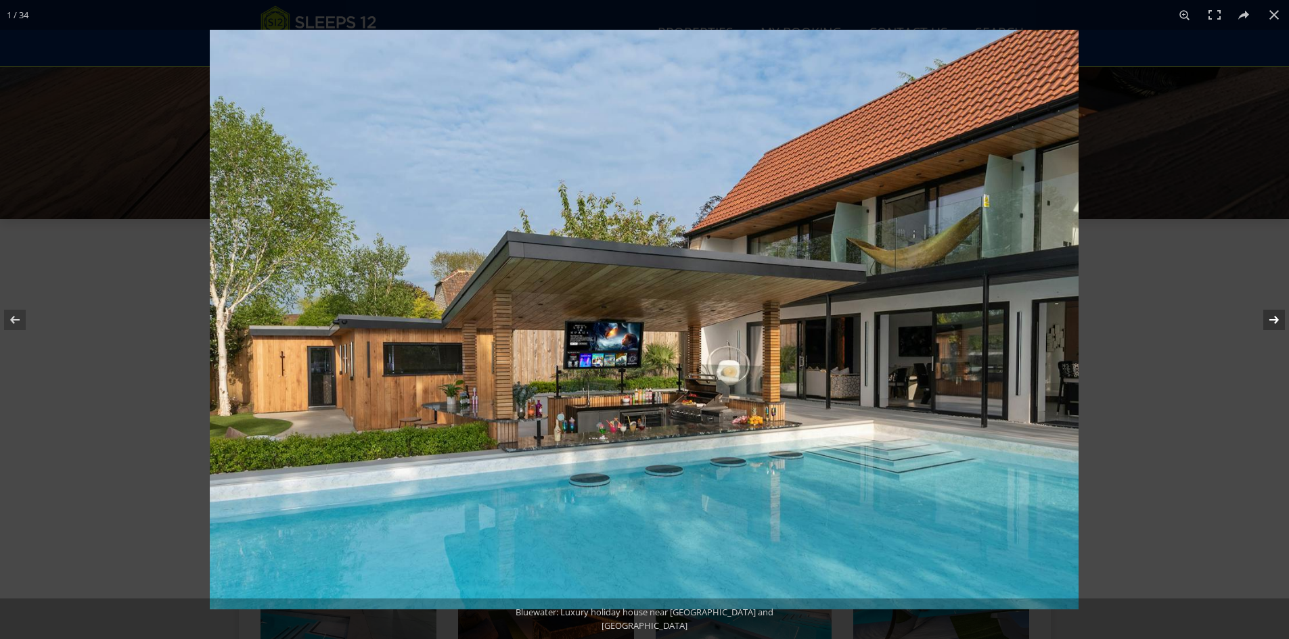
click at [739, 314] on button at bounding box center [1264, 320] width 47 height 68
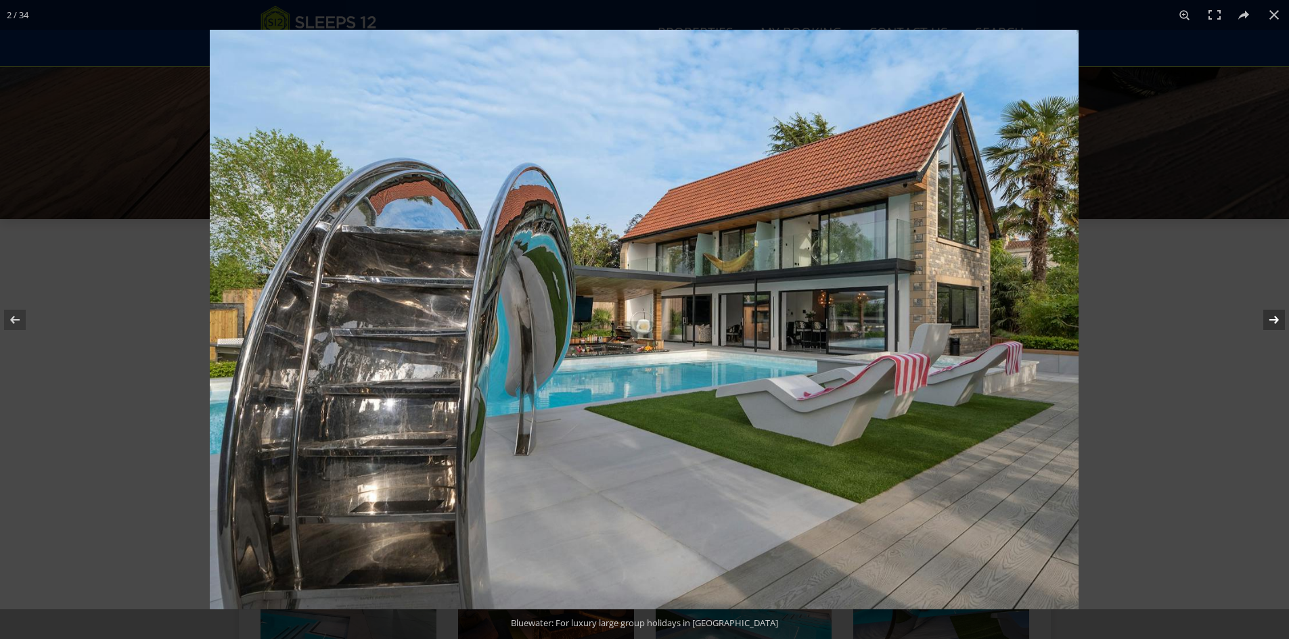
click at [739, 314] on button at bounding box center [1264, 320] width 47 height 68
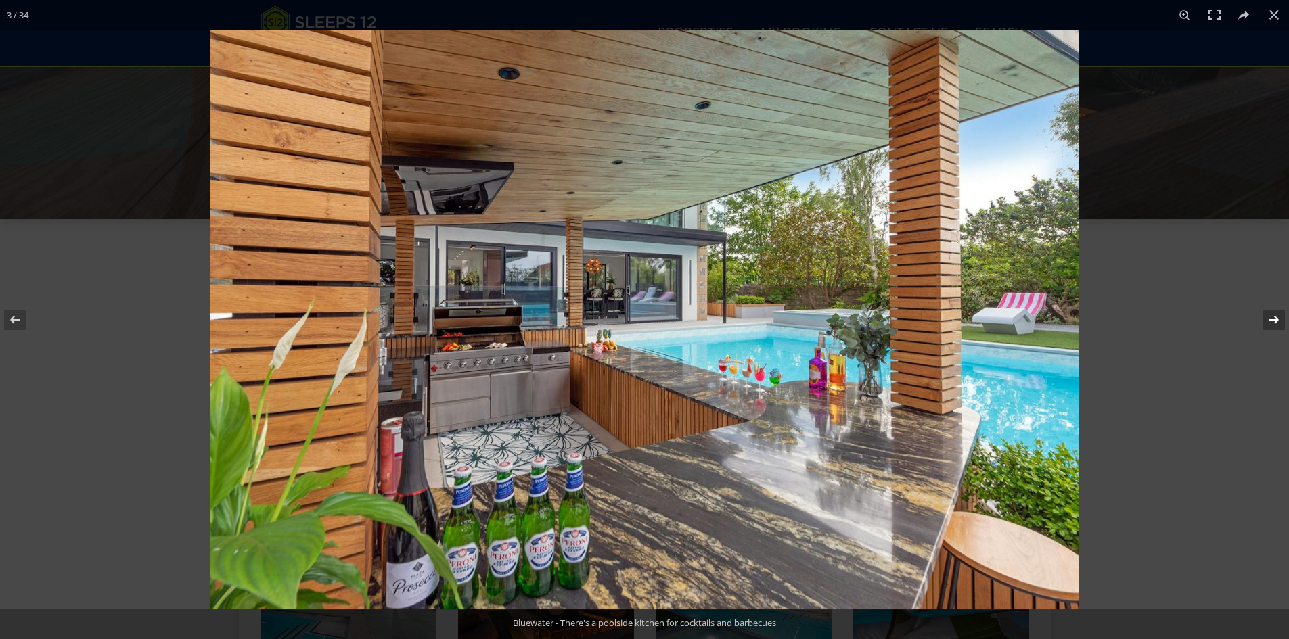
click at [739, 314] on button at bounding box center [1264, 320] width 47 height 68
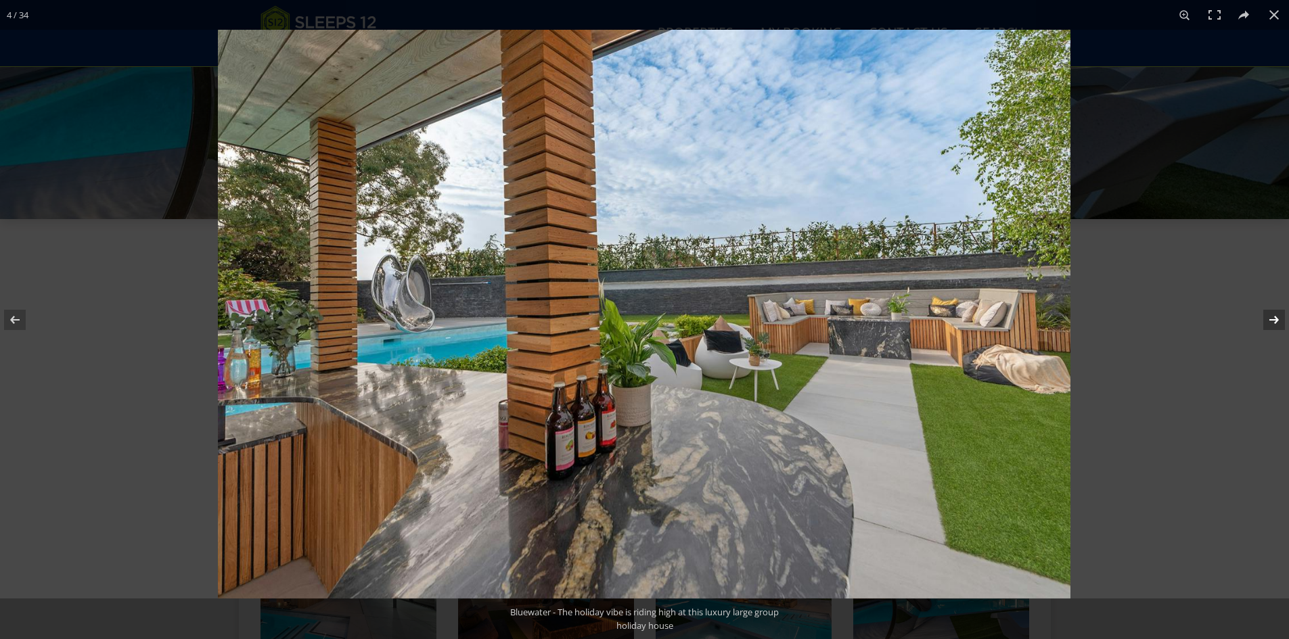
click at [739, 313] on button at bounding box center [1264, 320] width 47 height 68
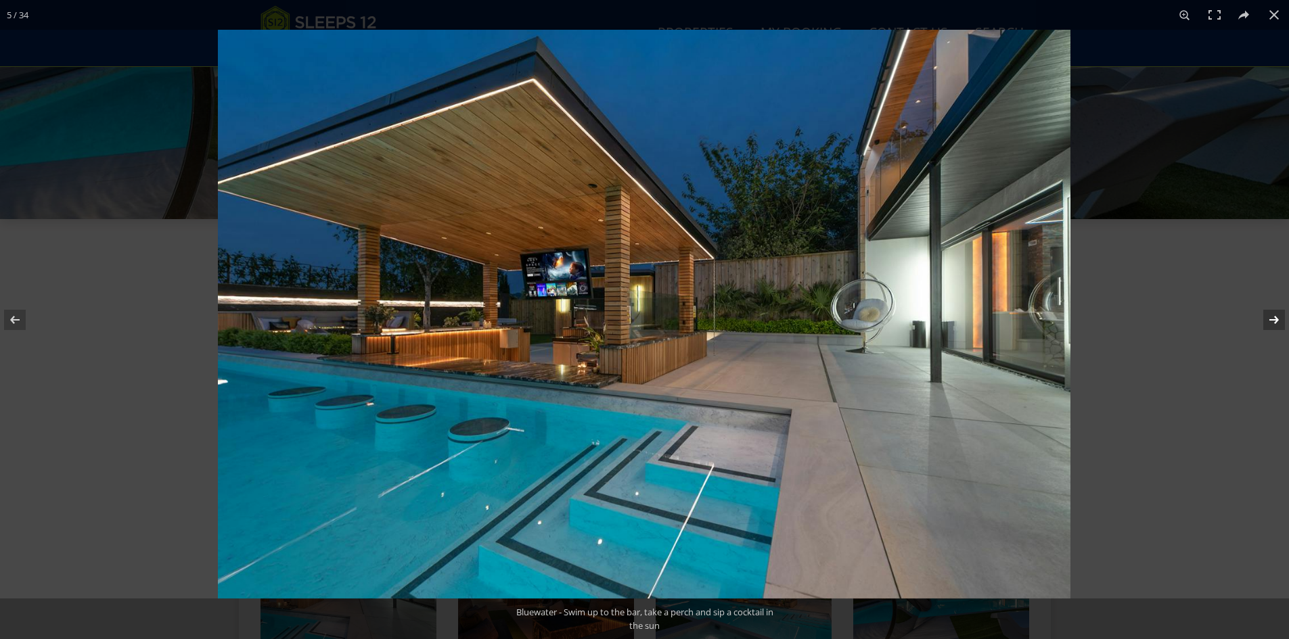
click at [739, 313] on button at bounding box center [1264, 320] width 47 height 68
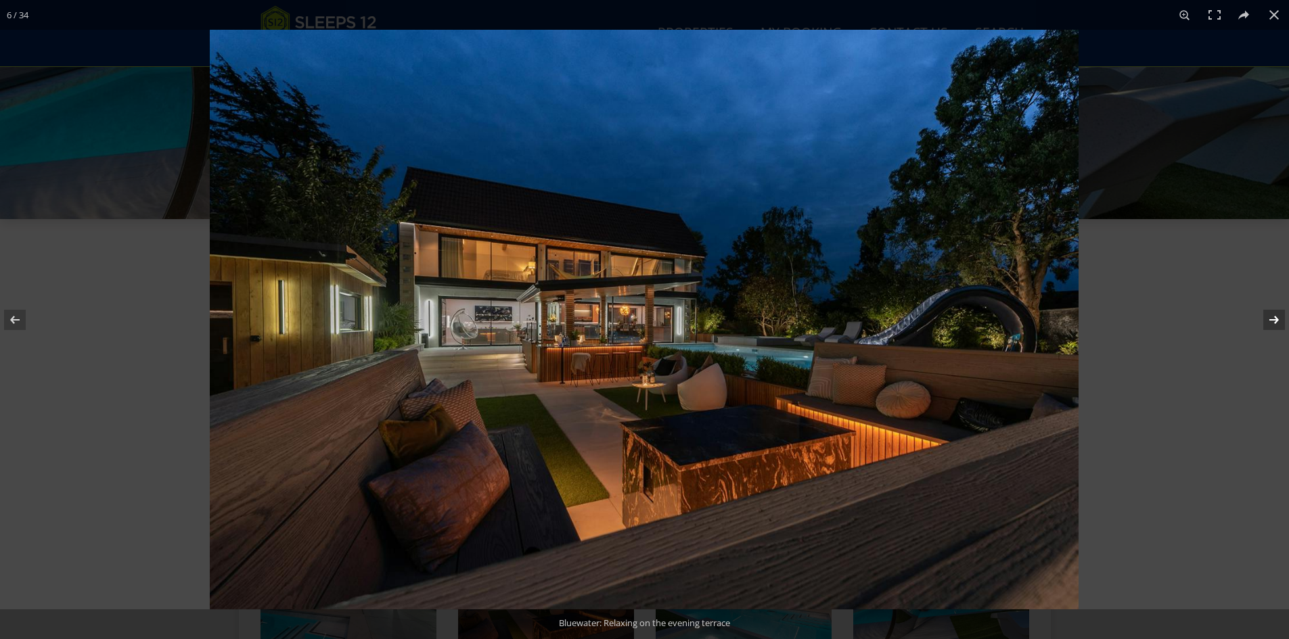
click at [739, 313] on button at bounding box center [1264, 320] width 47 height 68
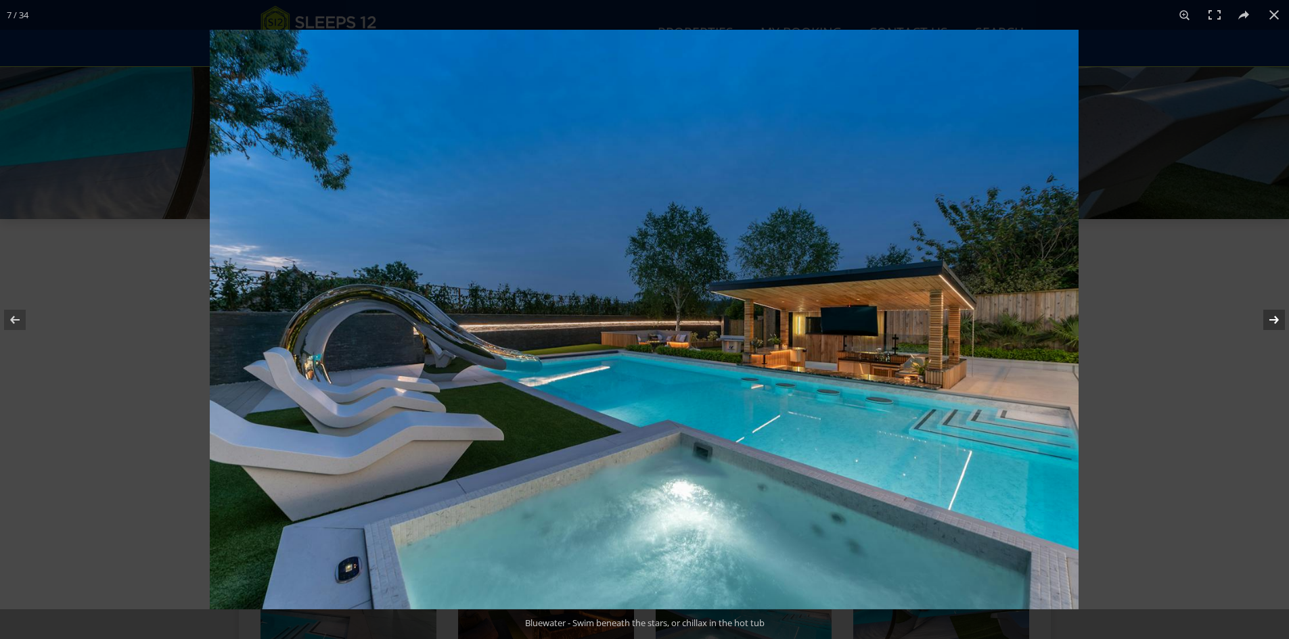
click at [739, 313] on button at bounding box center [1264, 320] width 47 height 68
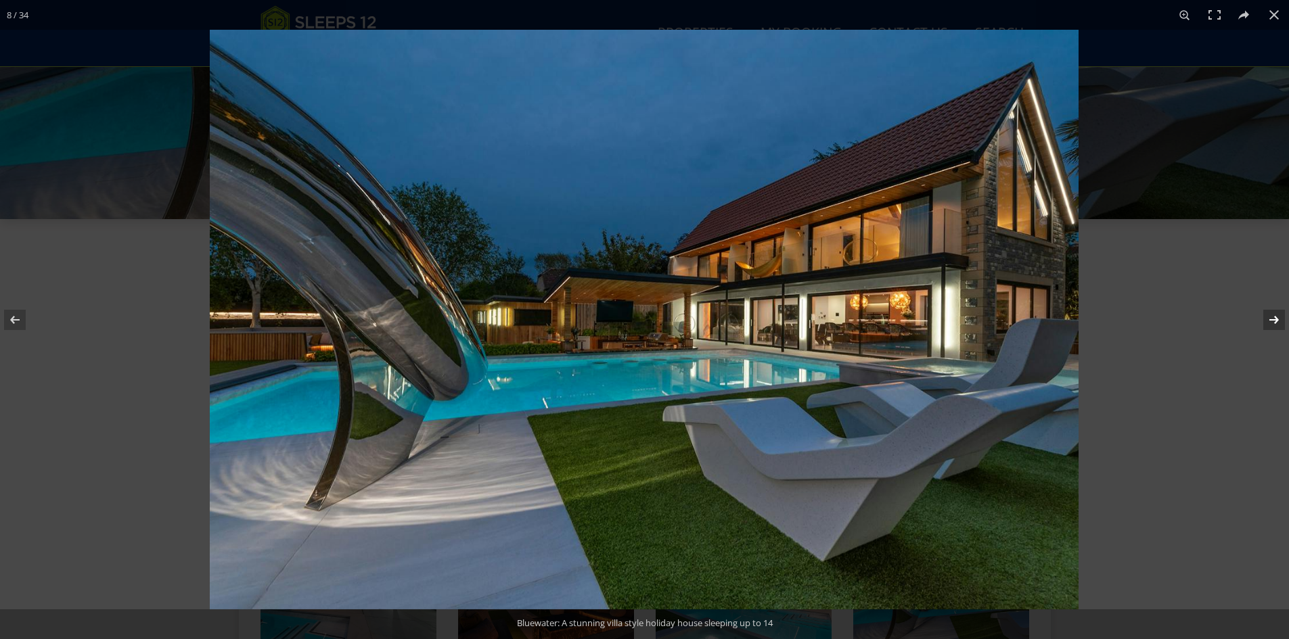
click at [739, 313] on button at bounding box center [1264, 320] width 47 height 68
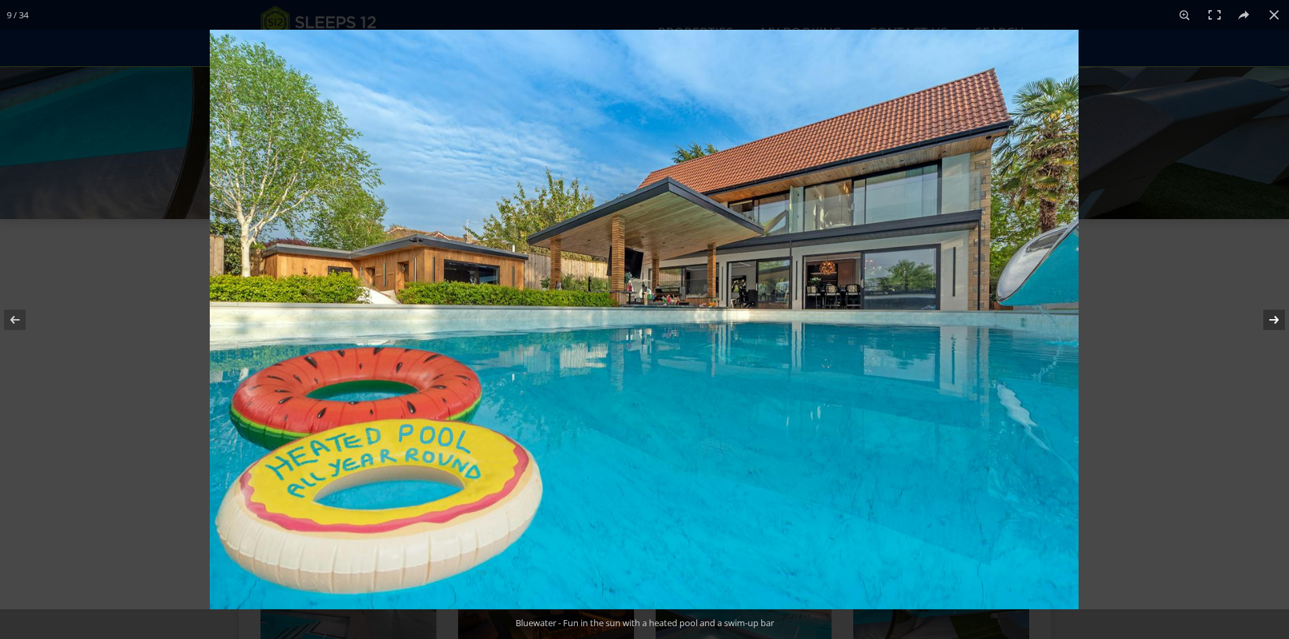
click at [739, 313] on button at bounding box center [1264, 320] width 47 height 68
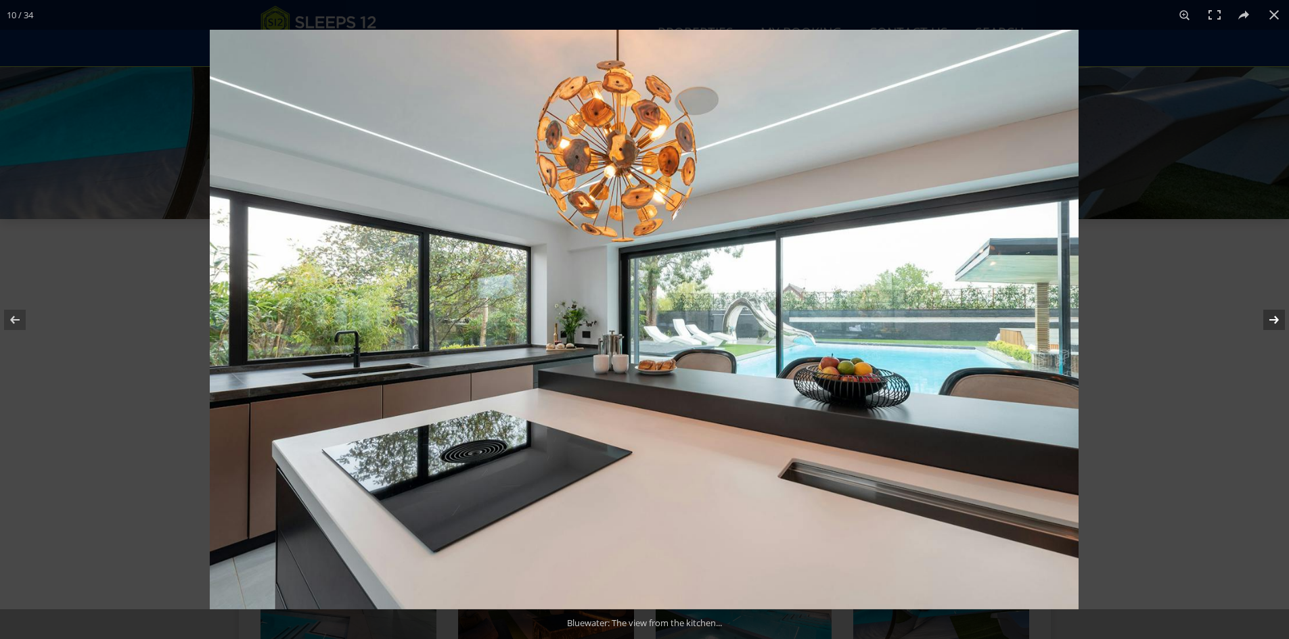
click at [739, 313] on button at bounding box center [1264, 320] width 47 height 68
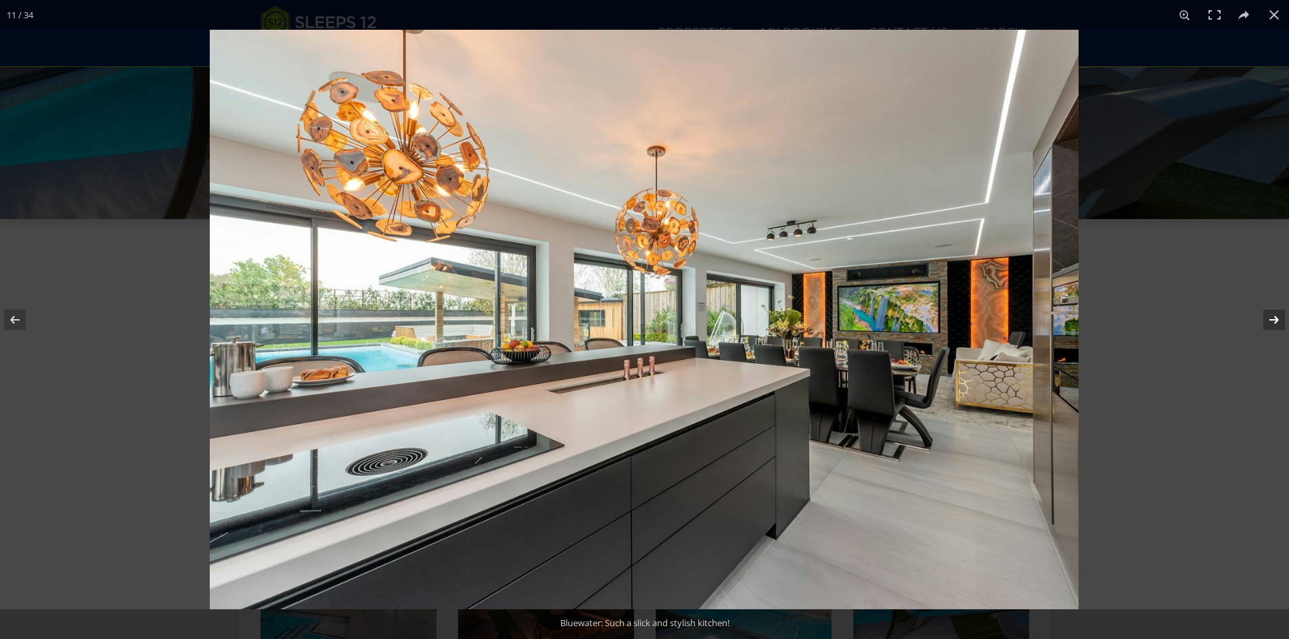
click at [739, 313] on button at bounding box center [1264, 320] width 47 height 68
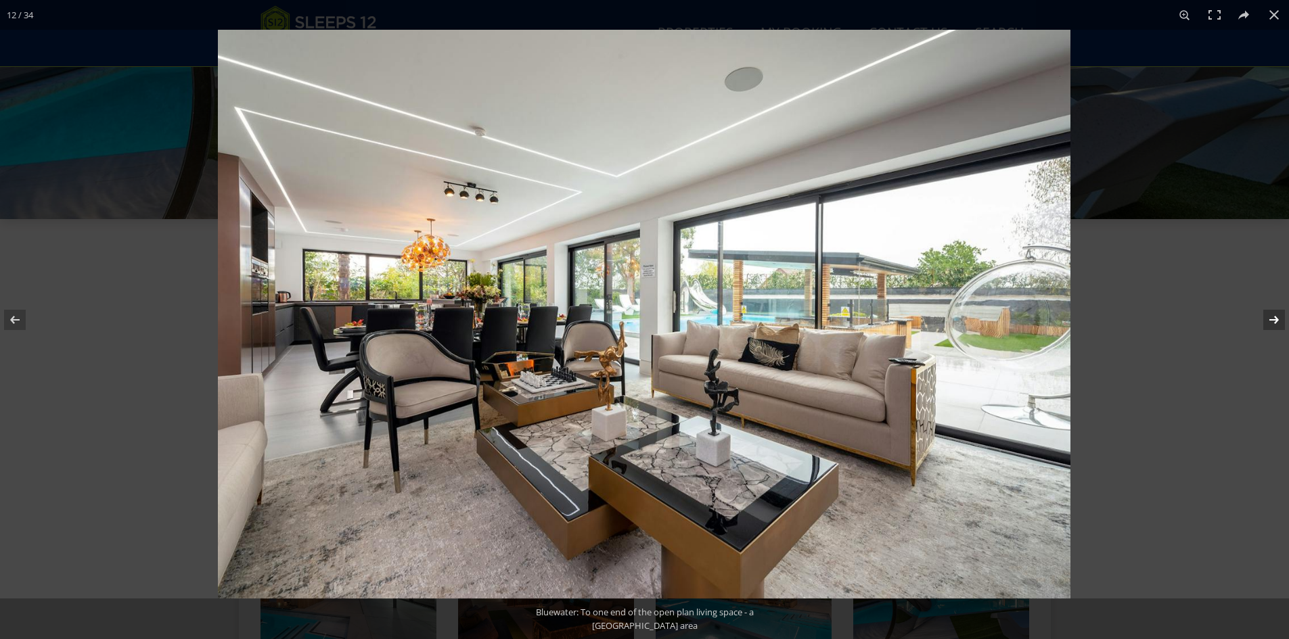
click at [739, 313] on button at bounding box center [1264, 320] width 47 height 68
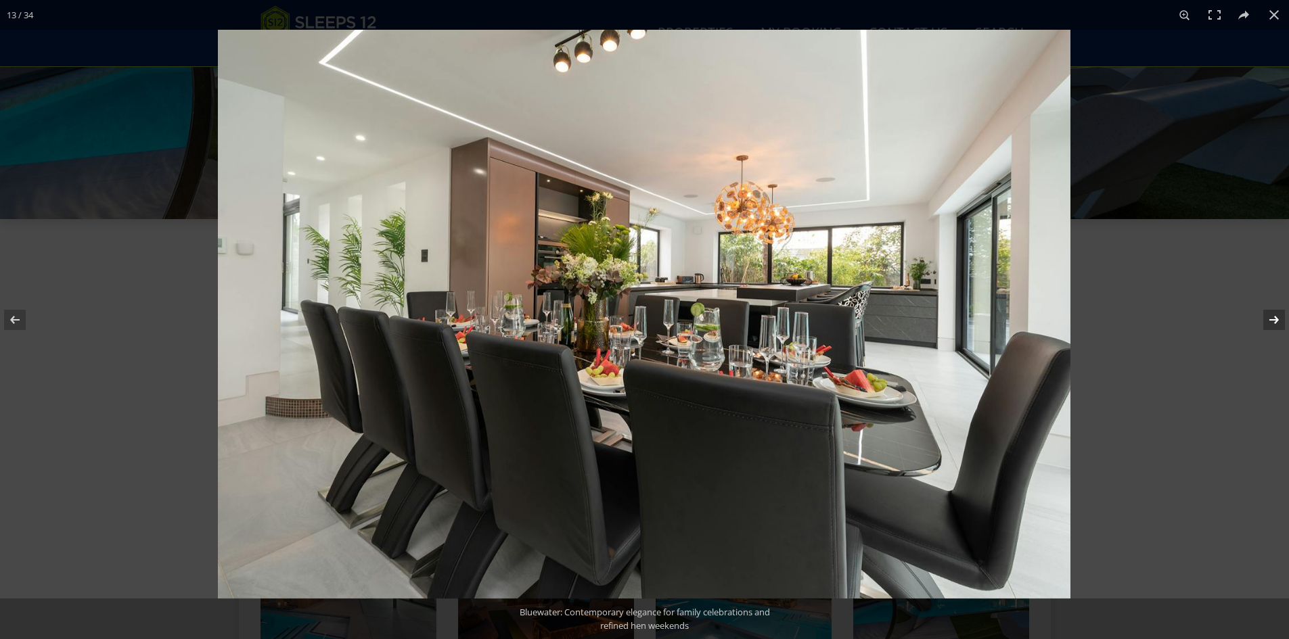
click at [739, 313] on button at bounding box center [1264, 320] width 47 height 68
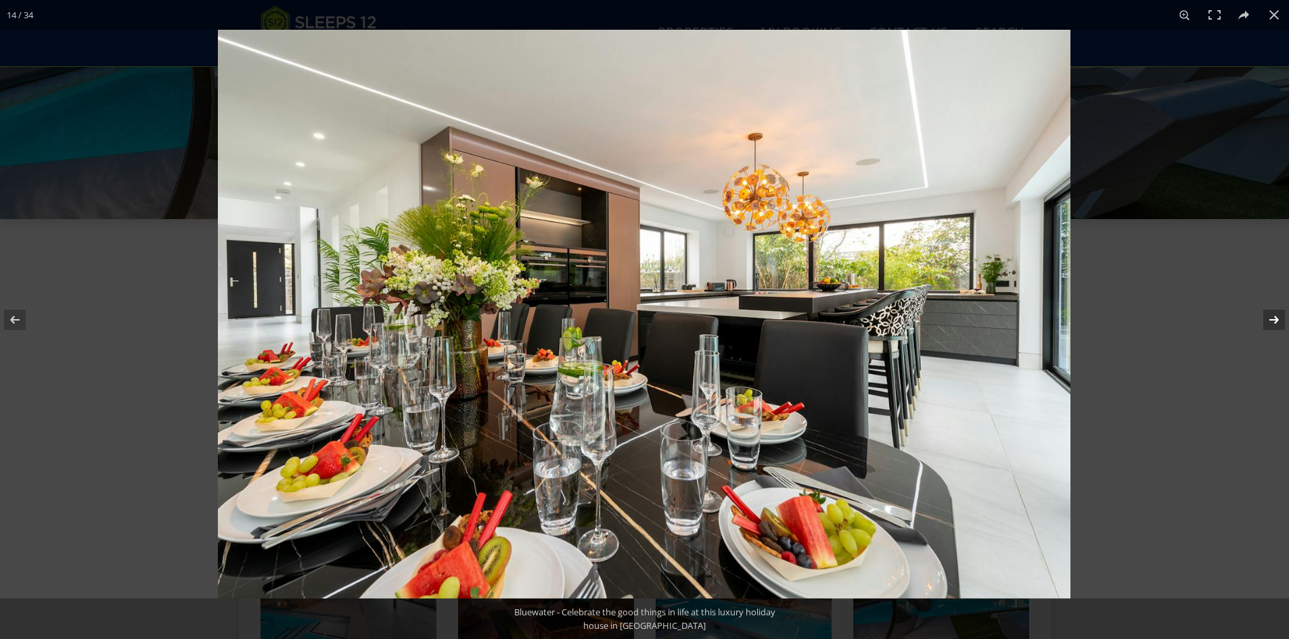
click at [739, 313] on button at bounding box center [1264, 320] width 47 height 68
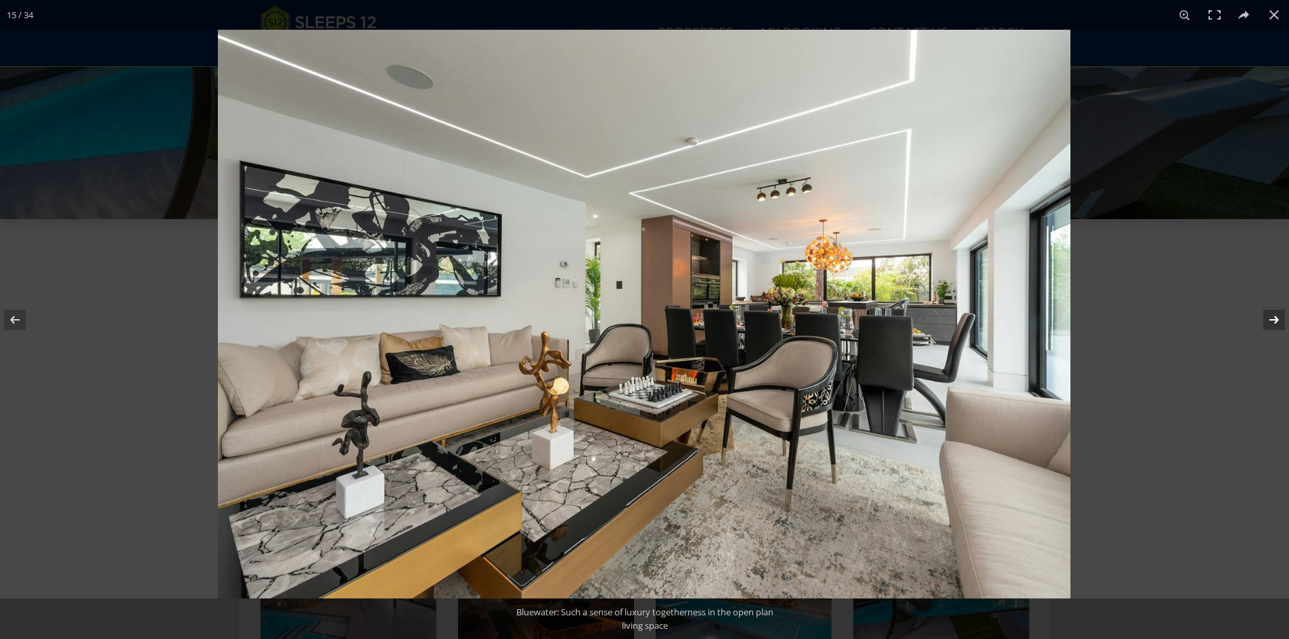
click at [739, 312] on button at bounding box center [1264, 320] width 47 height 68
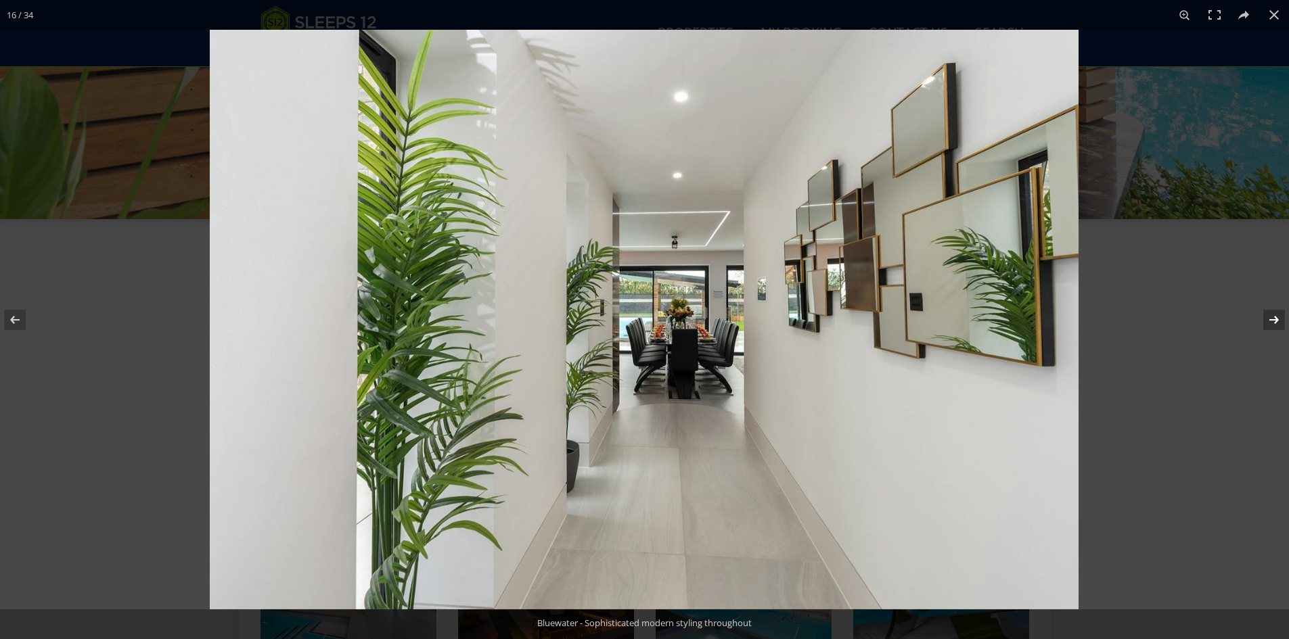
click at [739, 312] on button at bounding box center [1264, 320] width 47 height 68
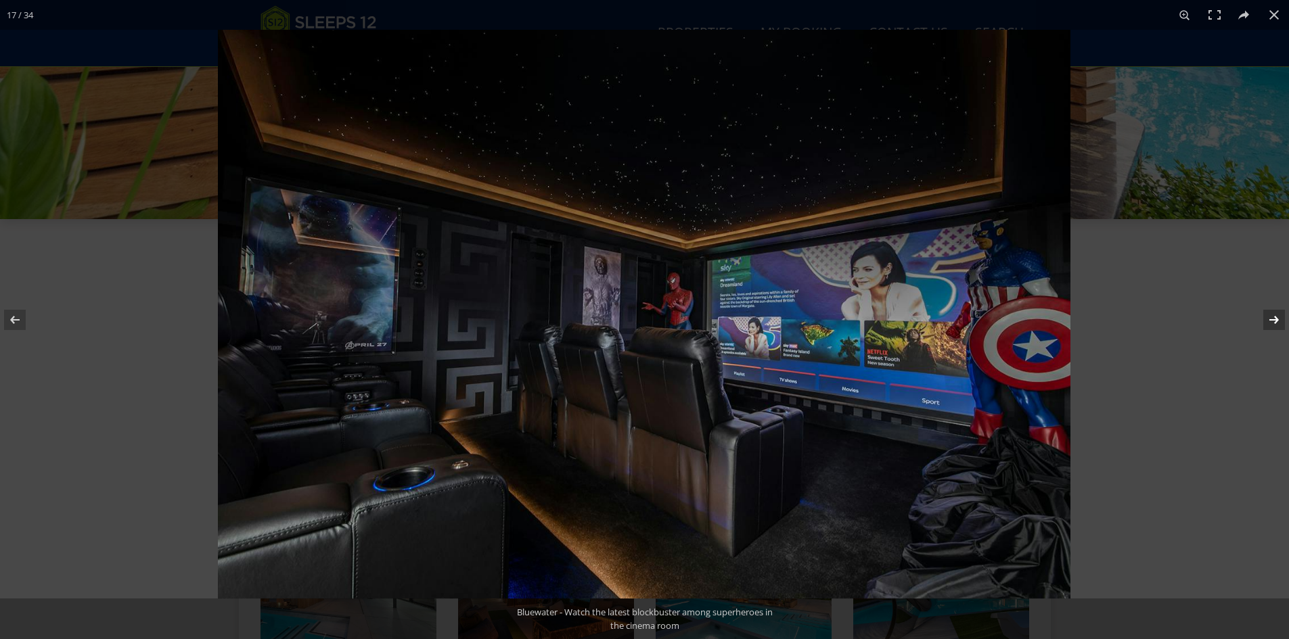
click at [739, 312] on button at bounding box center [1264, 320] width 47 height 68
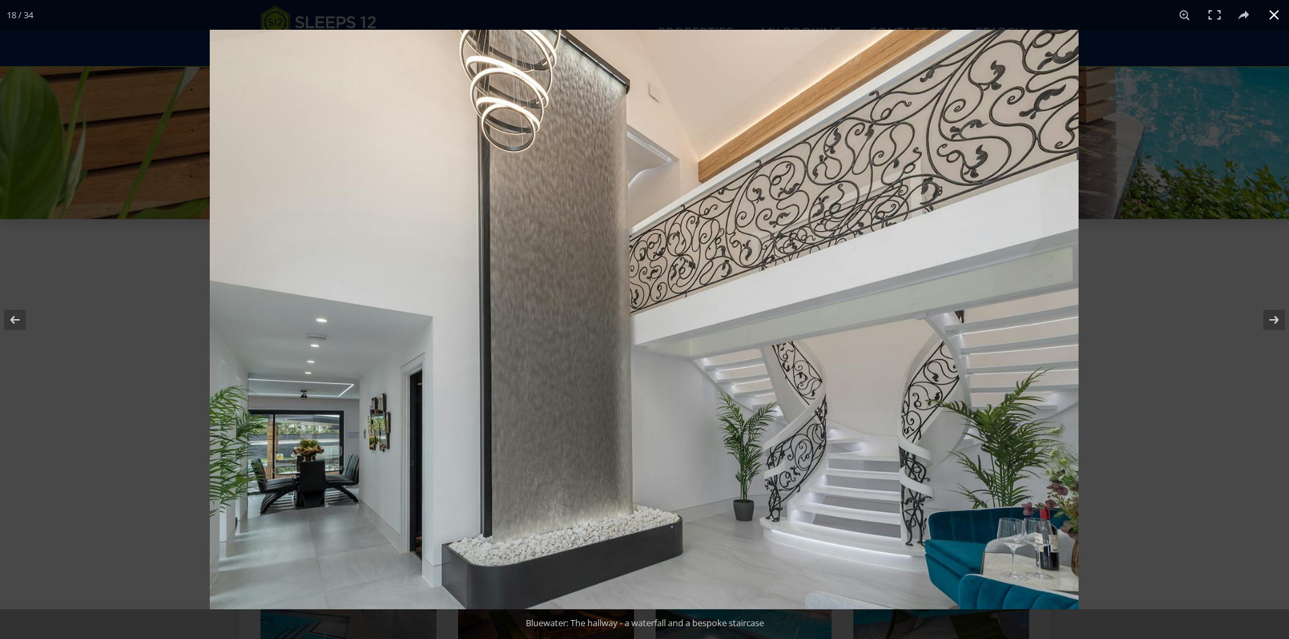
click at [739, 16] on button at bounding box center [1274, 15] width 30 height 30
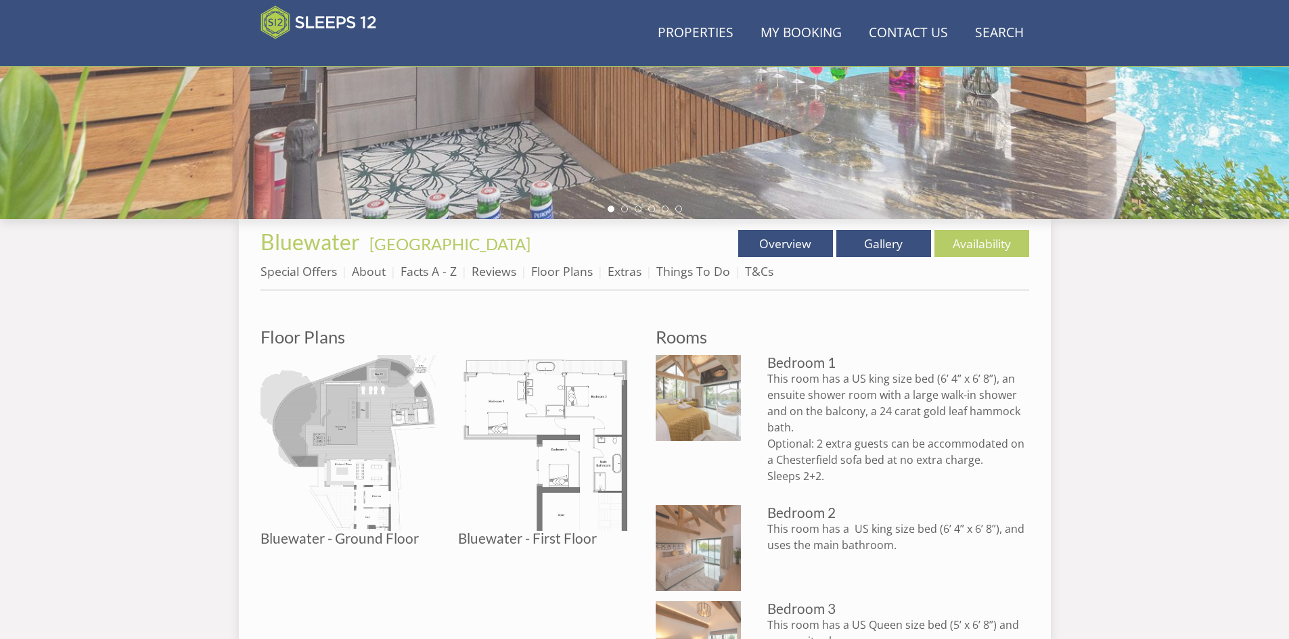
scroll to position [406, 0]
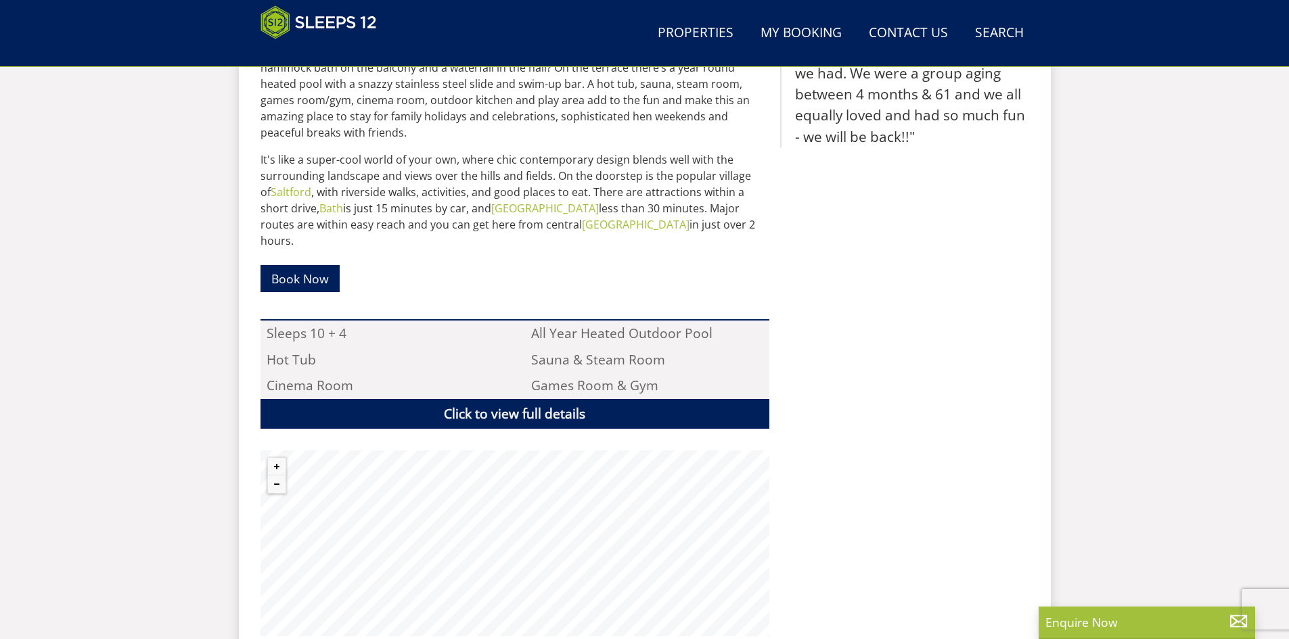
scroll to position [807, 0]
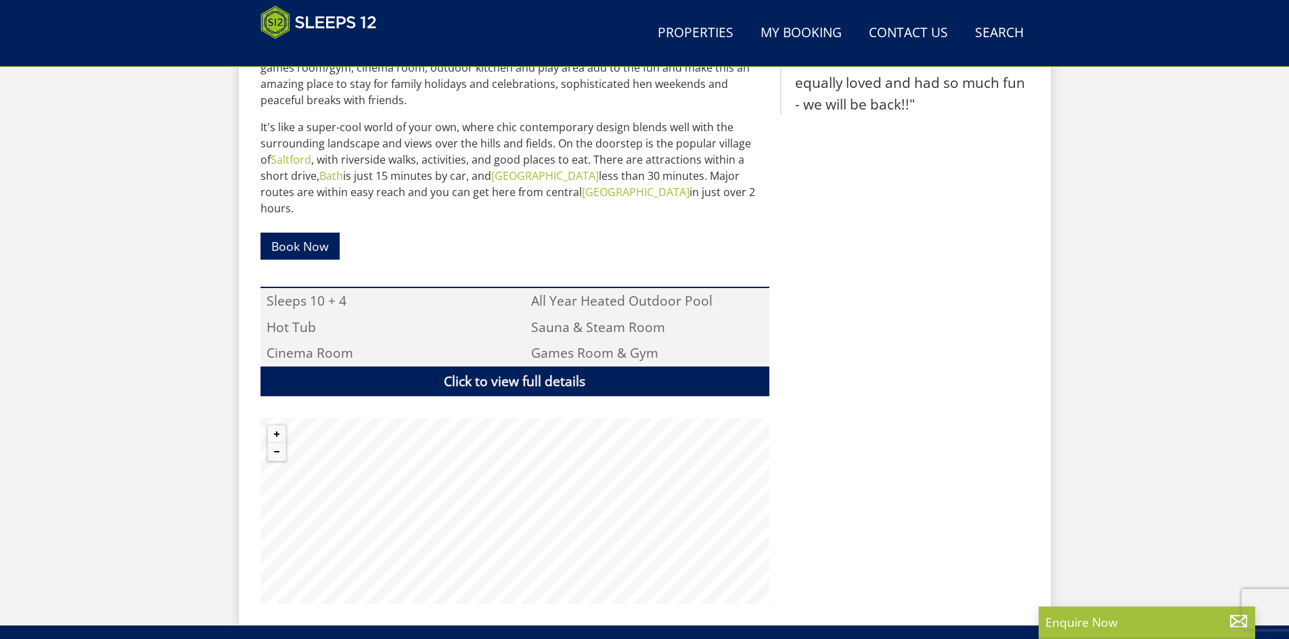
scroll to position [16802, 0]
